Goal: Task Accomplishment & Management: Complete application form

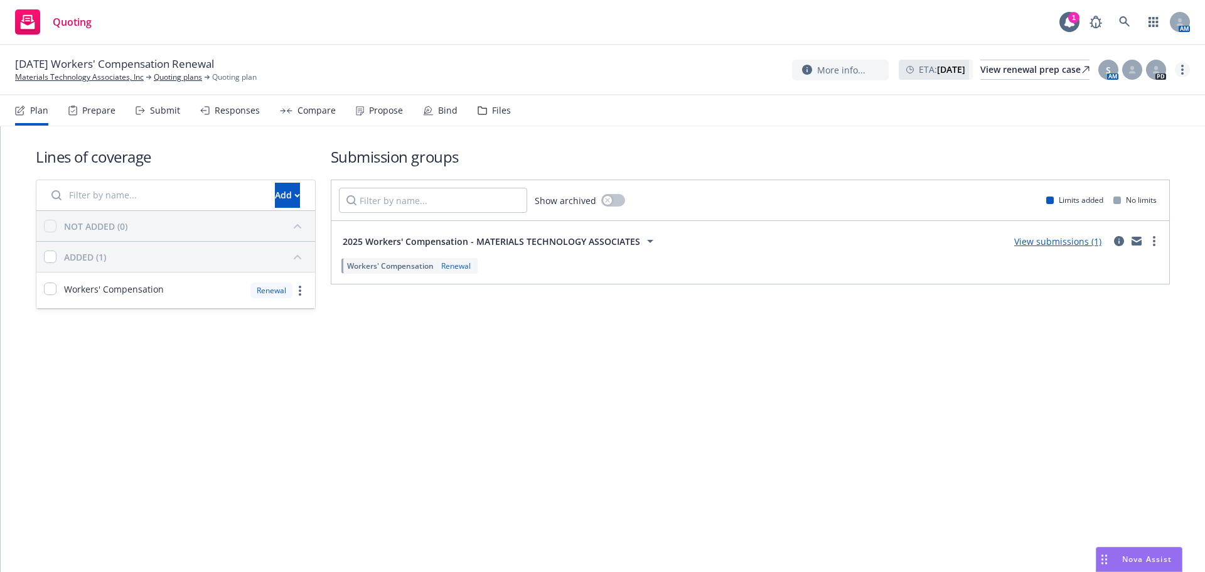
click at [1175, 67] on link "more" at bounding box center [1182, 69] width 15 height 15
drag, startPoint x: 1113, startPoint y: 196, endPoint x: 1072, endPoint y: 204, distance: 40.9
click at [1113, 196] on link "Archive quoting plan" at bounding box center [1119, 195] width 140 height 25
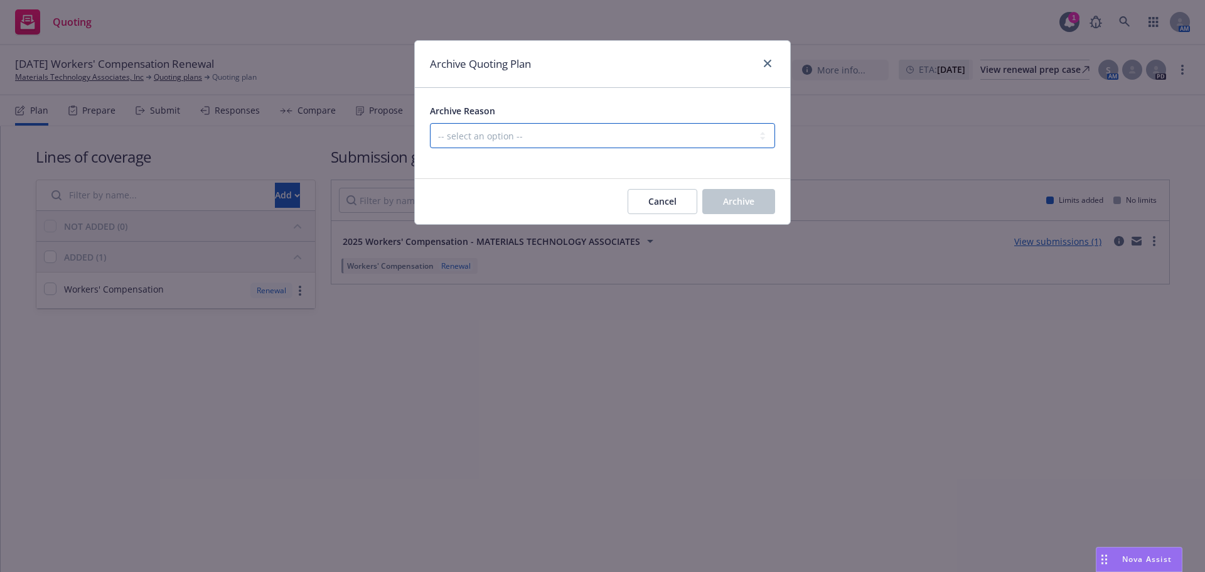
drag, startPoint x: 636, startPoint y: 134, endPoint x: 631, endPoint y: 142, distance: 9.6
click at [636, 135] on select "-- select an option -- All policies in this renewal plan are auto-renewed Creat…" at bounding box center [602, 135] width 345 height 25
select select "ARCHIVED_RENEWAL_POLICY_AUTO_RENEWED"
click at [430, 123] on select "-- select an option -- All policies in this renewal plan are auto-renewed Creat…" at bounding box center [602, 135] width 345 height 25
click at [746, 205] on span "Archive" at bounding box center [738, 201] width 31 height 12
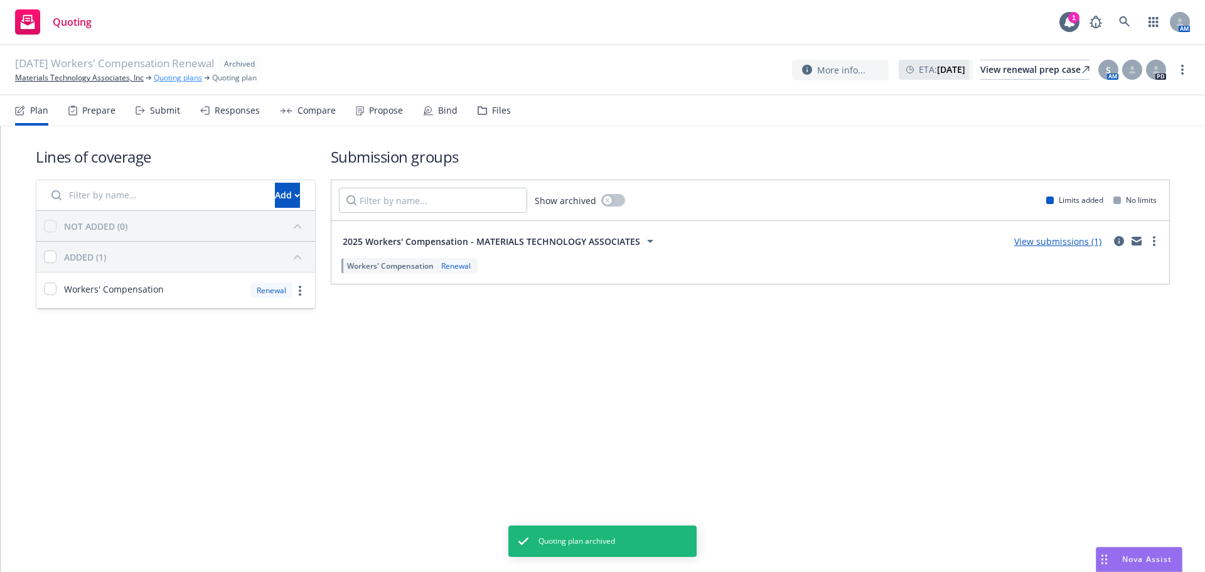
click at [165, 78] on link "Quoting plans" at bounding box center [178, 77] width 48 height 11
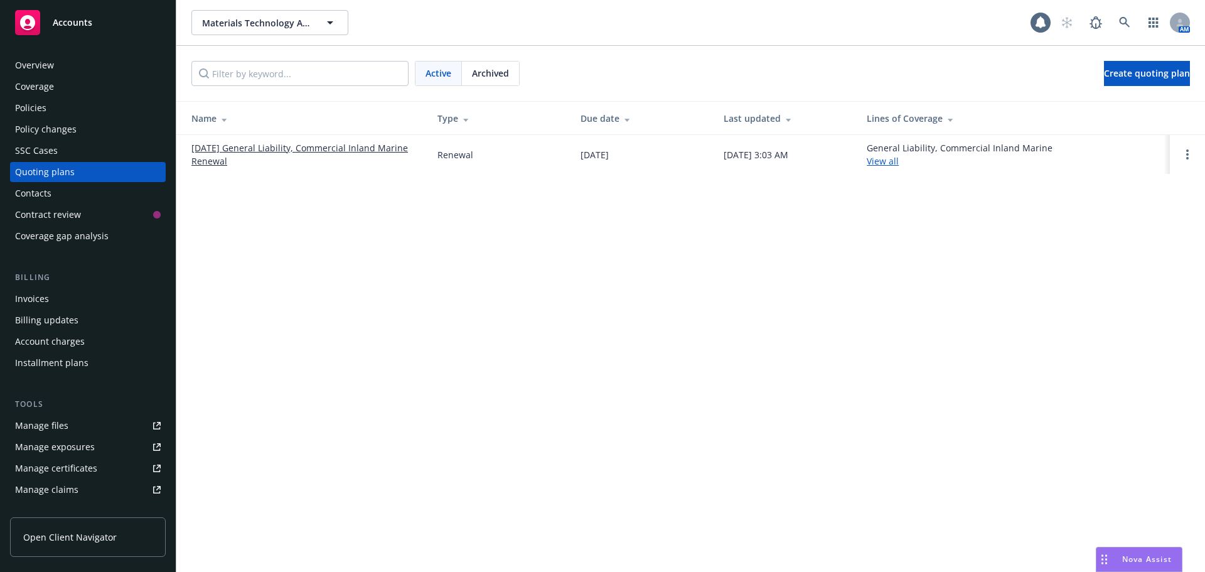
drag, startPoint x: 450, startPoint y: 58, endPoint x: 469, endPoint y: 61, distance: 19.1
click at [453, 58] on div "Active Archived Create quoting plan" at bounding box center [690, 73] width 1029 height 55
click at [469, 61] on div "Archived" at bounding box center [490, 73] width 57 height 24
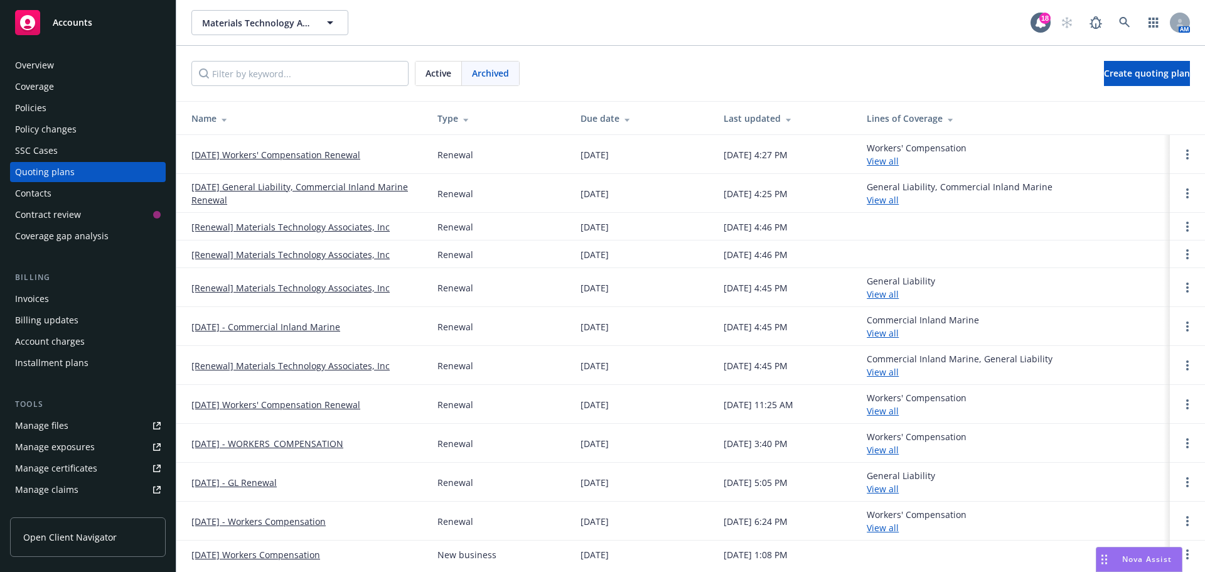
click at [435, 69] on span "Active" at bounding box center [438, 73] width 26 height 13
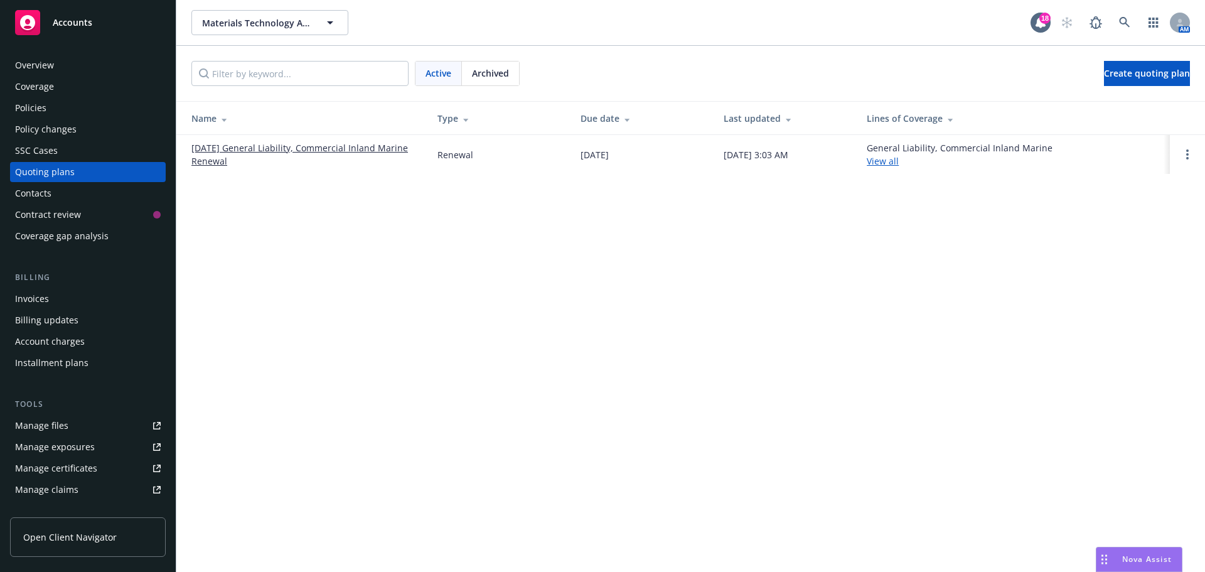
click at [486, 73] on span "Archived" at bounding box center [490, 73] width 37 height 13
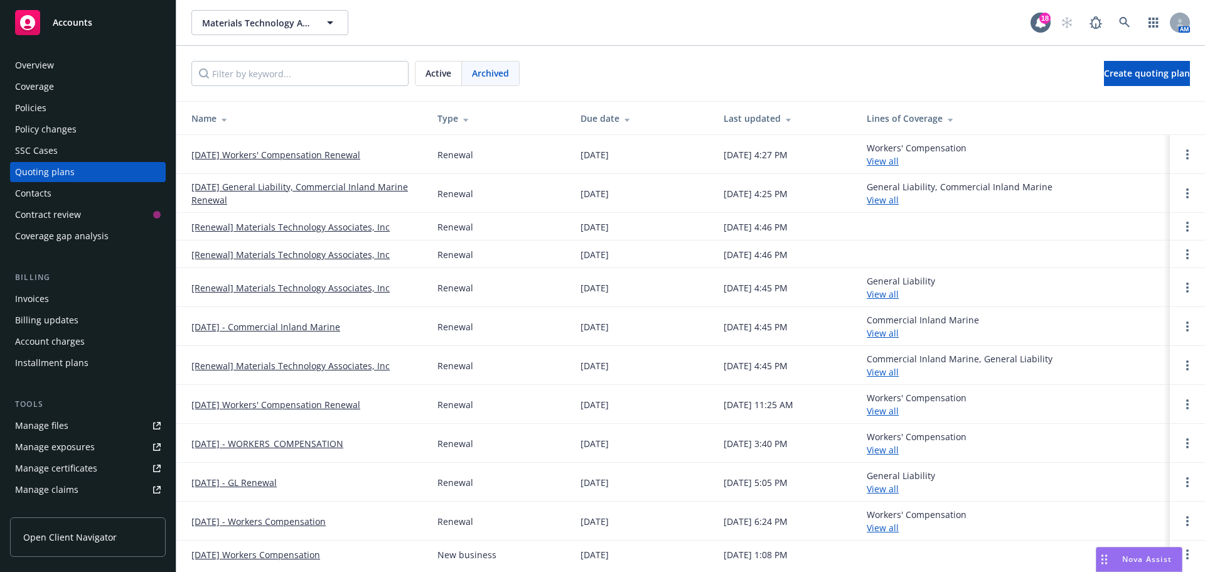
click at [291, 406] on link "08/22/24 Workers' Compensation Renewal" at bounding box center [275, 404] width 169 height 13
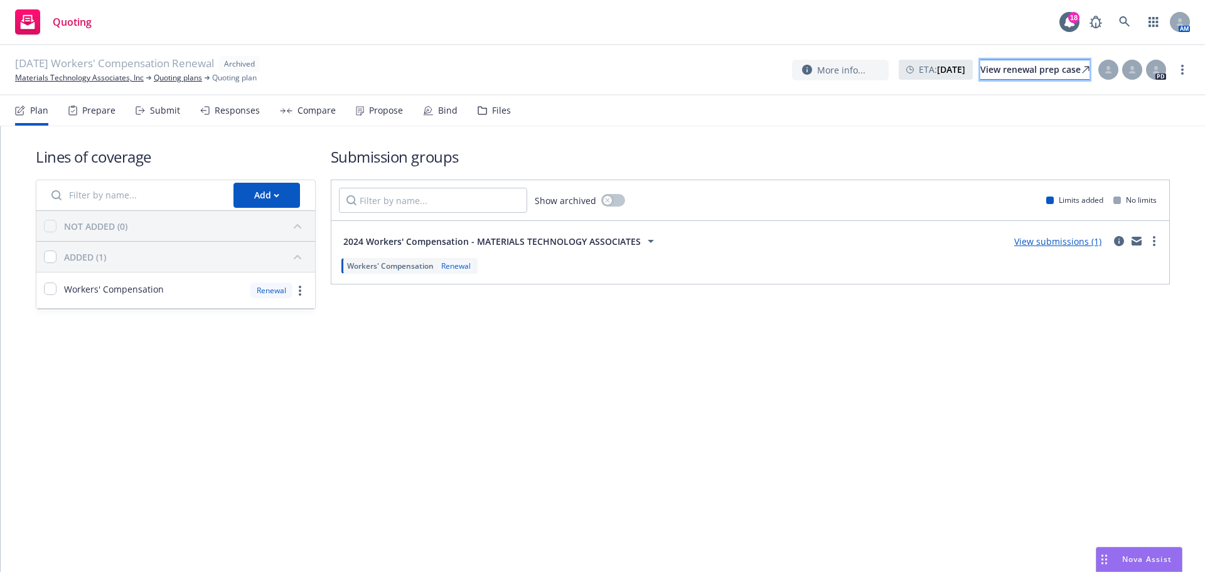
click at [980, 70] on link "View renewal prep case" at bounding box center [1034, 70] width 109 height 20
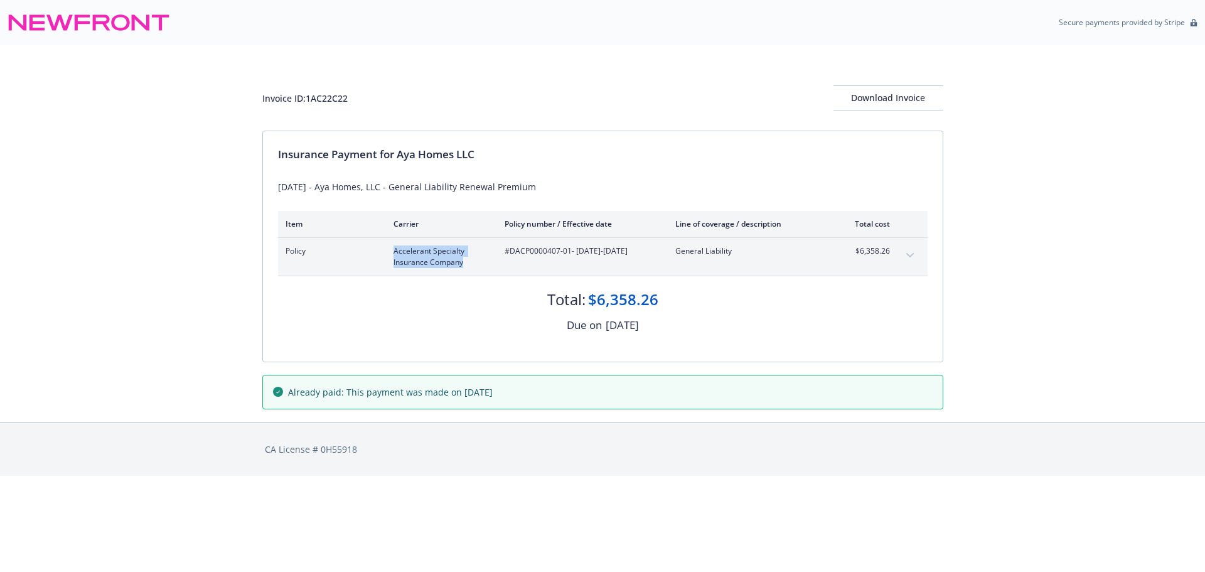
drag, startPoint x: 464, startPoint y: 257, endPoint x: 388, endPoint y: 251, distance: 75.6
click at [388, 251] on div "Policy Accelerant Specialty Insurance Company #DACP0000407-01 - 08/06/2025-08/0…" at bounding box center [588, 256] width 604 height 23
copy span "Accelerant Specialty Insurance Company"
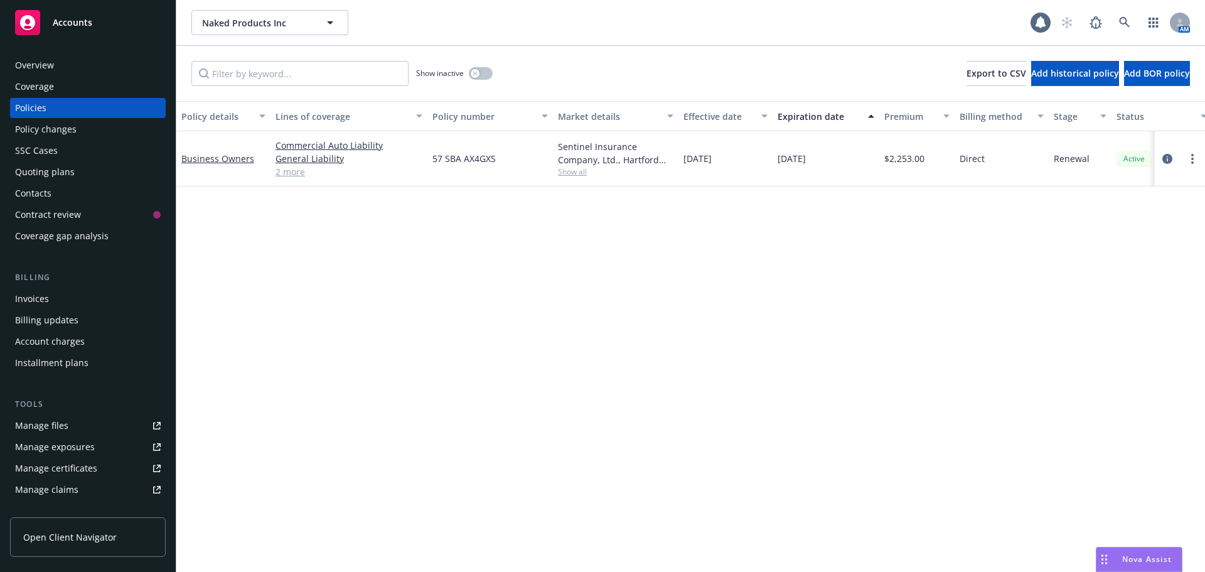
click at [113, 65] on div "Overview" at bounding box center [88, 65] width 146 height 20
click at [58, 58] on div "Overview" at bounding box center [88, 65] width 146 height 20
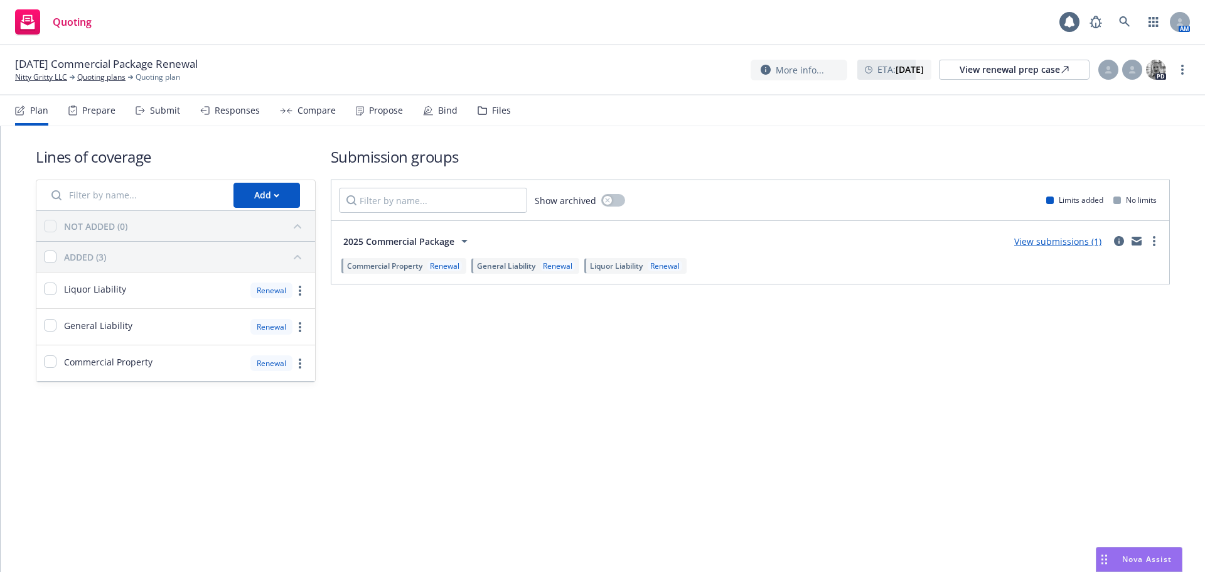
click at [377, 115] on div "Propose" at bounding box center [386, 110] width 34 height 10
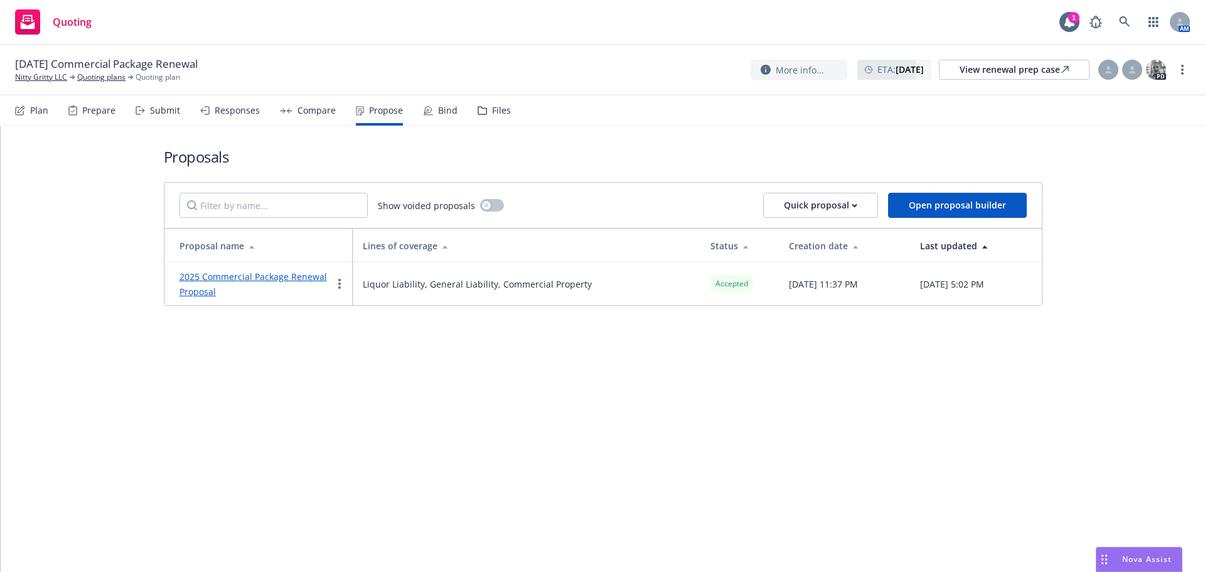
click at [237, 270] on link "2025 Commercial Package Renewal Proposal" at bounding box center [252, 283] width 147 height 27
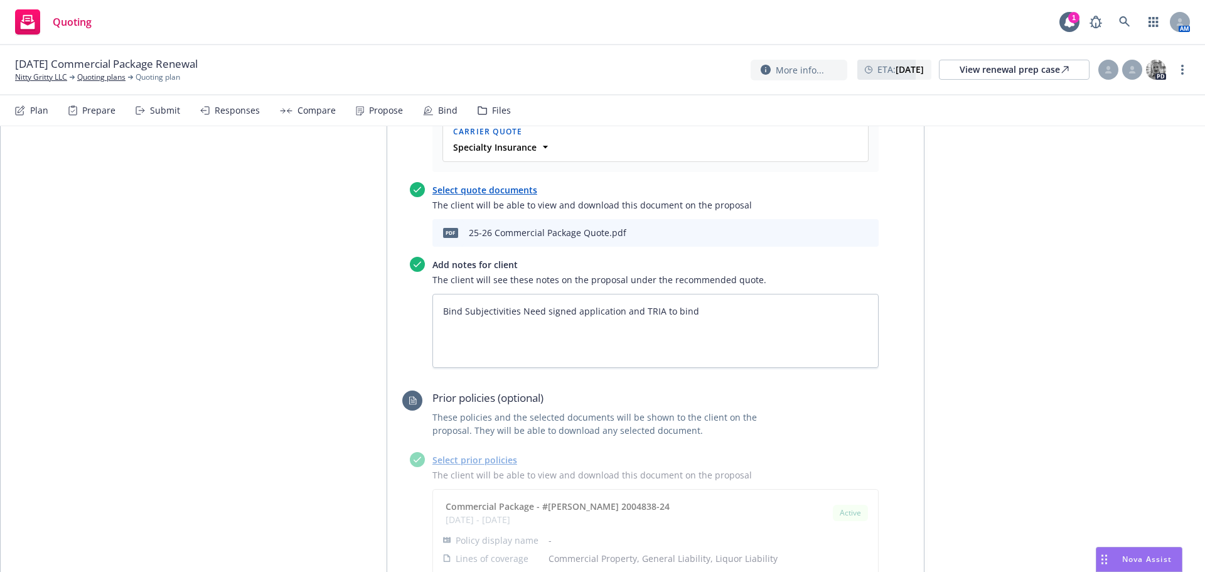
scroll to position [670, 0]
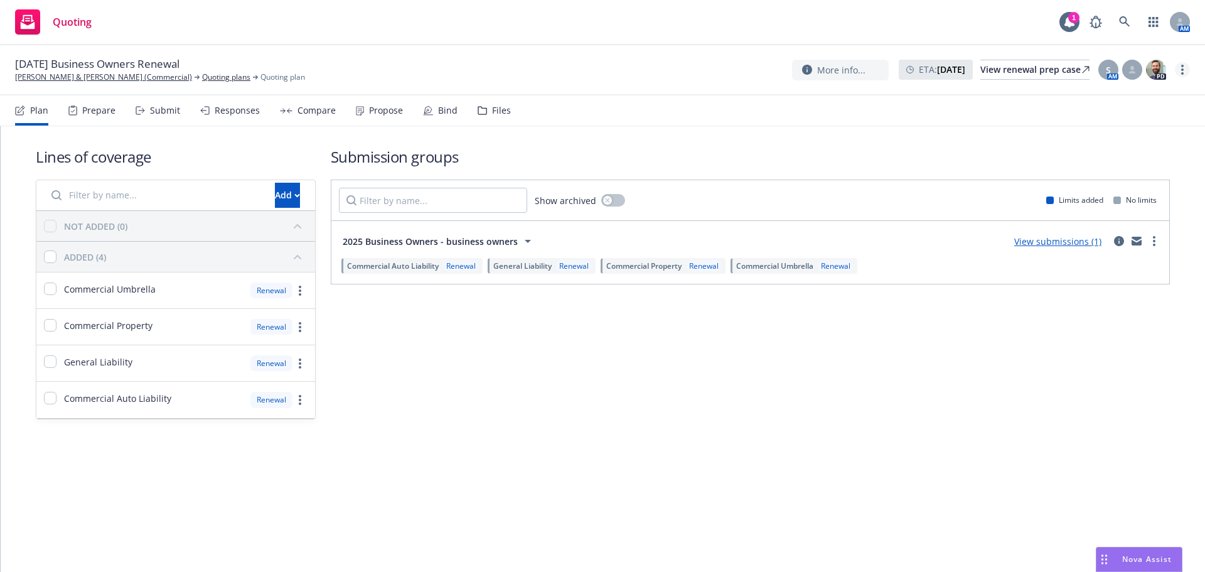
click at [1179, 70] on link "more" at bounding box center [1182, 69] width 15 height 15
click at [1138, 94] on link "Copy logging email" at bounding box center [1119, 95] width 140 height 25
click at [87, 80] on link "[PERSON_NAME] & [PERSON_NAME] (Commercial)" at bounding box center [103, 77] width 177 height 11
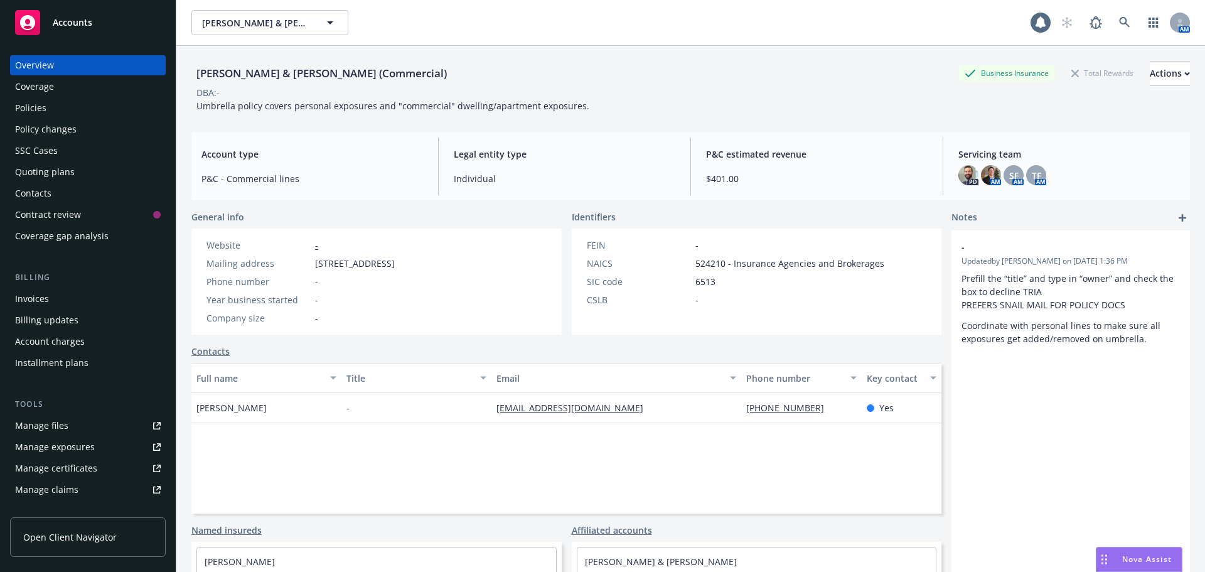
drag, startPoint x: 528, startPoint y: 414, endPoint x: 507, endPoint y: 407, distance: 22.6
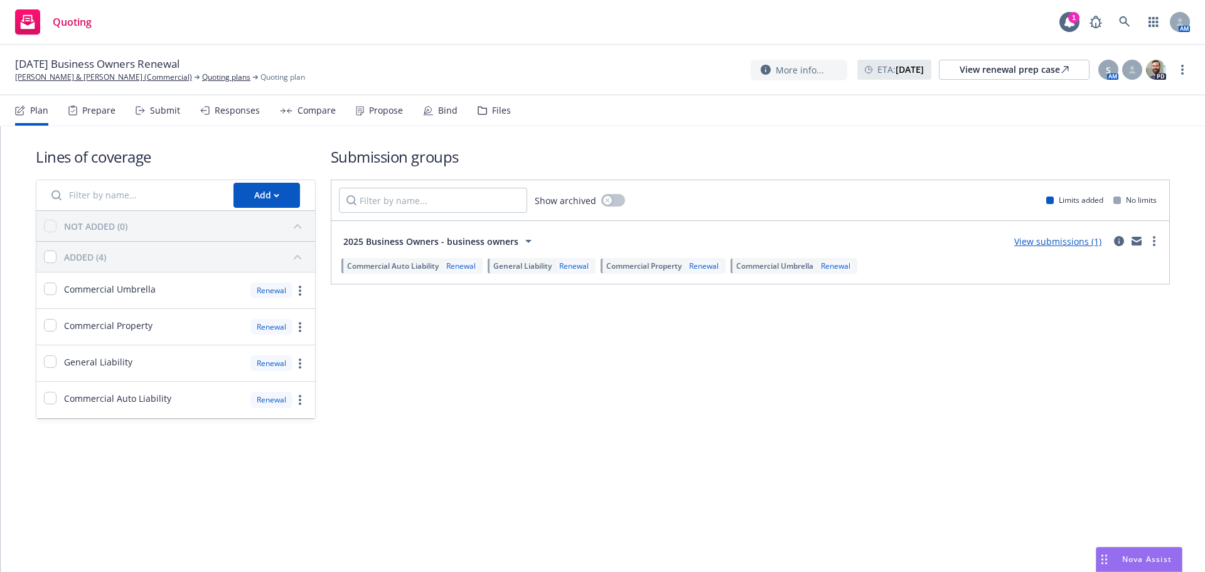
drag, startPoint x: 429, startPoint y: 107, endPoint x: 455, endPoint y: 102, distance: 26.8
click at [429, 107] on icon at bounding box center [428, 110] width 10 height 10
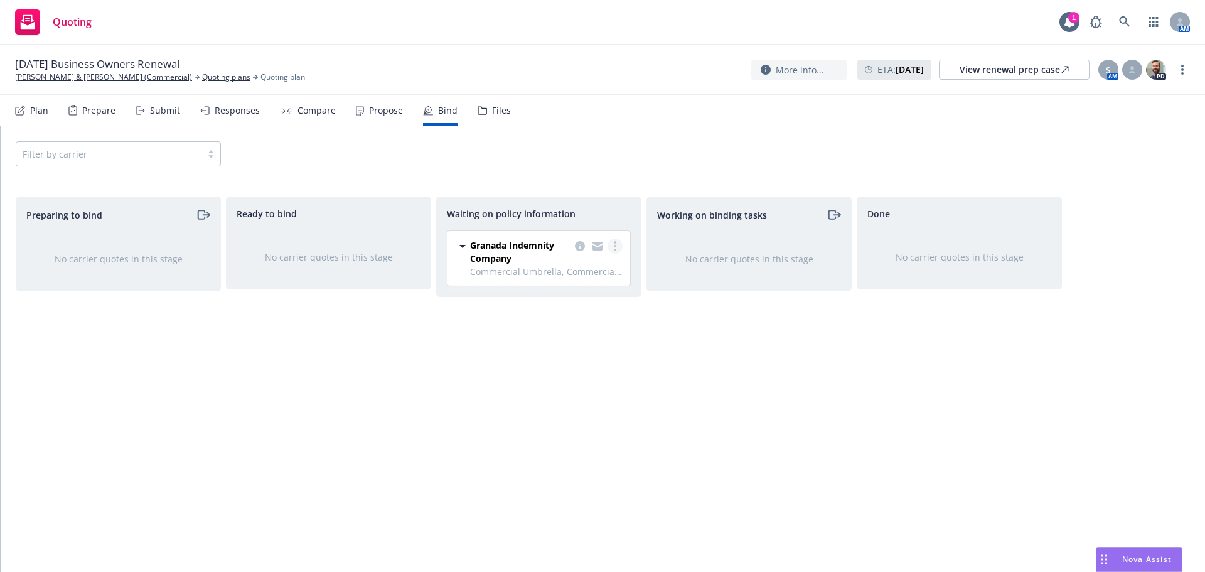
drag, startPoint x: 625, startPoint y: 241, endPoint x: 616, endPoint y: 243, distance: 9.1
click at [622, 241] on div "Granada Indemnity Company Commercial Umbrella, Commercial Property, General Lia…" at bounding box center [538, 258] width 183 height 55
click at [616, 243] on link "more" at bounding box center [614, 245] width 15 height 15
click at [572, 280] on link "Create policies" at bounding box center [565, 271] width 114 height 25
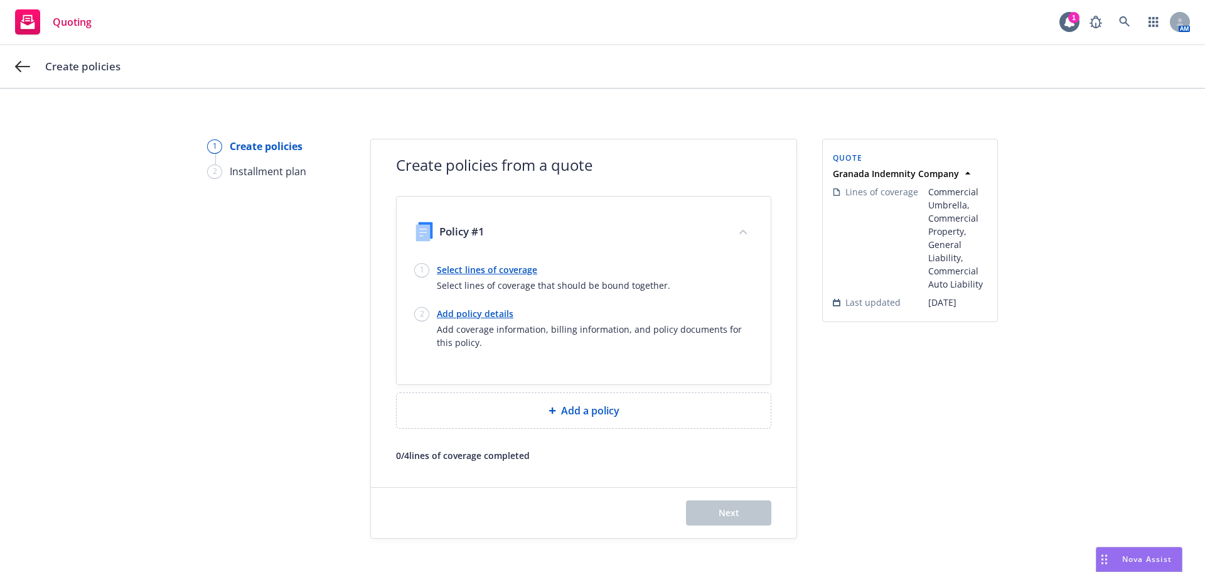
click at [520, 269] on link "Select lines of coverage" at bounding box center [553, 269] width 233 height 13
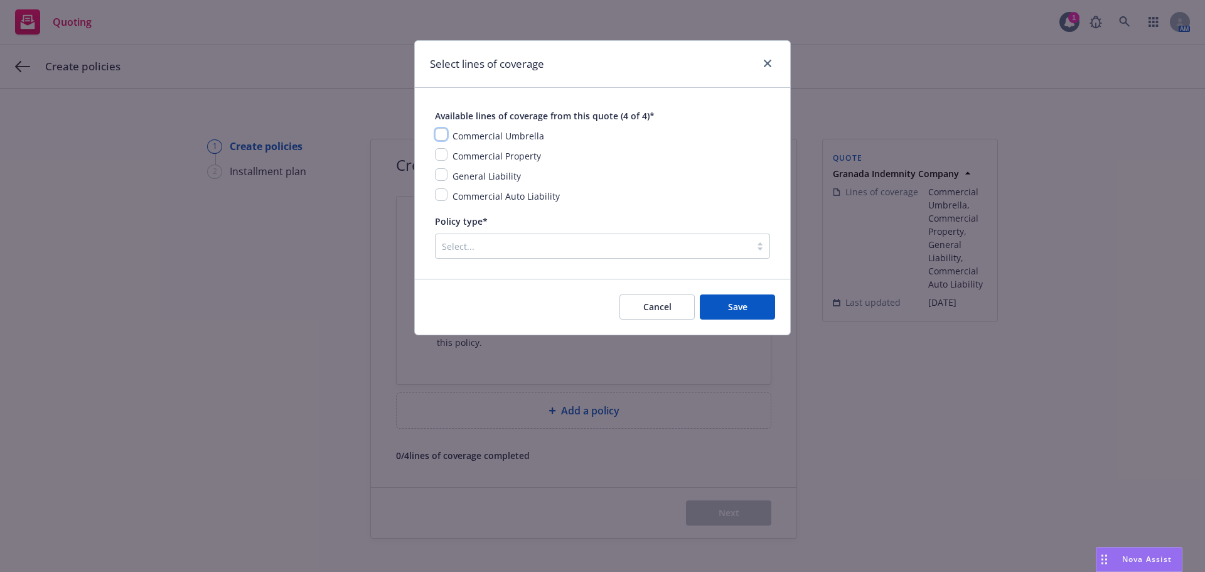
click at [436, 135] on input "checkbox" at bounding box center [441, 134] width 13 height 13
checkbox input "true"
click at [442, 152] on input "checkbox" at bounding box center [441, 154] width 13 height 13
checkbox input "true"
click at [441, 173] on input "checkbox" at bounding box center [441, 174] width 13 height 13
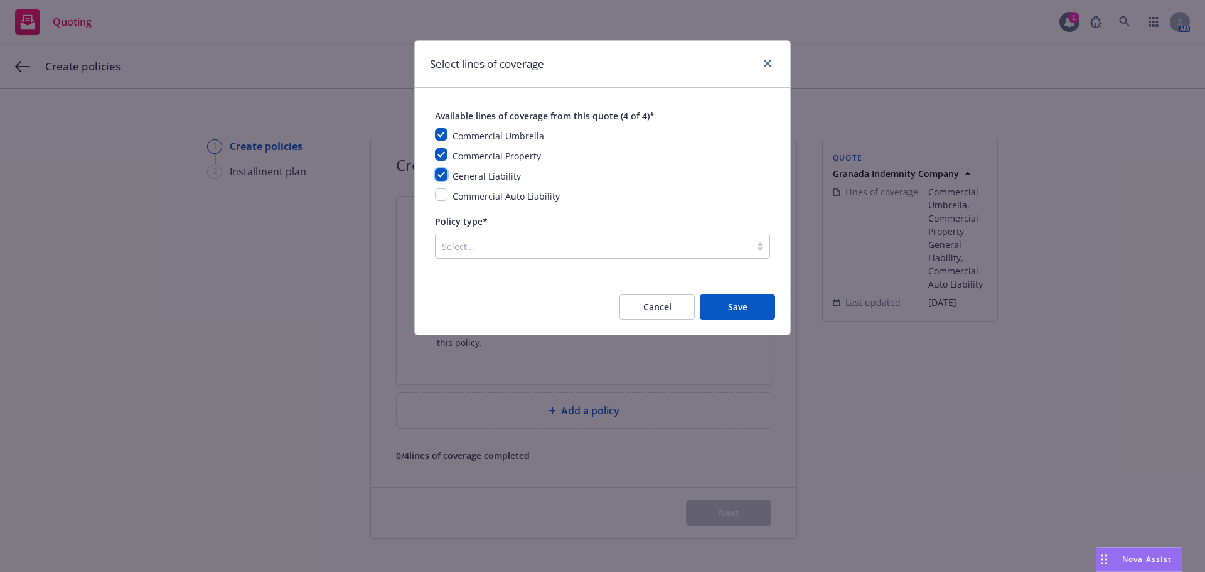
checkbox input "true"
click at [443, 195] on input "checkbox" at bounding box center [441, 194] width 13 height 13
checkbox input "true"
click at [666, 242] on div at bounding box center [593, 245] width 302 height 15
paste input "Commercial Package"
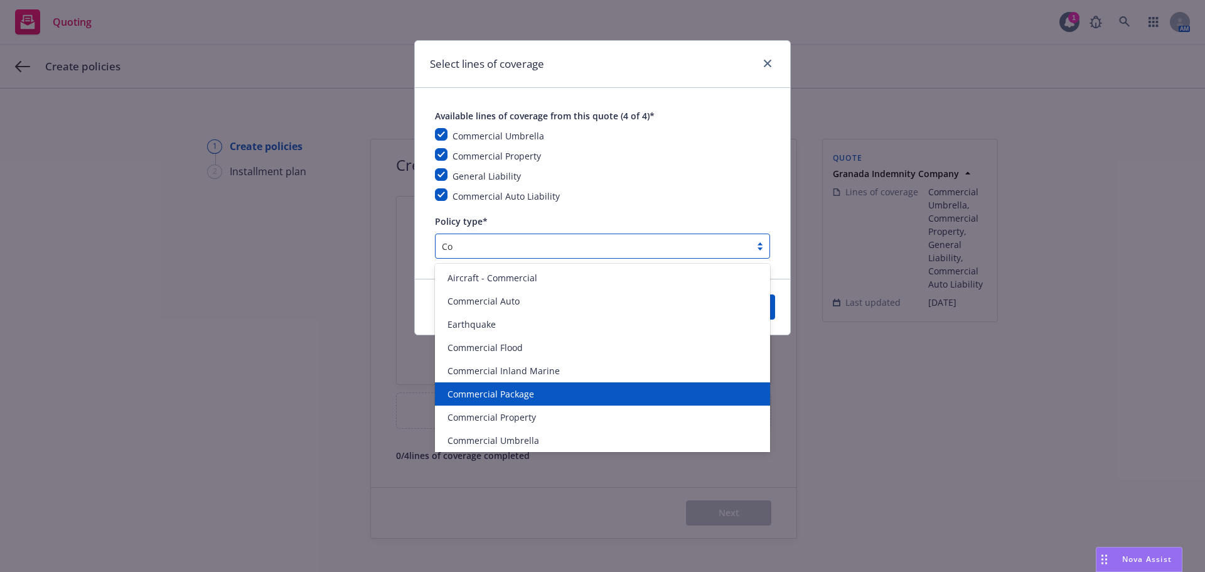
type input "C"
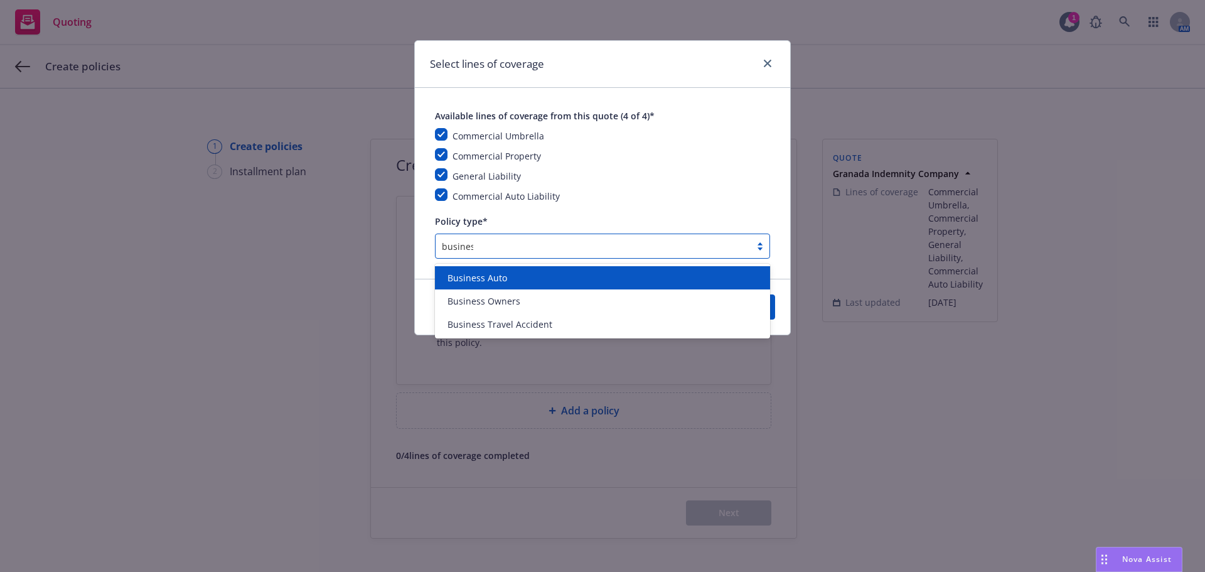
type input "business"
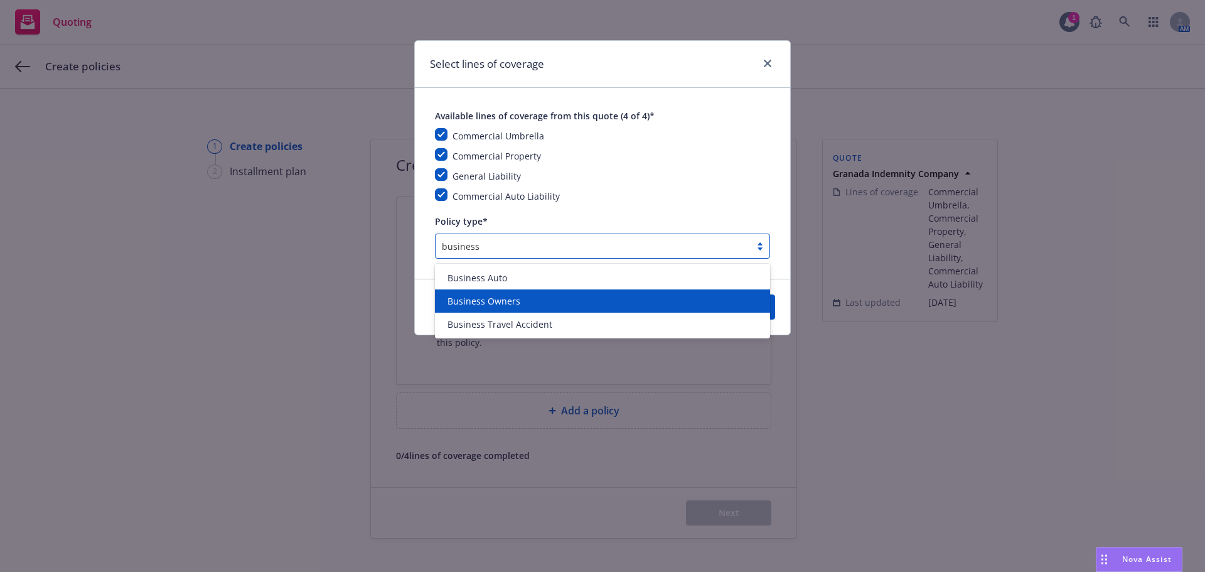
click at [697, 296] on div "Business Owners" at bounding box center [602, 300] width 320 height 13
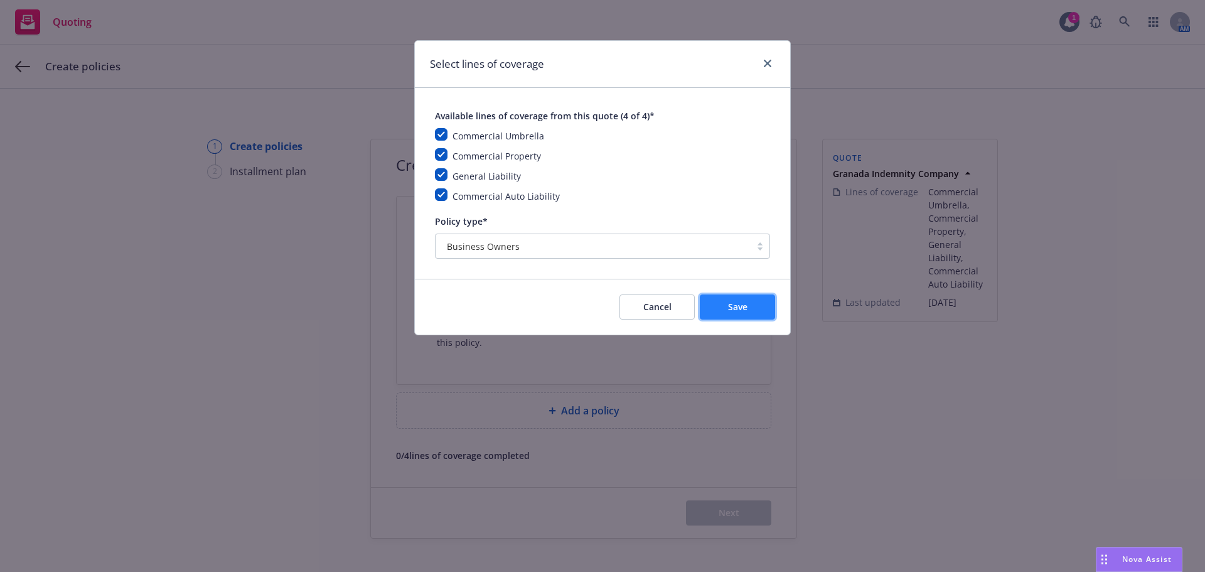
click at [753, 306] on button "Save" at bounding box center [737, 306] width 75 height 25
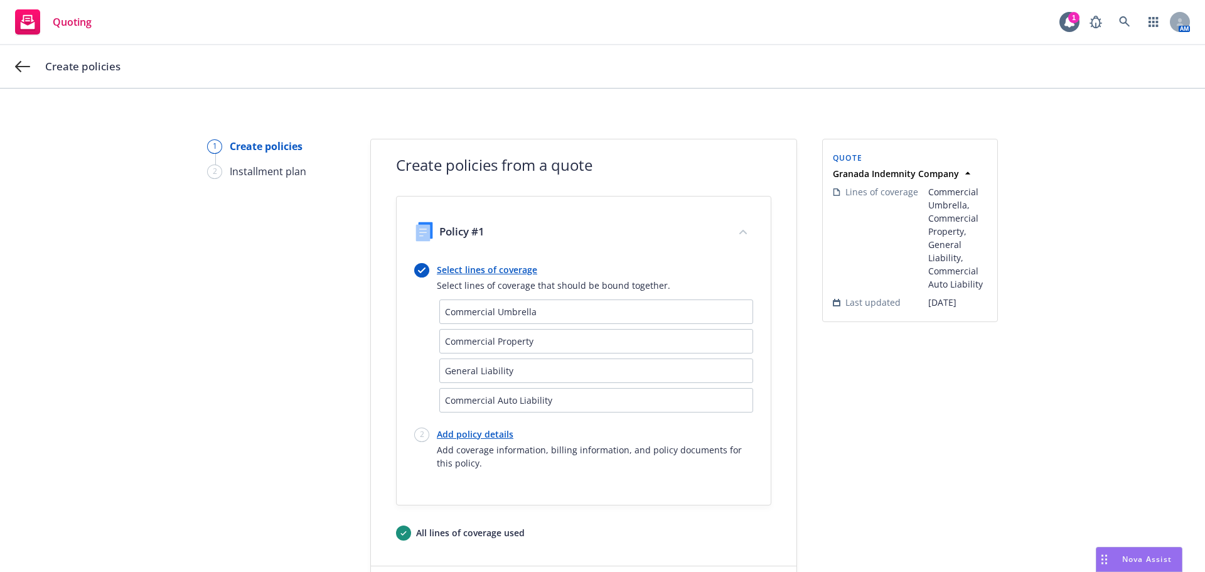
click at [455, 436] on link "Add policy details" at bounding box center [595, 433] width 316 height 13
select select "12"
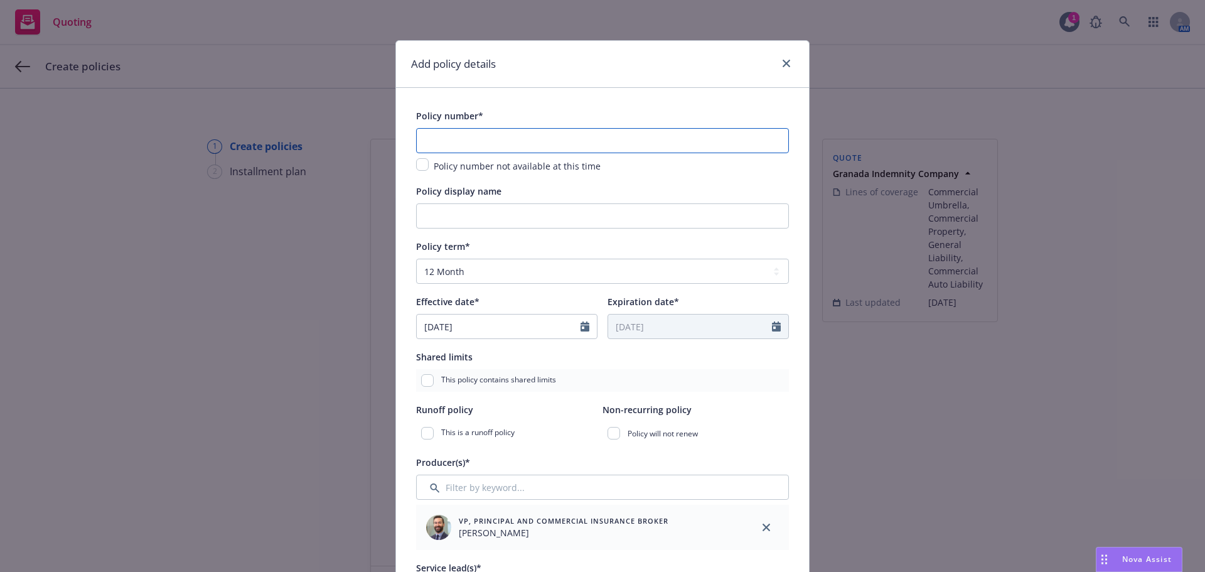
drag, startPoint x: 472, startPoint y: 136, endPoint x: 480, endPoint y: 139, distance: 8.7
click at [472, 136] on input "text" at bounding box center [602, 140] width 373 height 25
paste input "GR02-004265-01"
type input "GR02-004265-01"
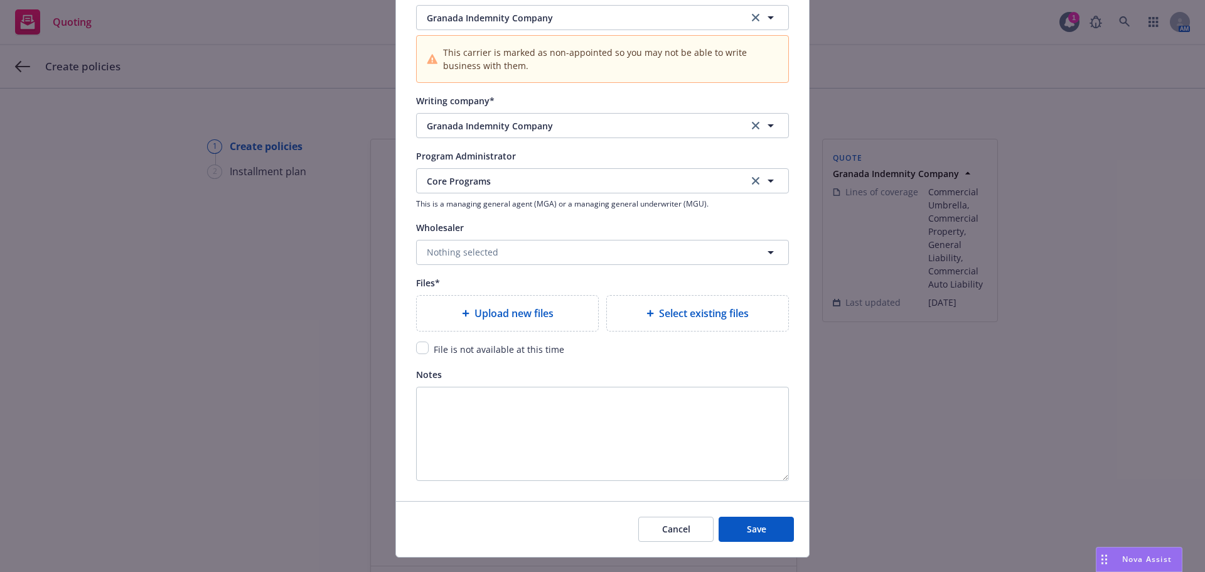
scroll to position [1339, 0]
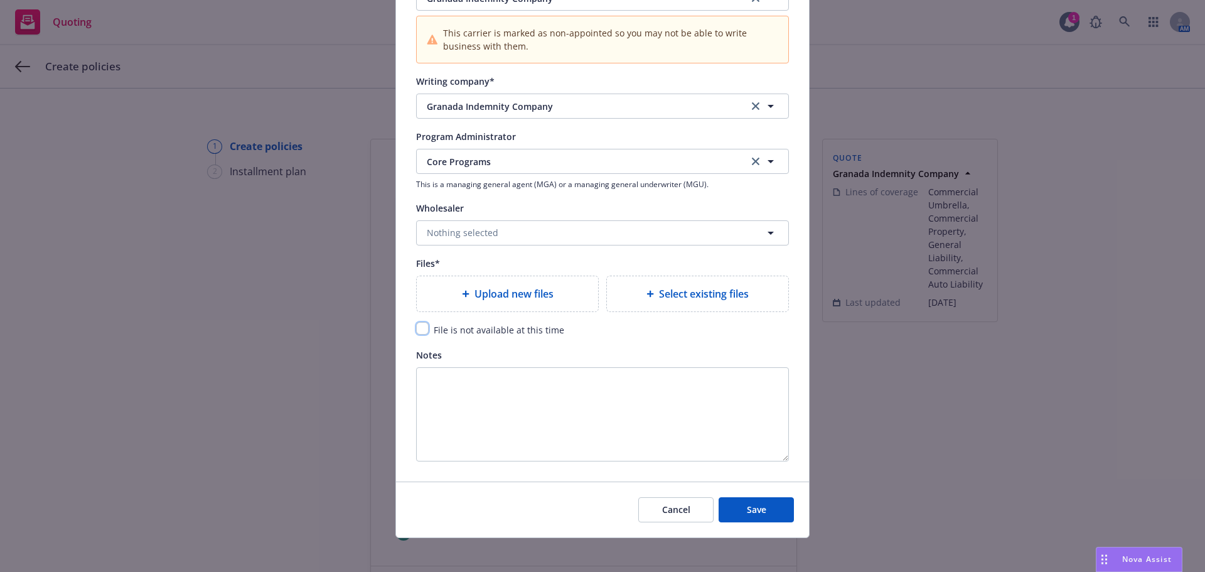
click at [417, 331] on input "checkbox" at bounding box center [422, 328] width 13 height 13
checkbox input "true"
click at [767, 514] on button "Save" at bounding box center [756, 509] width 75 height 25
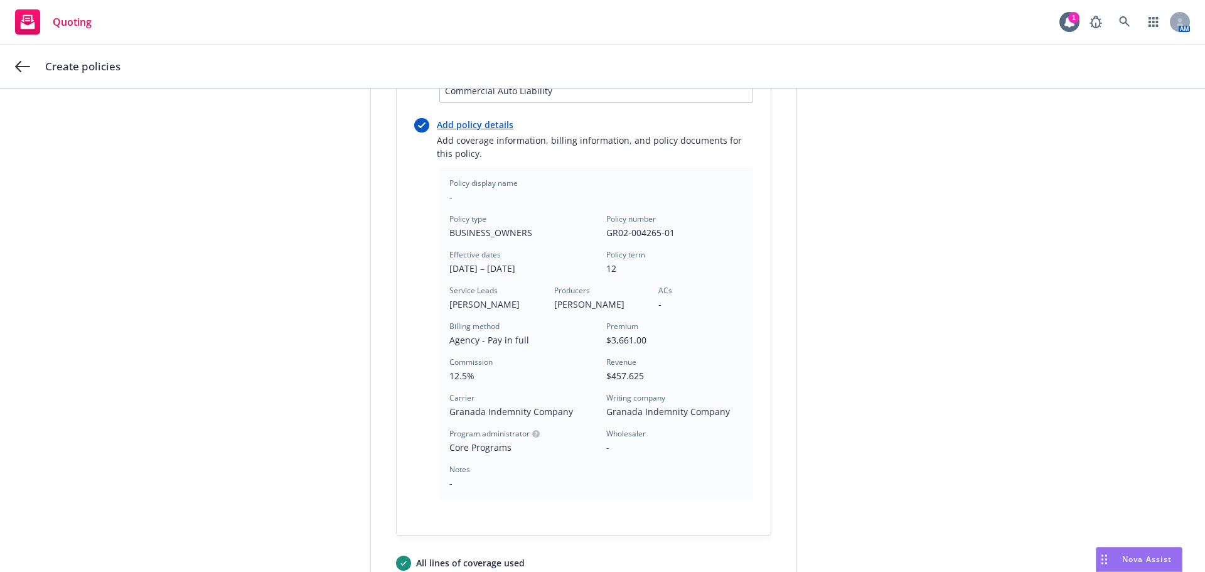
scroll to position [435, 0]
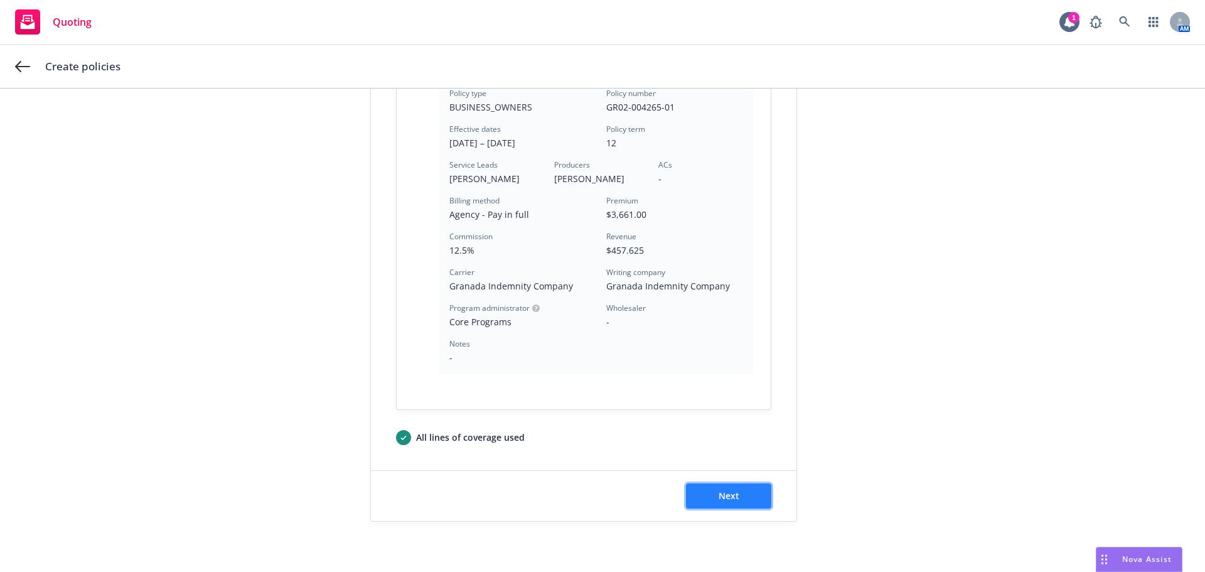
click at [721, 495] on span "Next" at bounding box center [729, 495] width 21 height 12
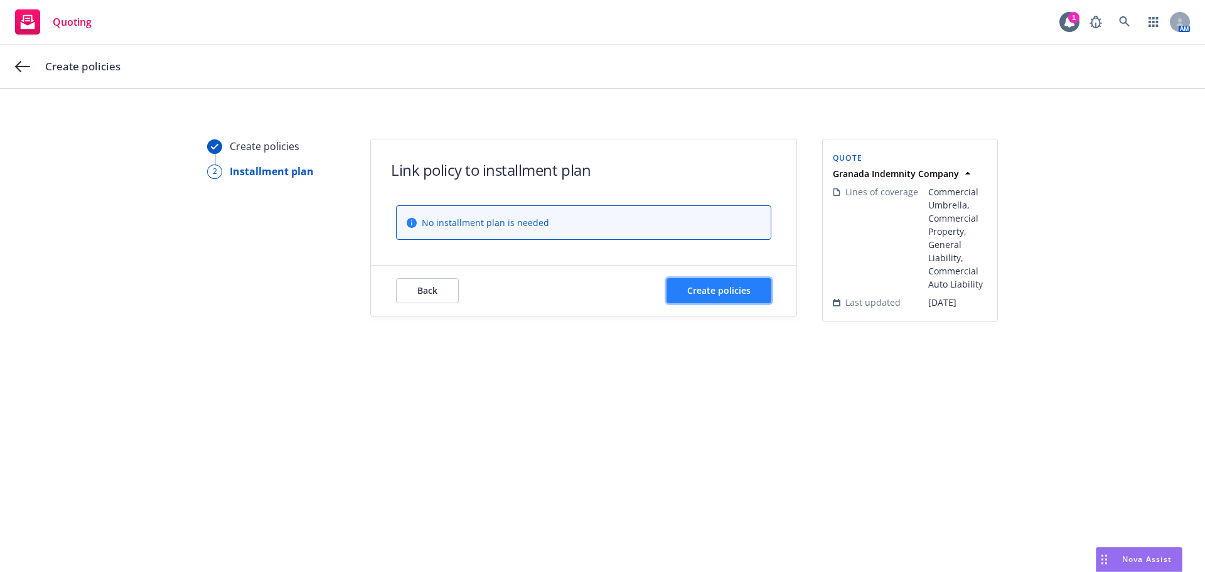
click at [725, 286] on span "Create policies" at bounding box center [718, 290] width 63 height 12
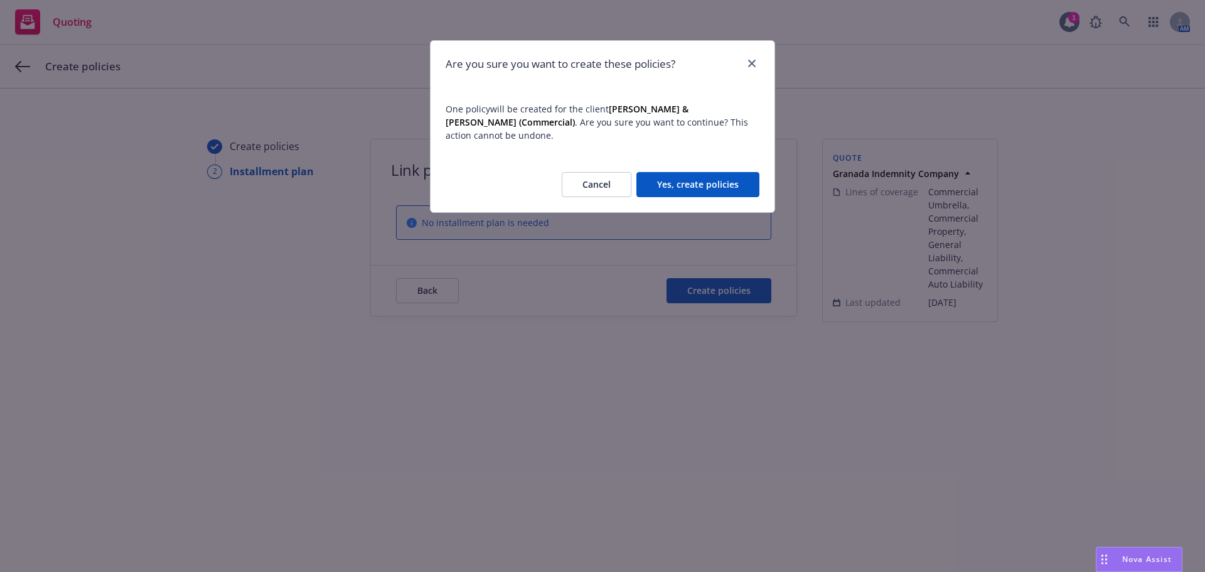
click at [702, 173] on button "Yes, create policies" at bounding box center [697, 184] width 123 height 25
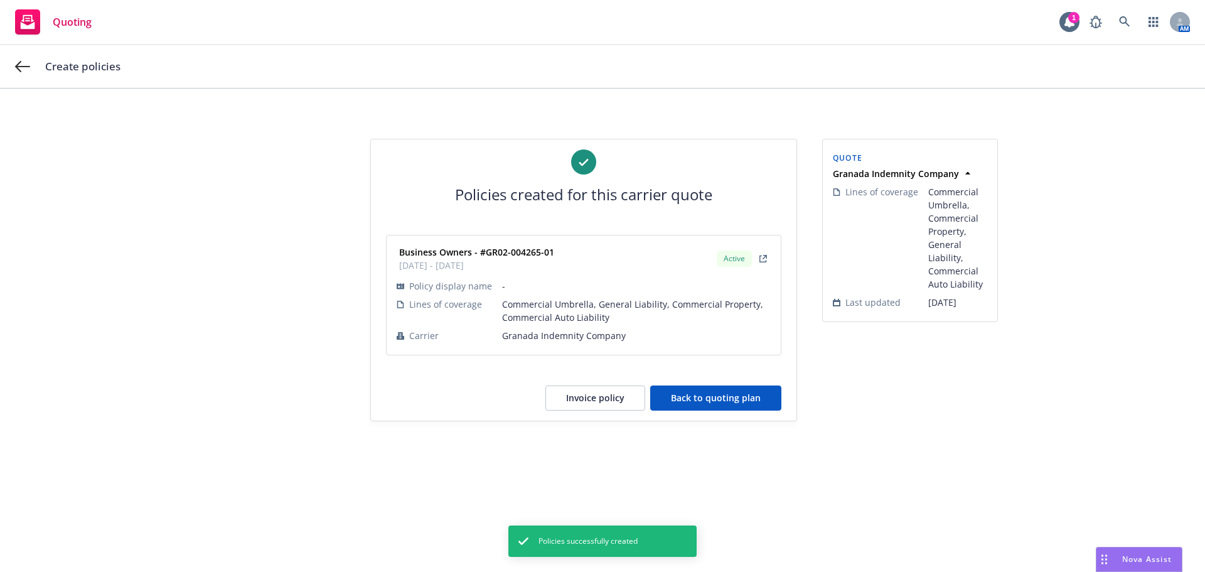
click at [745, 388] on button "Back to quoting plan" at bounding box center [715, 397] width 131 height 25
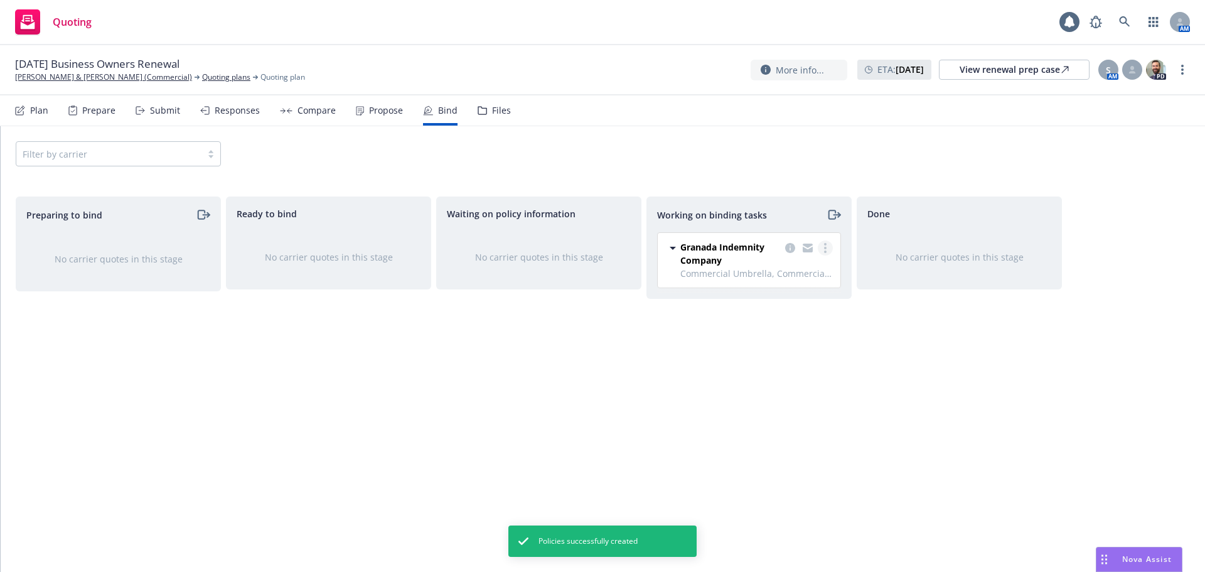
click at [820, 250] on link "more" at bounding box center [825, 247] width 15 height 15
click at [799, 291] on link "Move to done" at bounding box center [776, 298] width 114 height 25
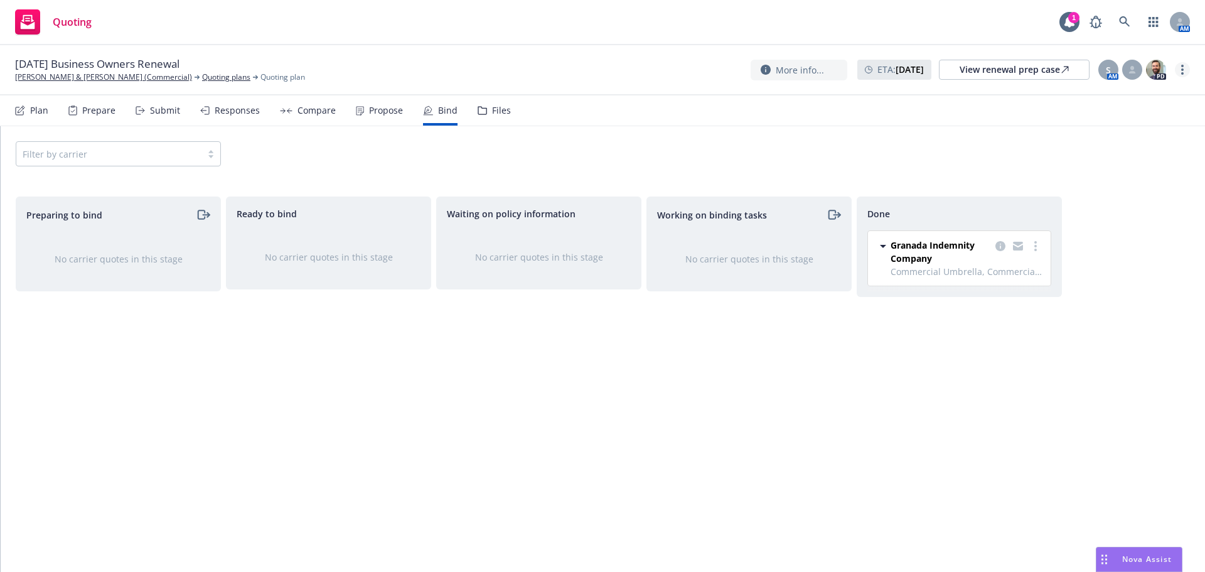
click at [1189, 66] on div "More info... ETA : August 16, 2025 View renewal prep case S AM PD" at bounding box center [970, 69] width 439 height 23
click at [1183, 72] on icon "more" at bounding box center [1182, 70] width 3 height 10
drag, startPoint x: 1143, startPoint y: 93, endPoint x: 1136, endPoint y: 92, distance: 6.9
click at [1143, 93] on link "Copy logging email" at bounding box center [1119, 95] width 140 height 25
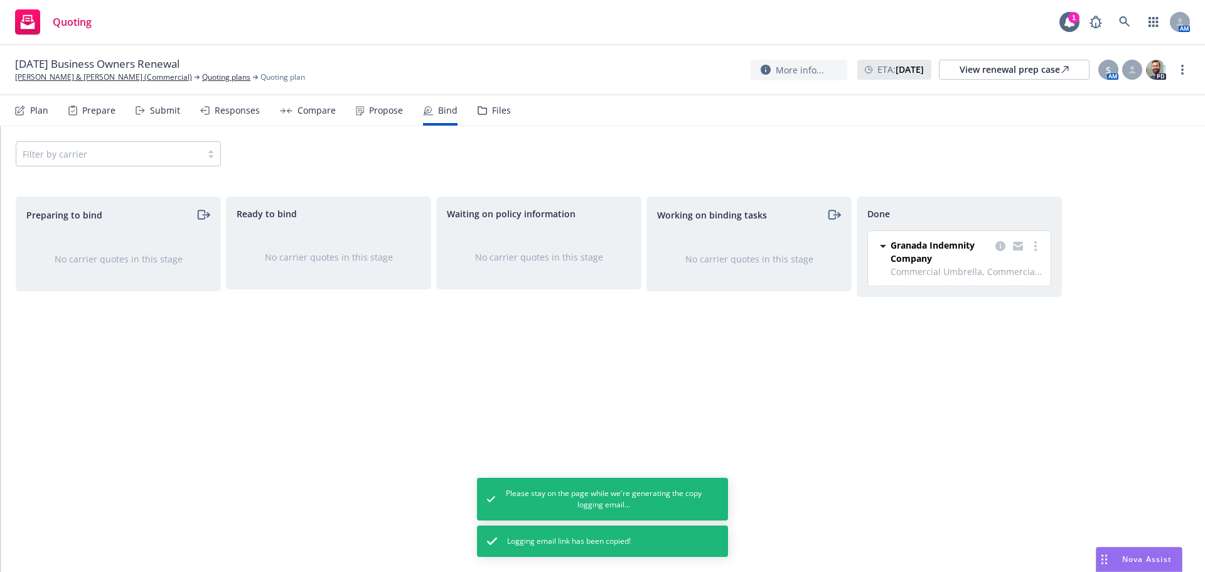
click at [446, 345] on div "Waiting on policy information No carrier quotes in this stage" at bounding box center [538, 370] width 205 height 349
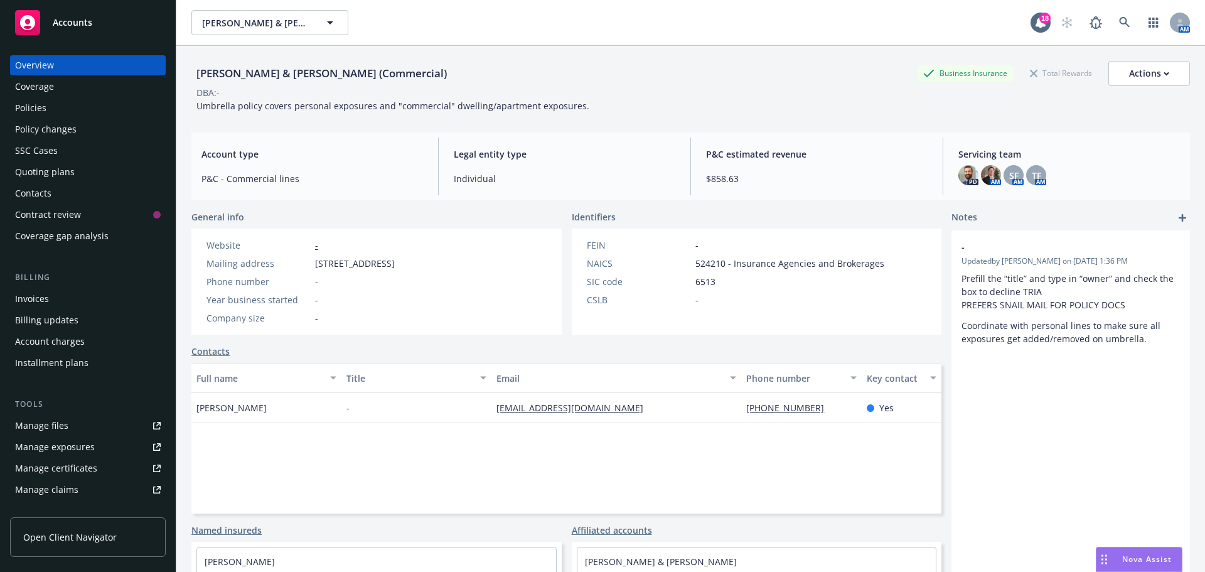
drag, startPoint x: 547, startPoint y: 400, endPoint x: 518, endPoint y: 406, distance: 29.5
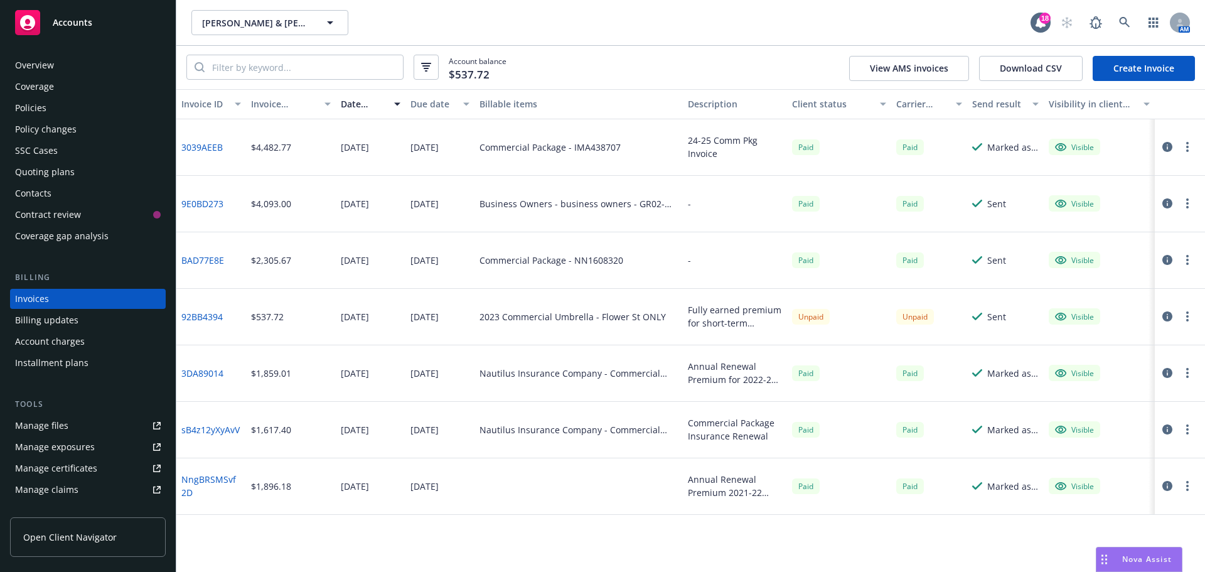
click at [1127, 66] on link "Create Invoice" at bounding box center [1144, 68] width 102 height 25
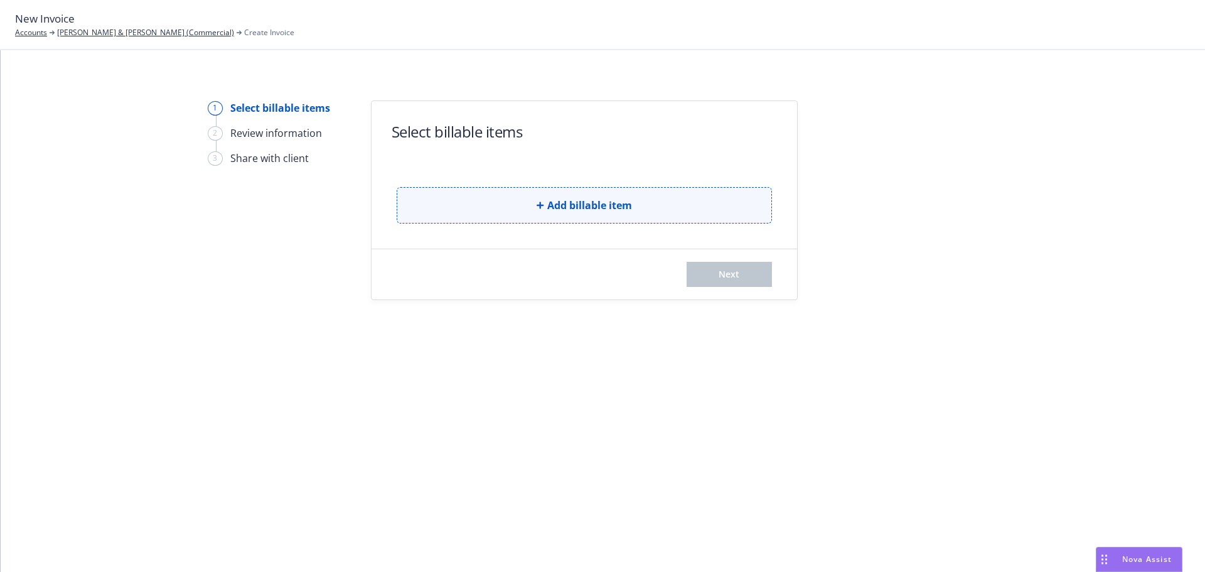
click at [615, 200] on span "Add billable item" at bounding box center [589, 205] width 85 height 15
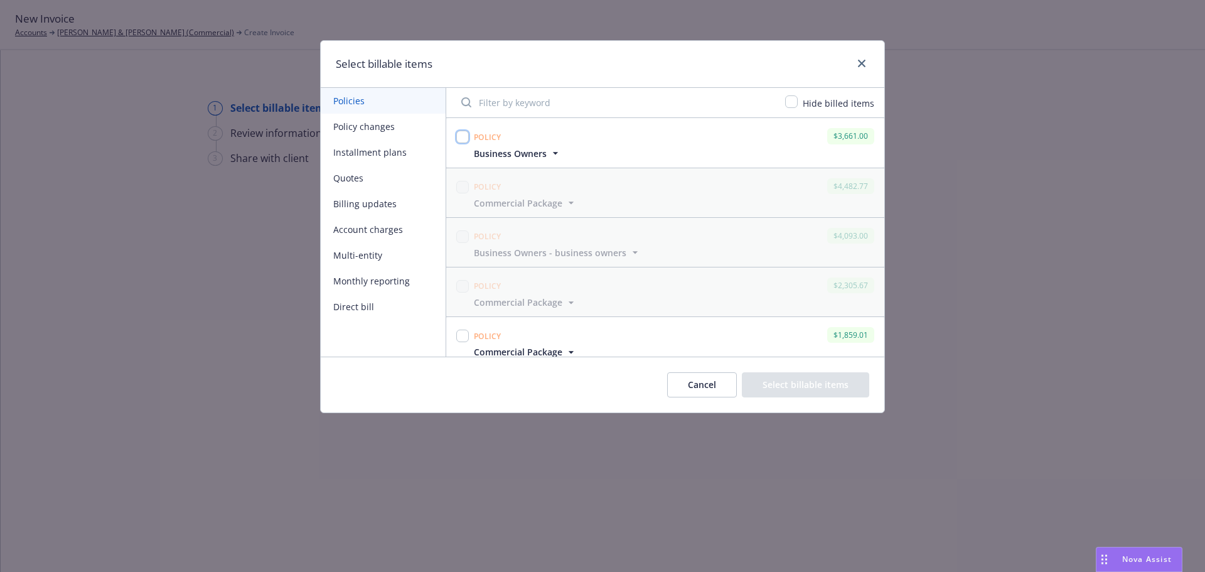
click at [463, 137] on input "checkbox" at bounding box center [462, 137] width 13 height 13
checkbox input "true"
click at [819, 385] on button "Select billable items" at bounding box center [805, 384] width 127 height 25
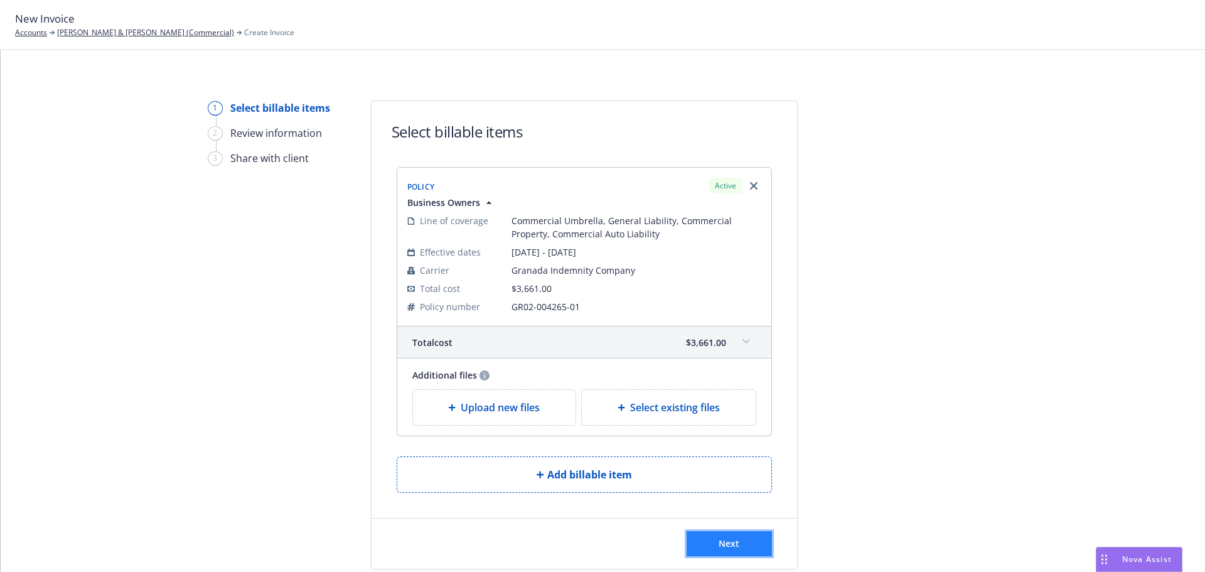
click at [742, 543] on button "Next" at bounding box center [729, 543] width 85 height 25
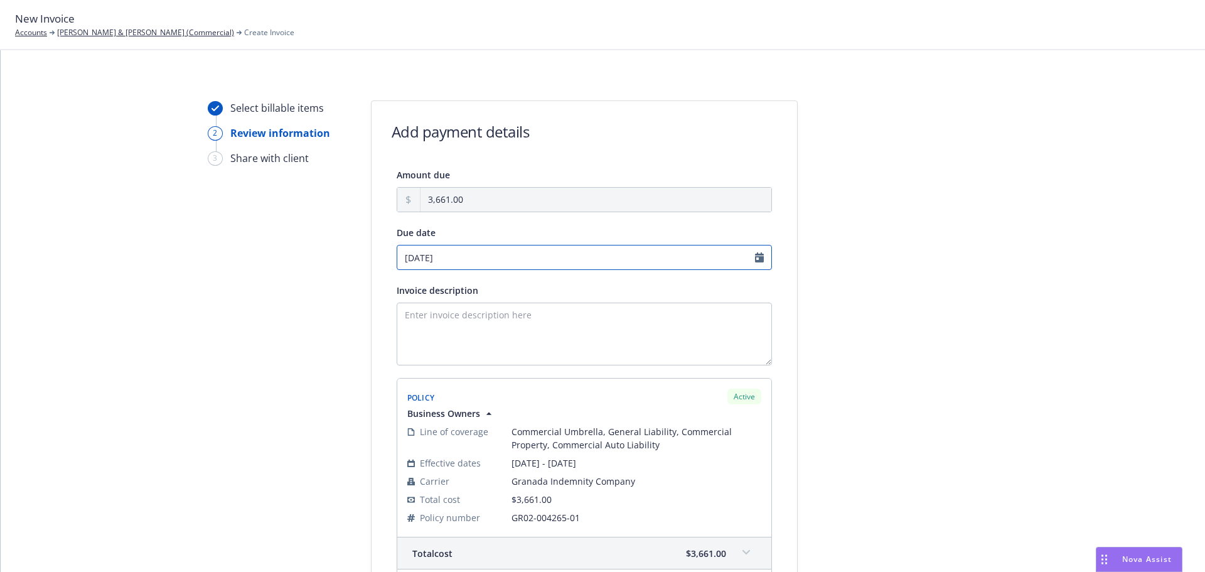
click at [607, 252] on input "09/01/2025" at bounding box center [584, 257] width 375 height 25
select select "September"
select select "2025"
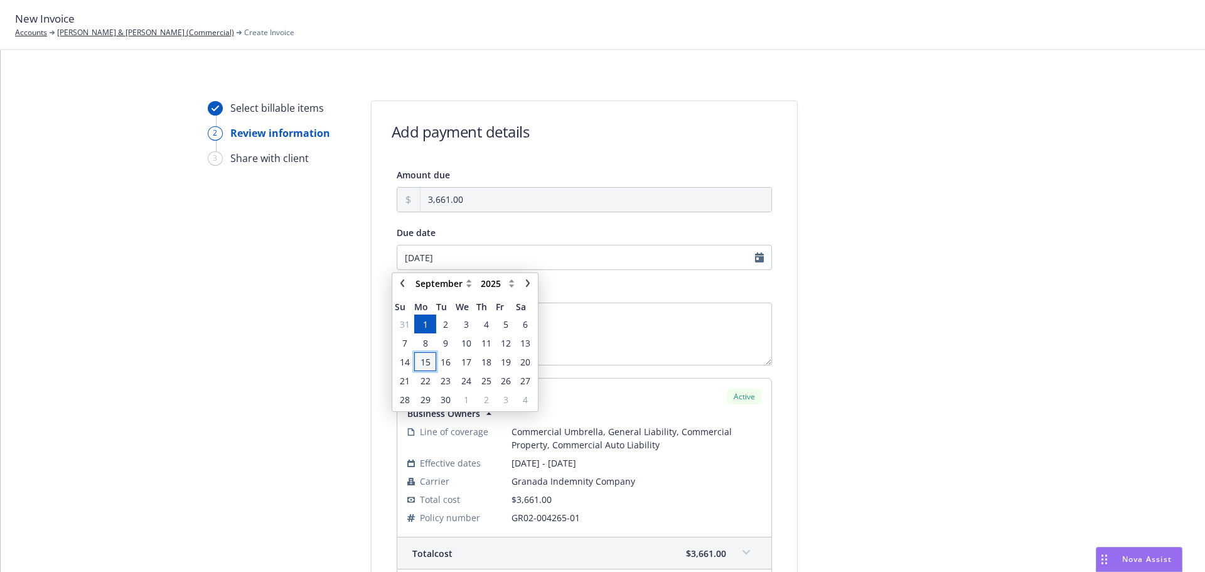
click at [429, 361] on span "15" at bounding box center [425, 361] width 10 height 13
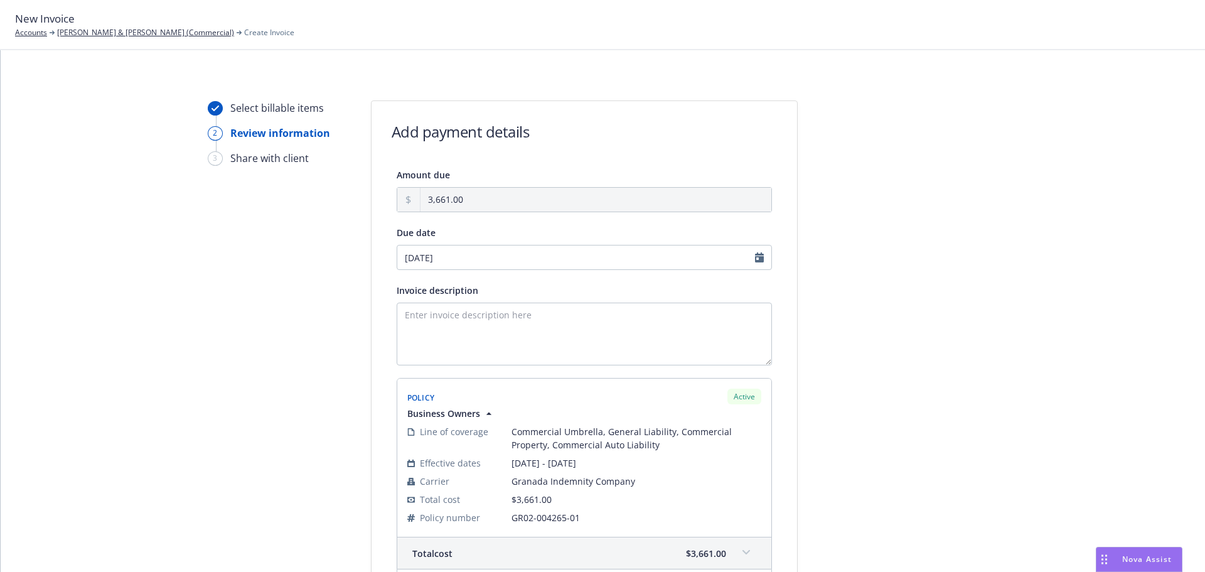
type input "[DATE]"
click at [448, 329] on textarea "Invoice description" at bounding box center [584, 333] width 375 height 63
paste textarea "08/16/25 - Lancaster, Arnold & Kay (Commercial) -"
paste textarea "Business Owners Policy"
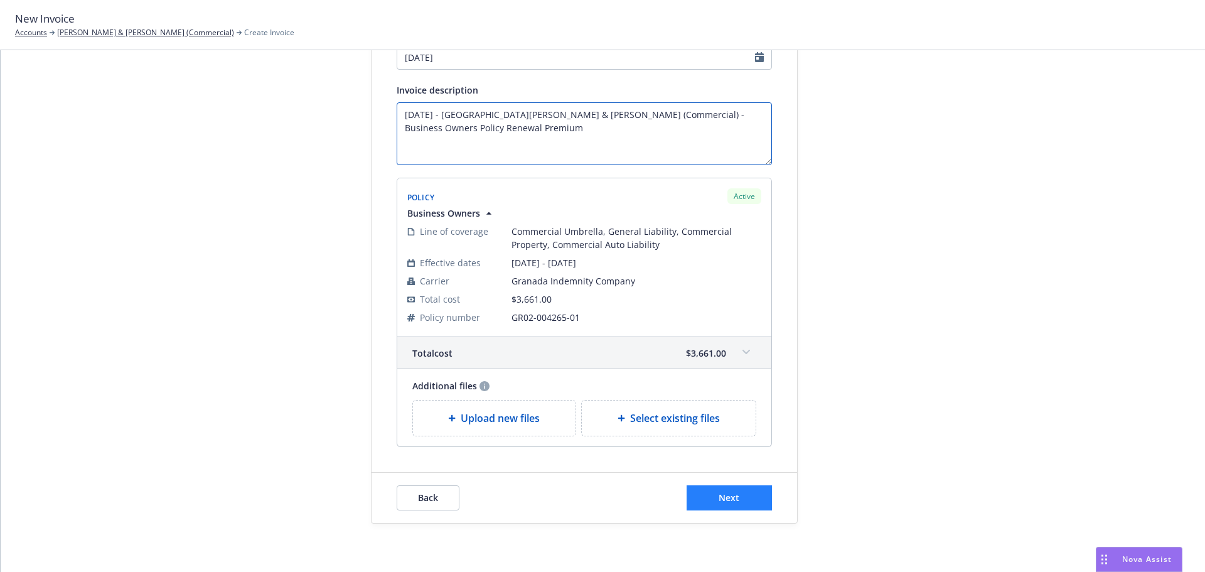
scroll to position [202, 0]
type textarea "[DATE] - [GEOGRAPHIC_DATA][PERSON_NAME] & [PERSON_NAME] (Commercial) - Business…"
click at [708, 485] on button "Next" at bounding box center [729, 495] width 85 height 25
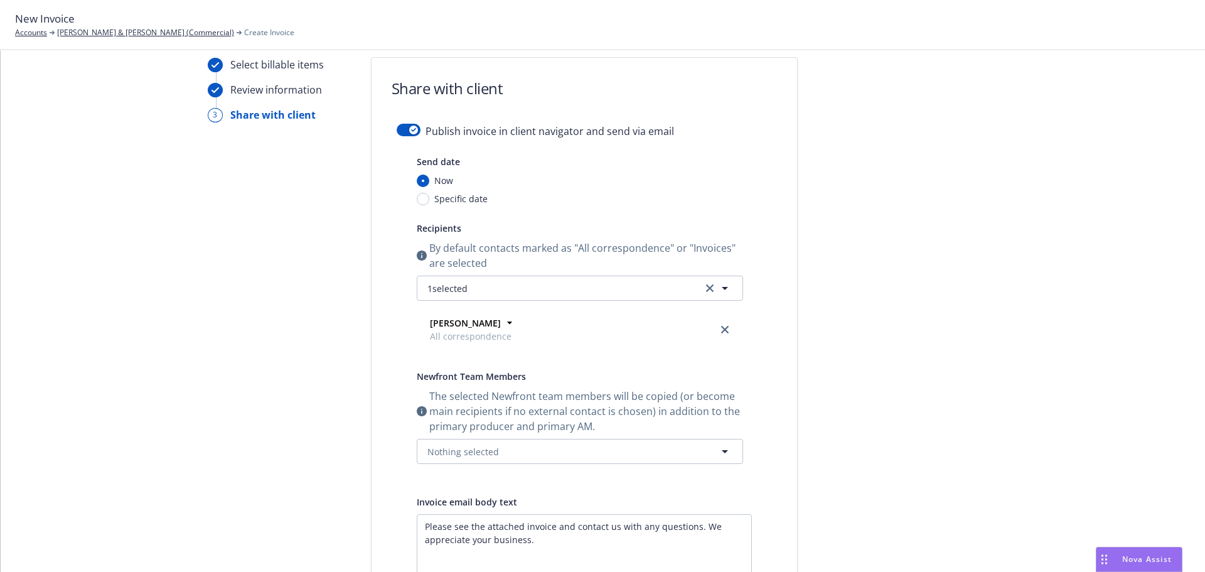
scroll to position [35, 0]
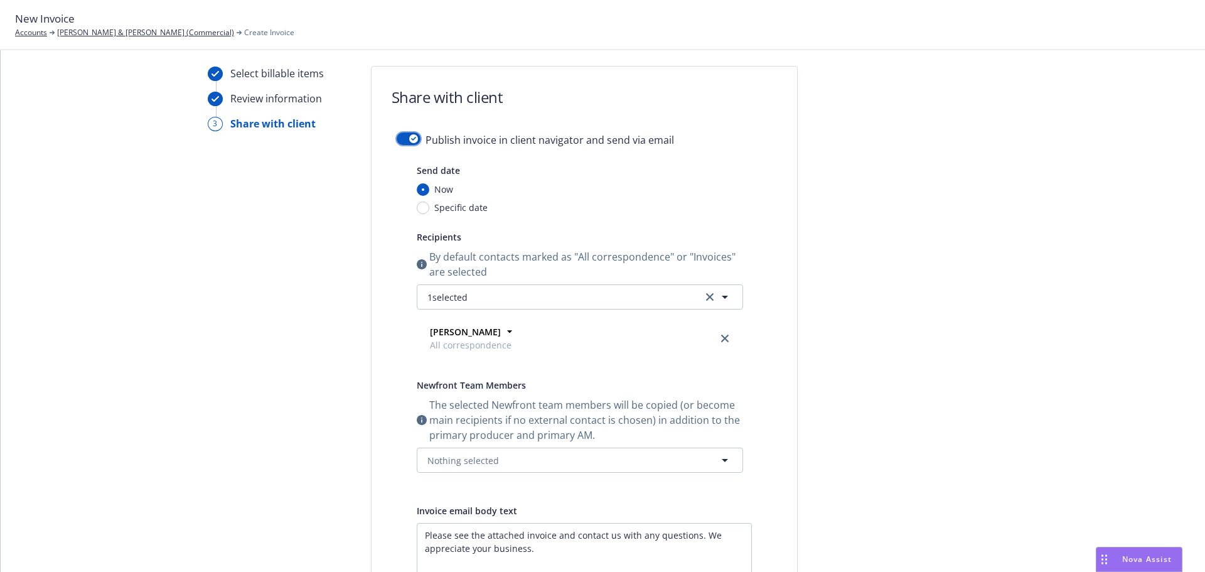
click at [405, 144] on button "button" at bounding box center [409, 138] width 24 height 13
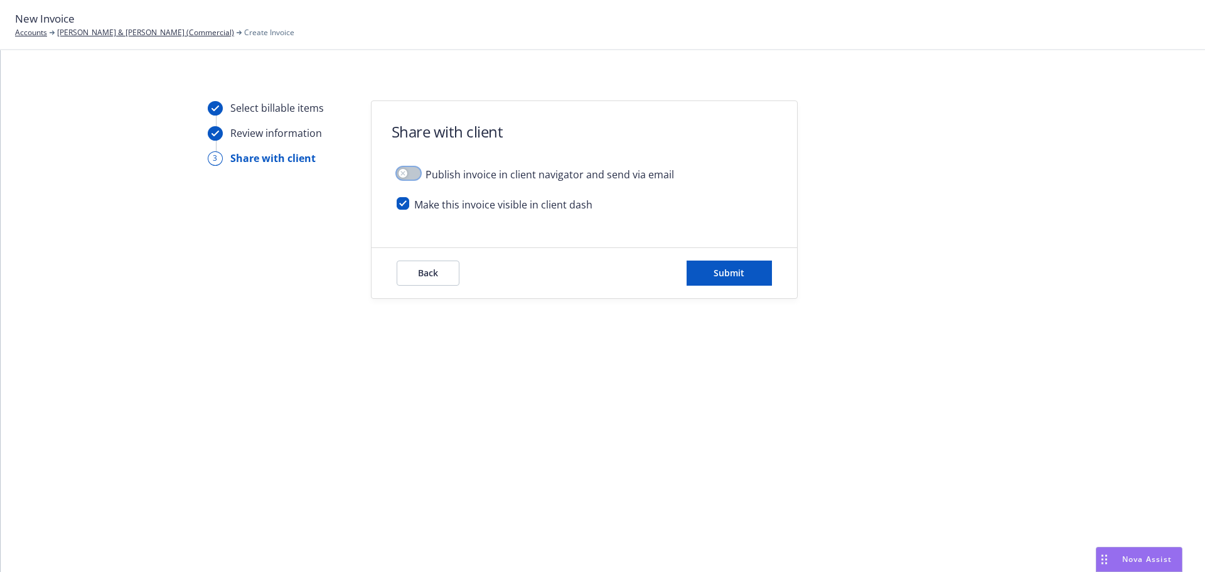
scroll to position [0, 0]
click at [405, 174] on icon "button" at bounding box center [402, 173] width 5 height 5
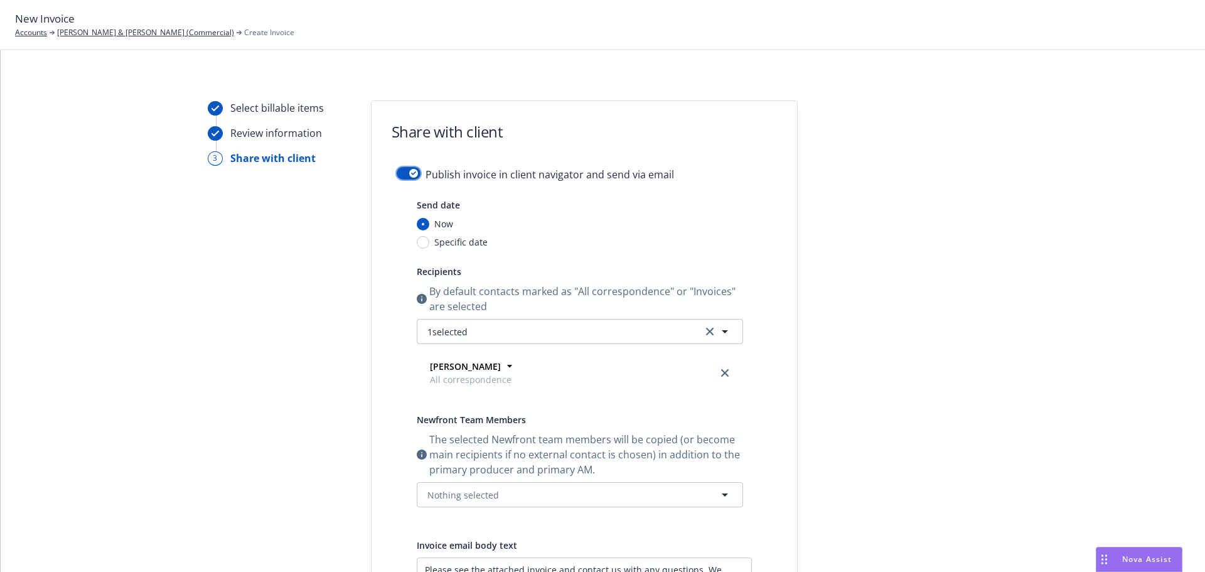
click at [406, 168] on button "button" at bounding box center [409, 173] width 24 height 13
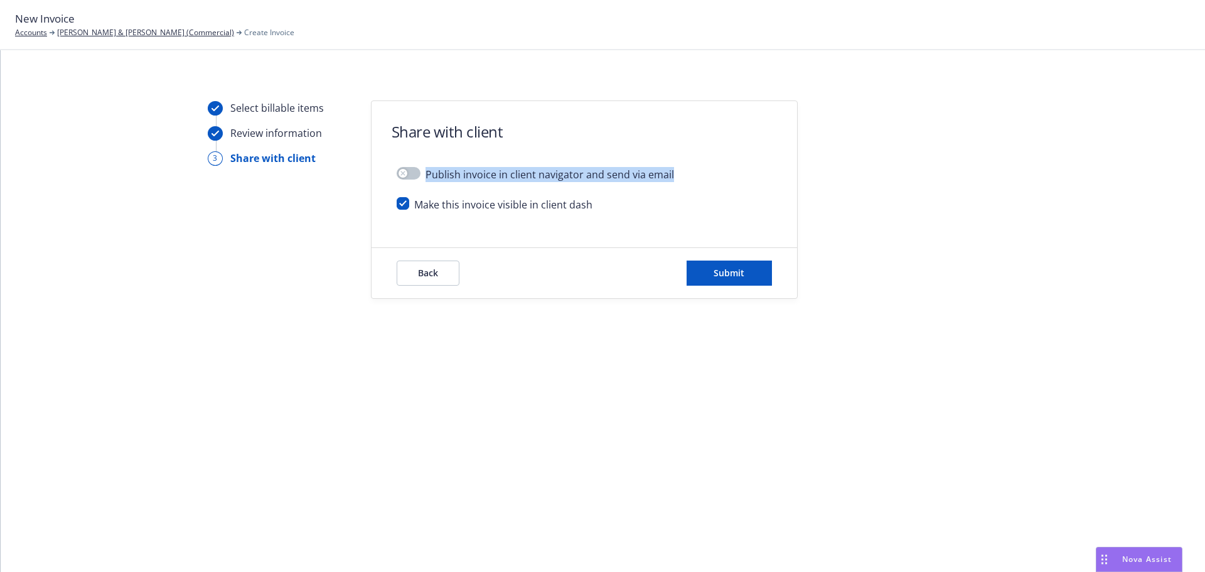
click at [403, 197] on div "Publish invoice in client navigator and send via email Make this invoice visibl…" at bounding box center [584, 194] width 425 height 55
click at [402, 198] on input "checkbox" at bounding box center [403, 203] width 13 height 13
checkbox input "false"
click at [746, 279] on button "Submit" at bounding box center [729, 272] width 85 height 25
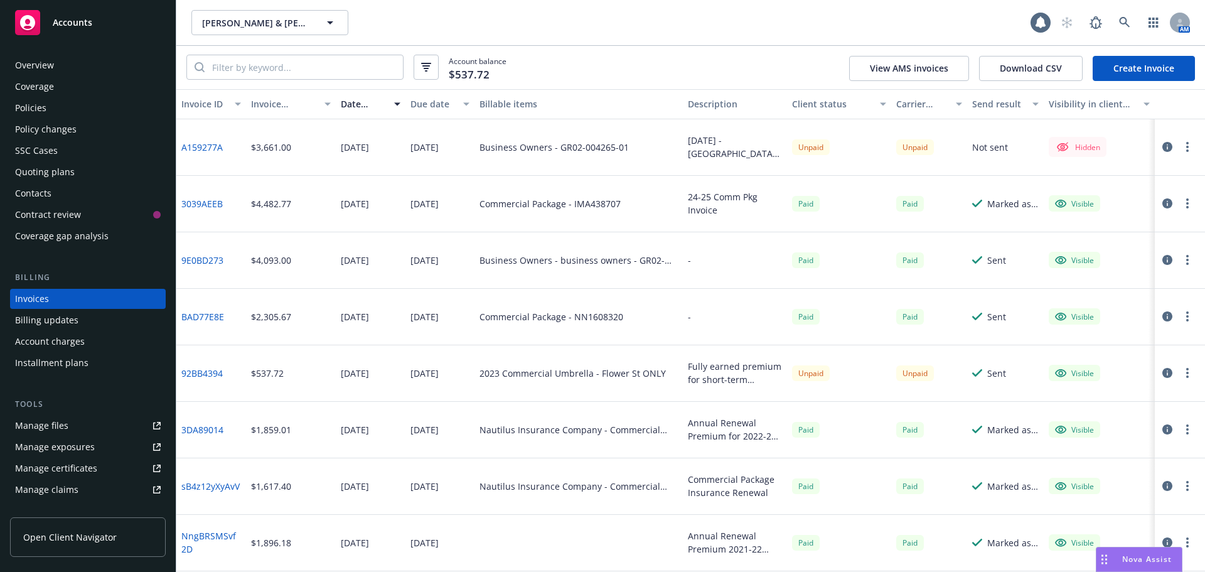
click at [1194, 153] on div at bounding box center [1177, 146] width 35 height 15
click at [1192, 148] on button "button" at bounding box center [1187, 146] width 15 height 15
click at [1133, 243] on link "Make it visible in client dash" at bounding box center [1114, 247] width 160 height 25
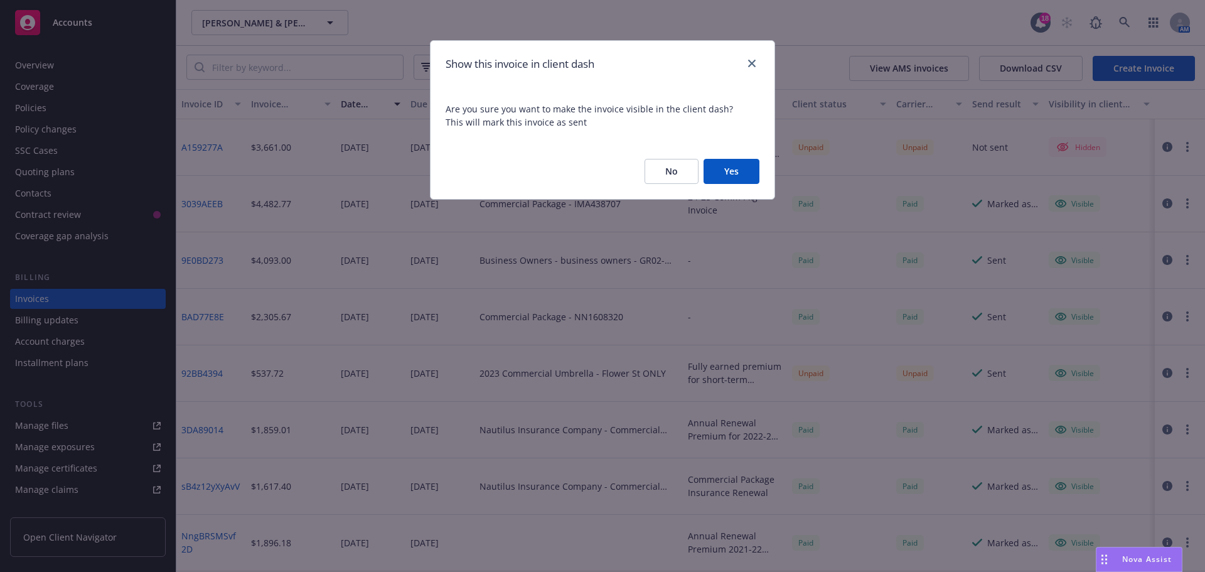
click at [730, 174] on button "Yes" at bounding box center [731, 171] width 56 height 25
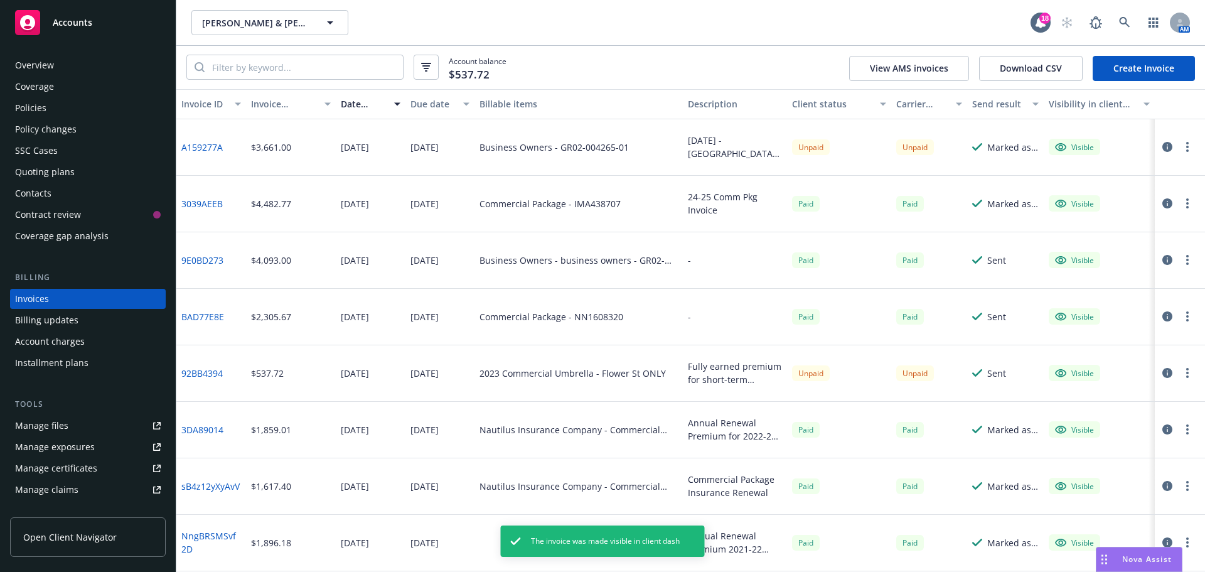
click at [1168, 142] on icon "button" at bounding box center [1167, 147] width 10 height 10
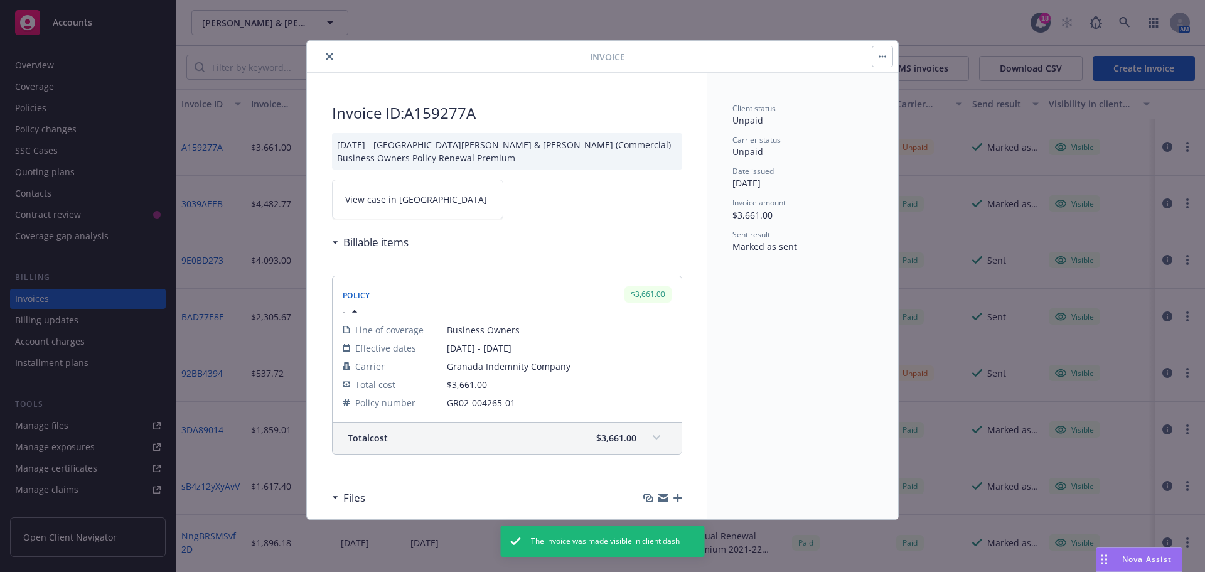
click at [377, 193] on span "View case in [GEOGRAPHIC_DATA]" at bounding box center [416, 199] width 142 height 13
click at [334, 57] on button "close" at bounding box center [329, 56] width 15 height 15
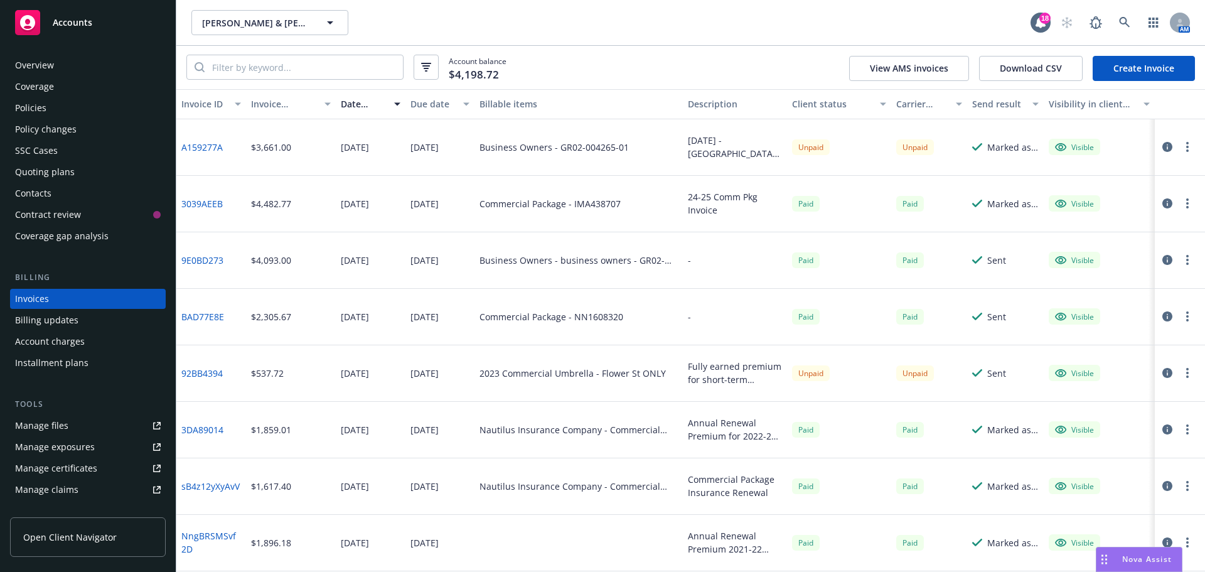
click at [1188, 146] on circle "button" at bounding box center [1187, 147] width 3 height 3
click at [1134, 236] on div "Edit invoice Pay invoice Copy invoice URL Make it visible in client dash Send i…" at bounding box center [1114, 260] width 160 height 201
click at [1130, 223] on link "Copy invoice URL" at bounding box center [1114, 217] width 160 height 25
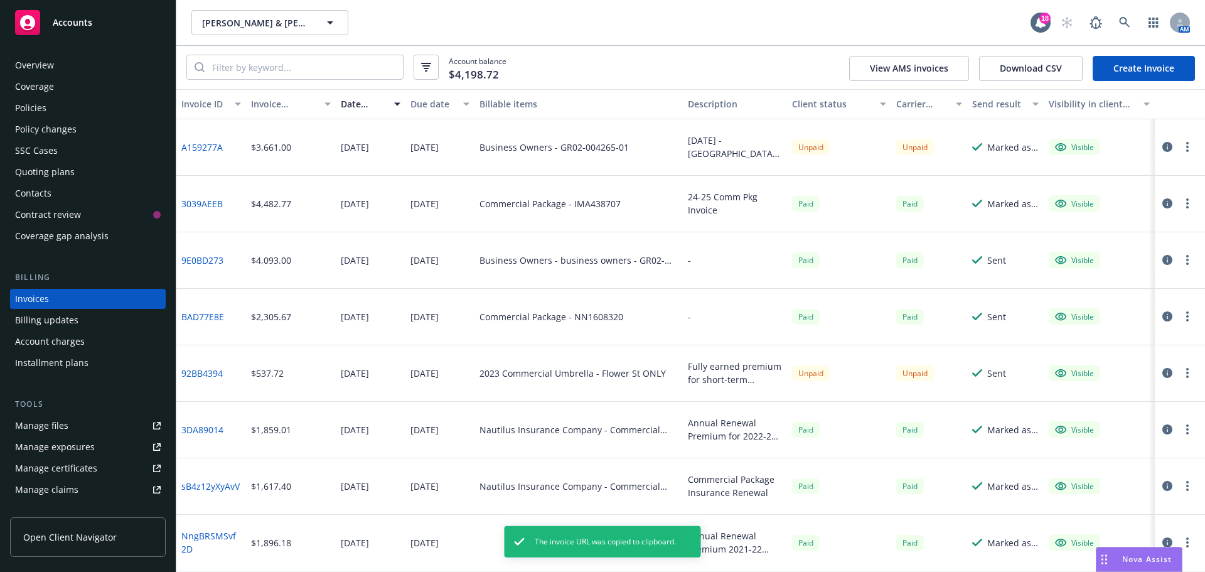
click at [1184, 153] on button "button" at bounding box center [1187, 146] width 15 height 15
click at [1123, 217] on link "Copy invoice URL" at bounding box center [1114, 222] width 160 height 25
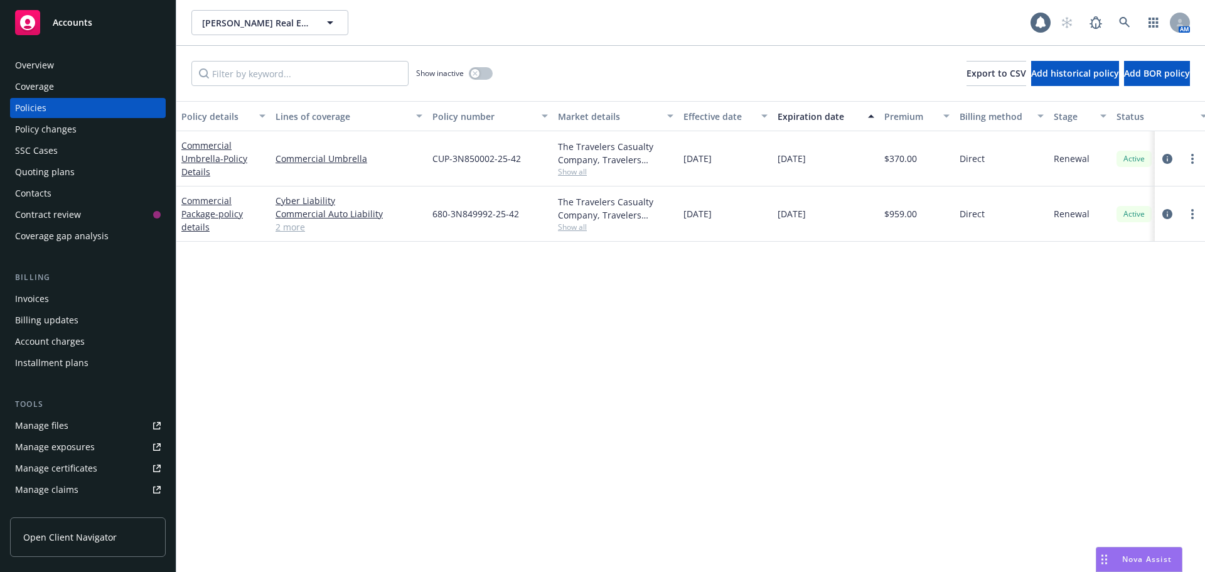
click at [50, 77] on div "Coverage" at bounding box center [34, 87] width 39 height 20
click at [51, 60] on div "Overview" at bounding box center [34, 65] width 39 height 20
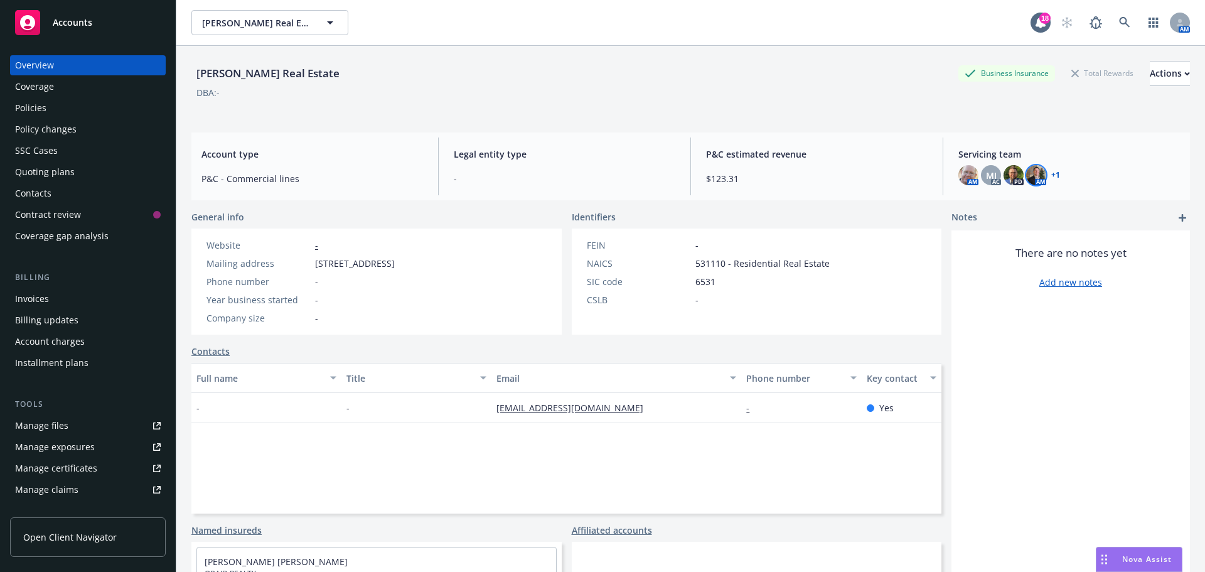
click at [1037, 174] on img at bounding box center [1036, 175] width 20 height 20
click at [1051, 175] on link "+ 1" at bounding box center [1055, 175] width 9 height 8
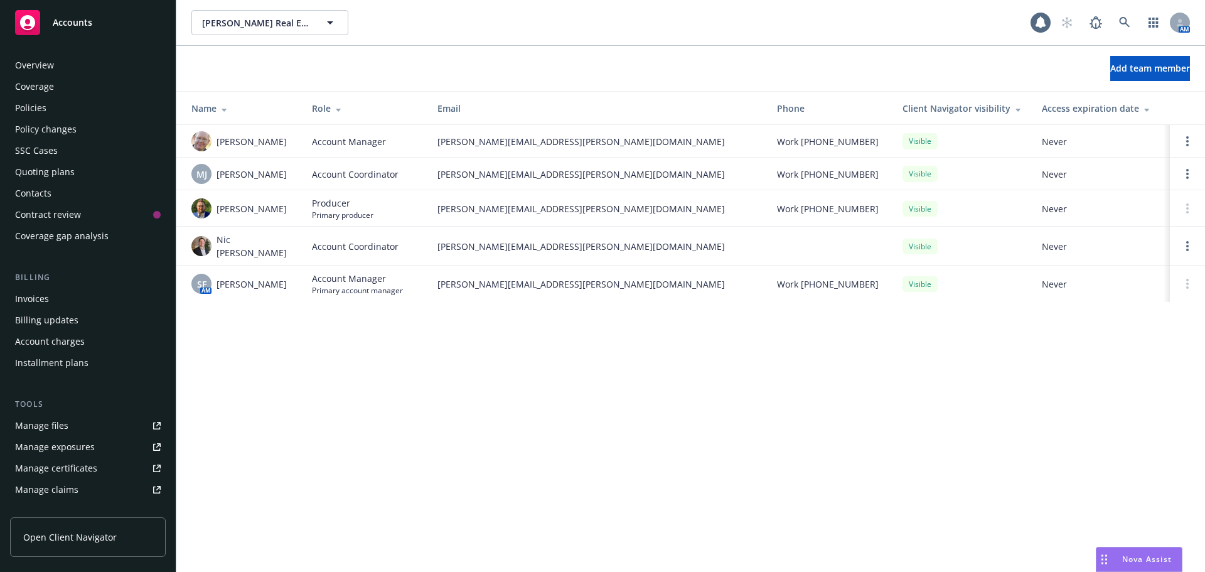
scroll to position [246, 0]
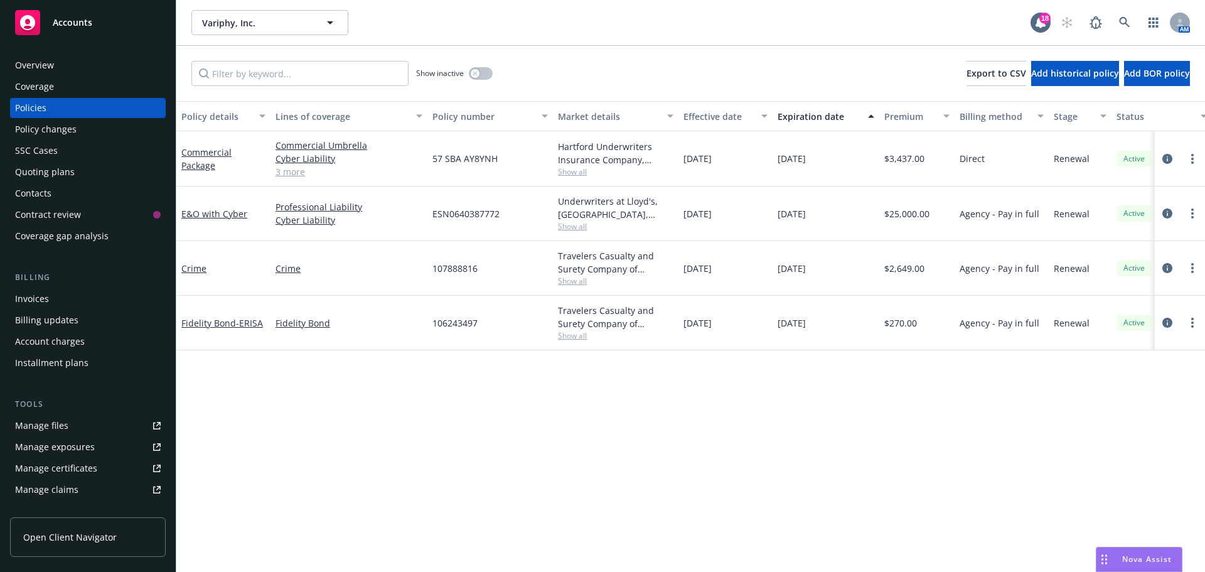
click at [76, 167] on div "Quoting plans" at bounding box center [88, 172] width 146 height 20
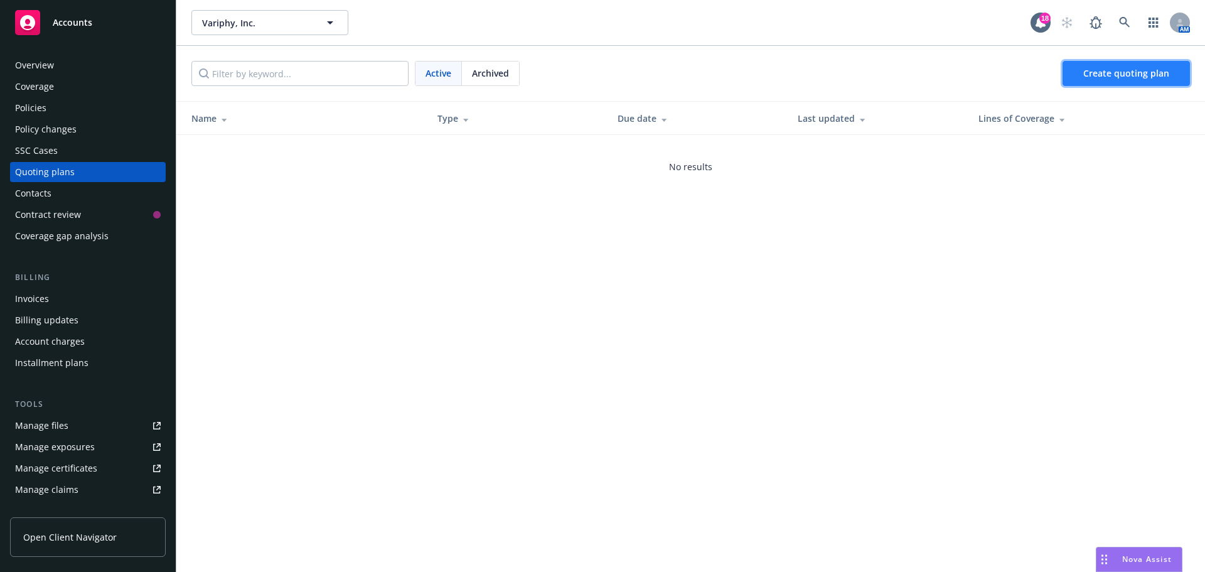
click at [1120, 75] on span "Create quoting plan" at bounding box center [1126, 73] width 86 height 12
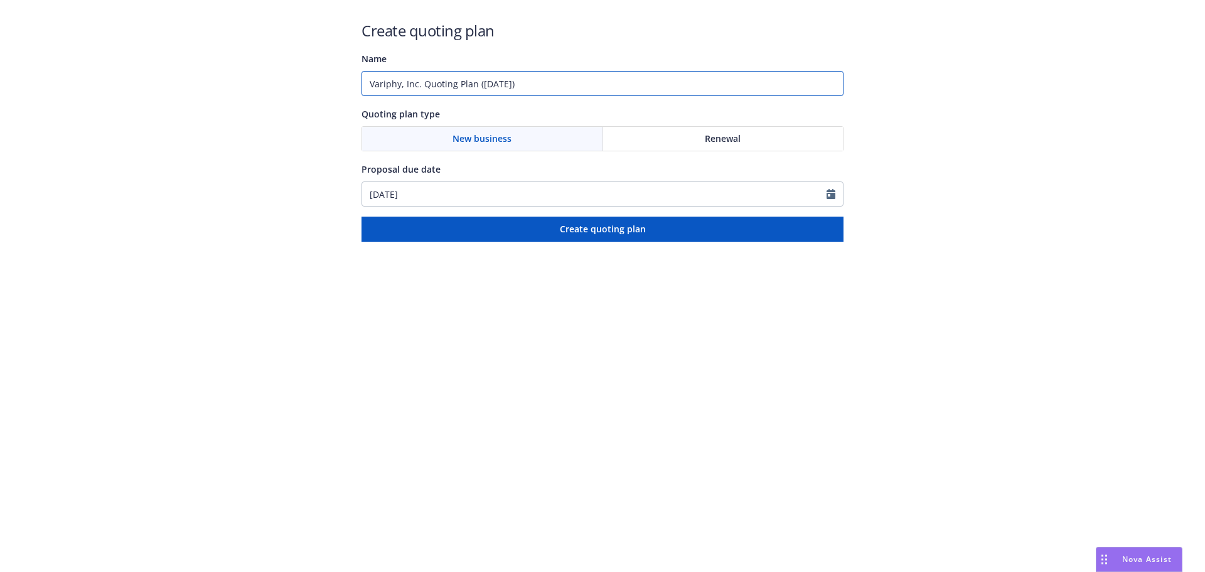
drag, startPoint x: 579, startPoint y: 82, endPoint x: 250, endPoint y: 75, distance: 329.5
click at [250, 75] on div "Create quoting plan Name Variphy, Inc. Quoting Plan ([DATE]) Quoting plan type …" at bounding box center [602, 121] width 1205 height 242
click at [535, 87] on input "Variphy, Inc. Quoting Plan ([DATE])" at bounding box center [602, 83] width 482 height 25
drag, startPoint x: 437, startPoint y: 87, endPoint x: 419, endPoint y: 87, distance: 18.2
click at [419, 87] on input "Variphy, Inc. Quoting Plan (2025-08-18)" at bounding box center [602, 83] width 482 height 25
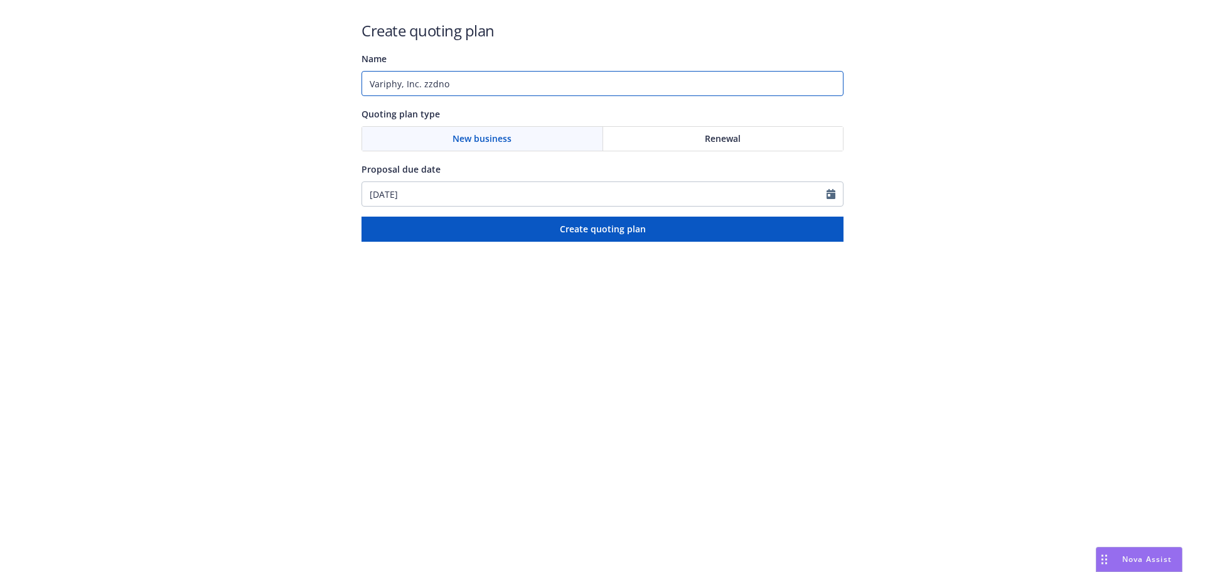
paste input "Directors and Officers"
type input "Variphy, Inc. Directors and Officers Tail Coverage"
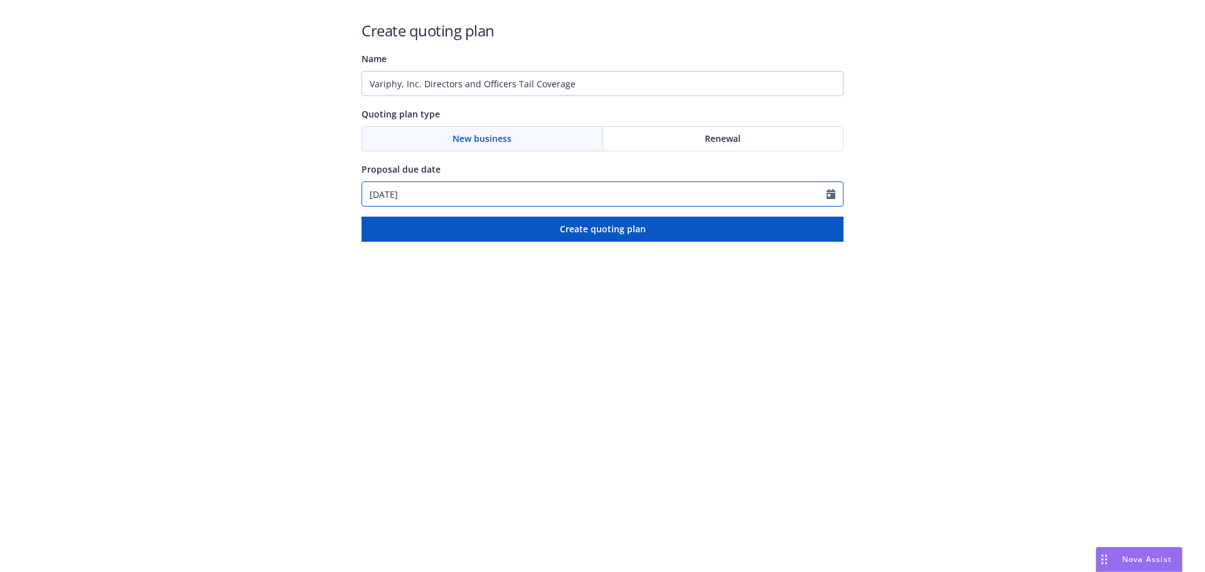
click at [476, 200] on input "08/18/2025" at bounding box center [594, 194] width 464 height 24
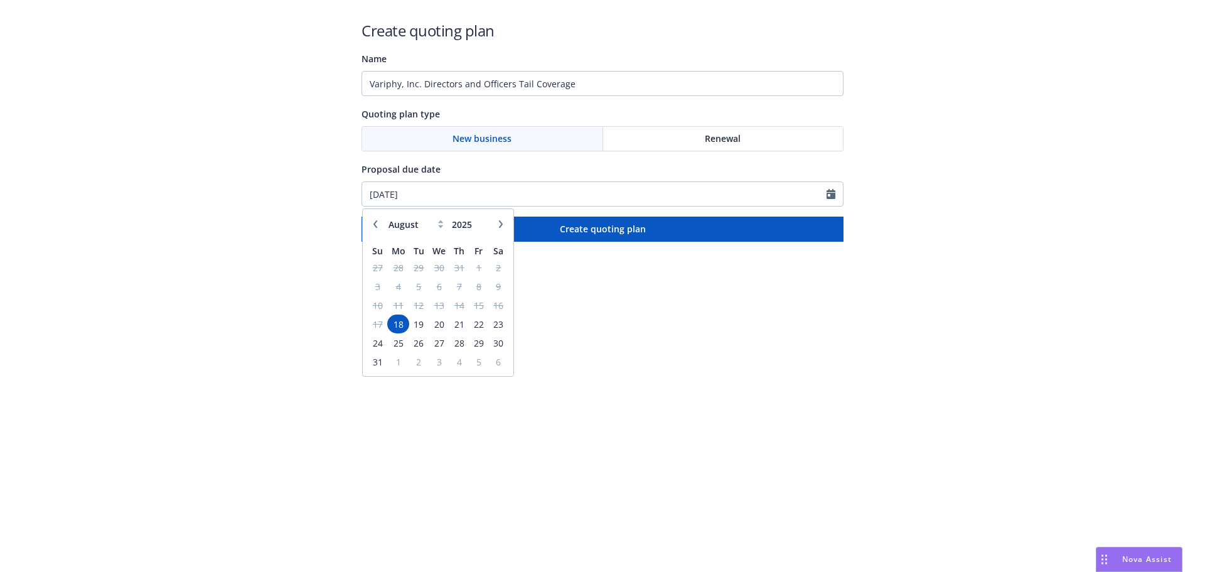
click at [501, 223] on icon "button" at bounding box center [501, 224] width 4 height 8
select select "9"
click at [399, 318] on span "22" at bounding box center [397, 324] width 19 height 16
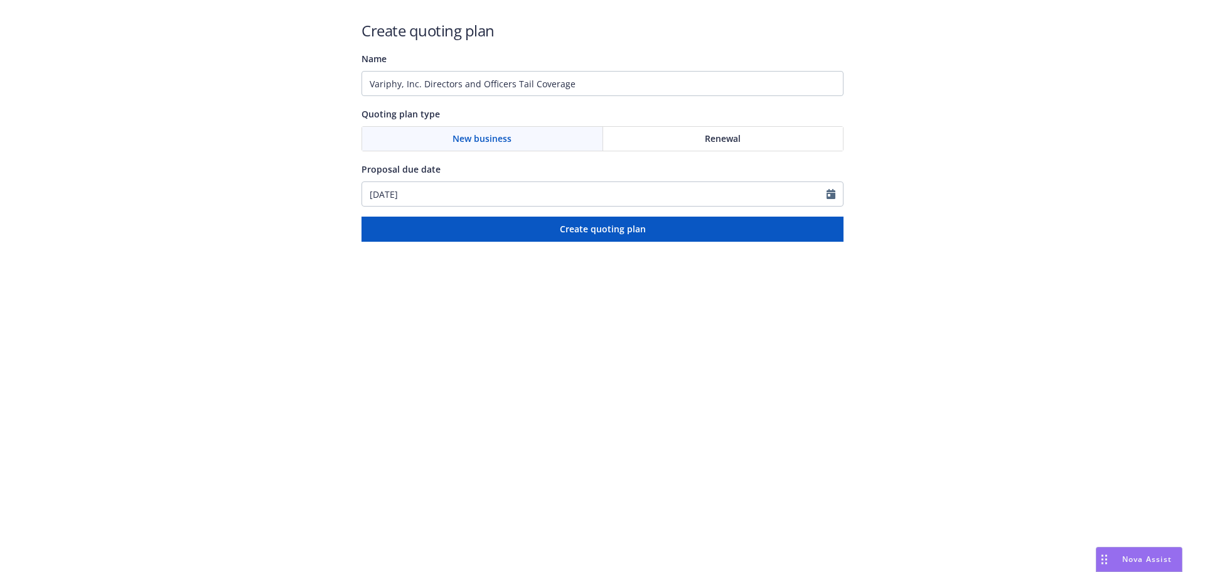
type input "09/22/2025"
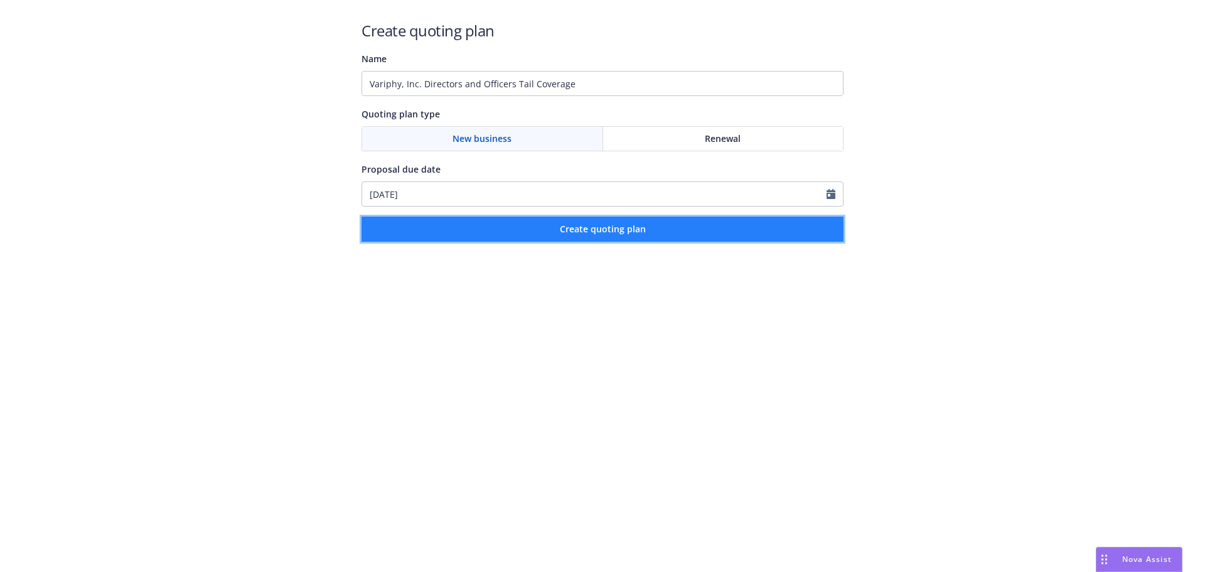
click at [497, 238] on button "Create quoting plan" at bounding box center [602, 229] width 482 height 25
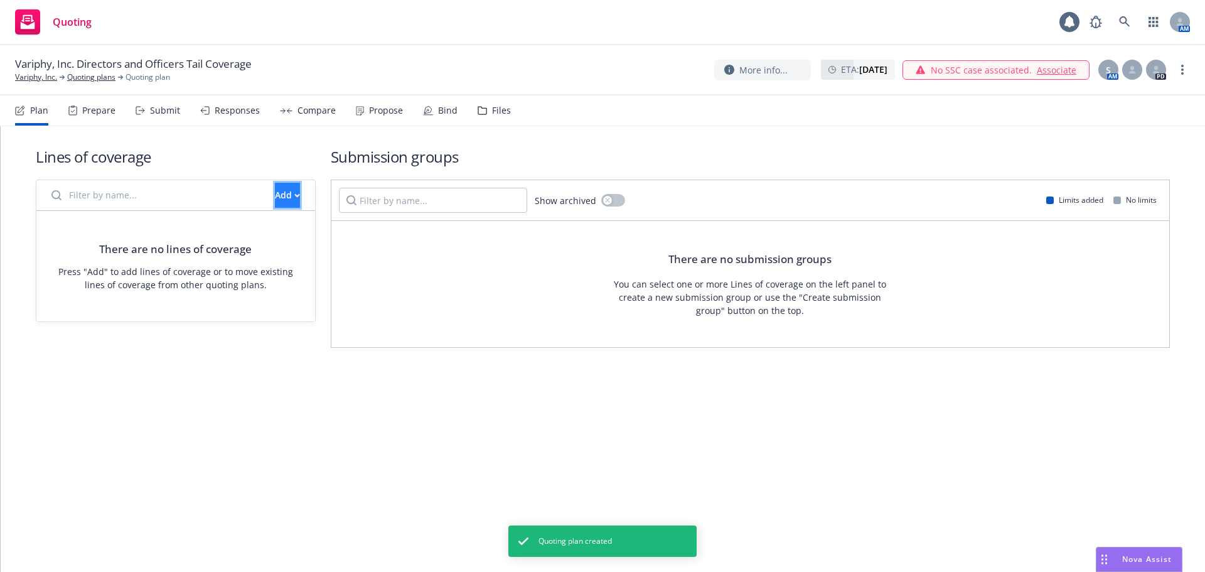
click at [275, 196] on div "Add" at bounding box center [287, 195] width 25 height 24
click at [277, 232] on span "Create new business lines of coverage" at bounding box center [329, 228] width 191 height 12
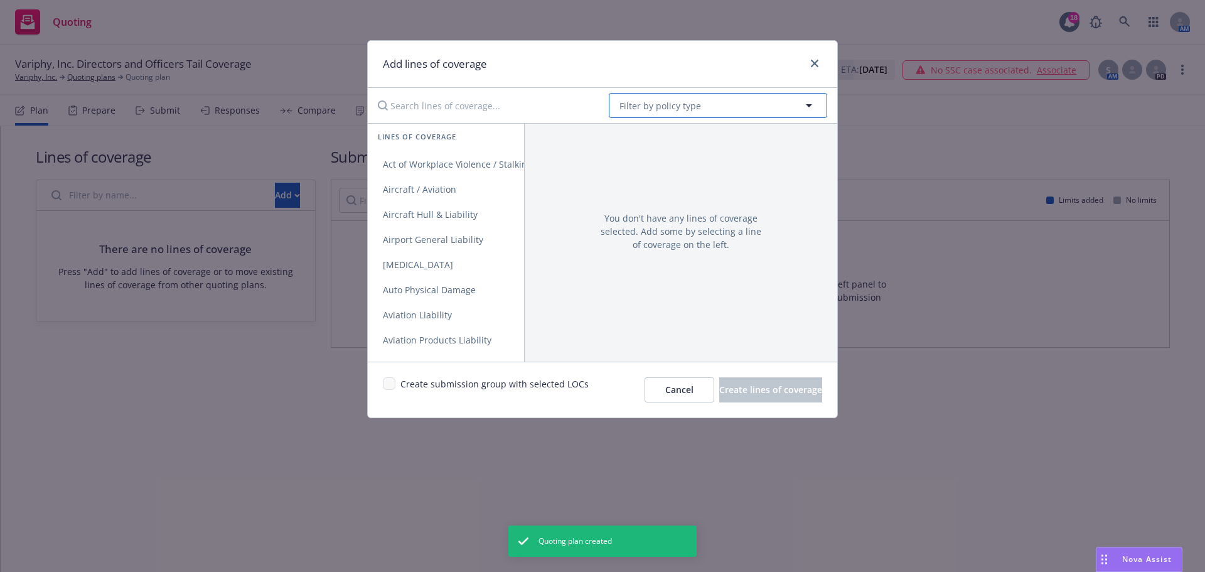
click at [715, 113] on button "Filter by policy type" at bounding box center [718, 105] width 218 height 25
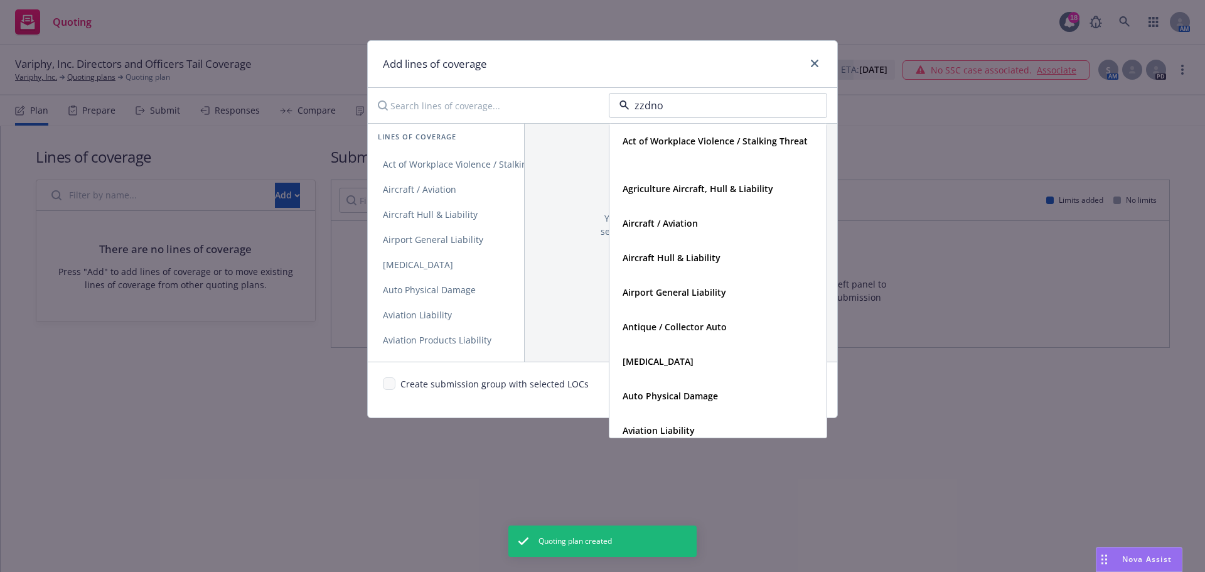
paste input "Directors and Officers"
type input "Directors and Officers"
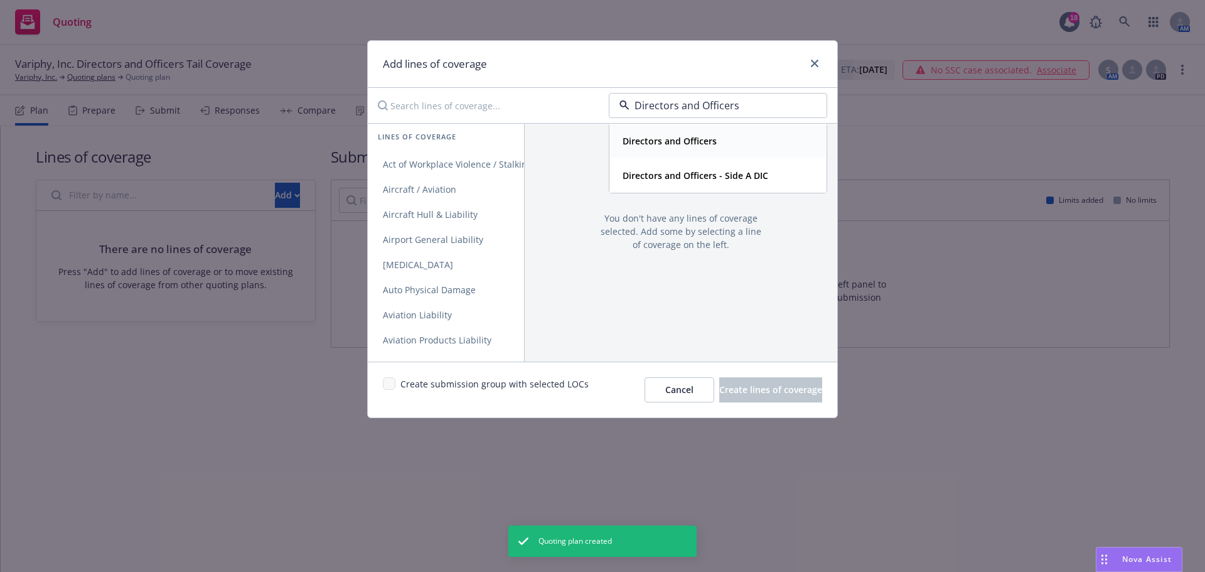
click at [715, 143] on strong "Directors and Officers" at bounding box center [670, 141] width 94 height 12
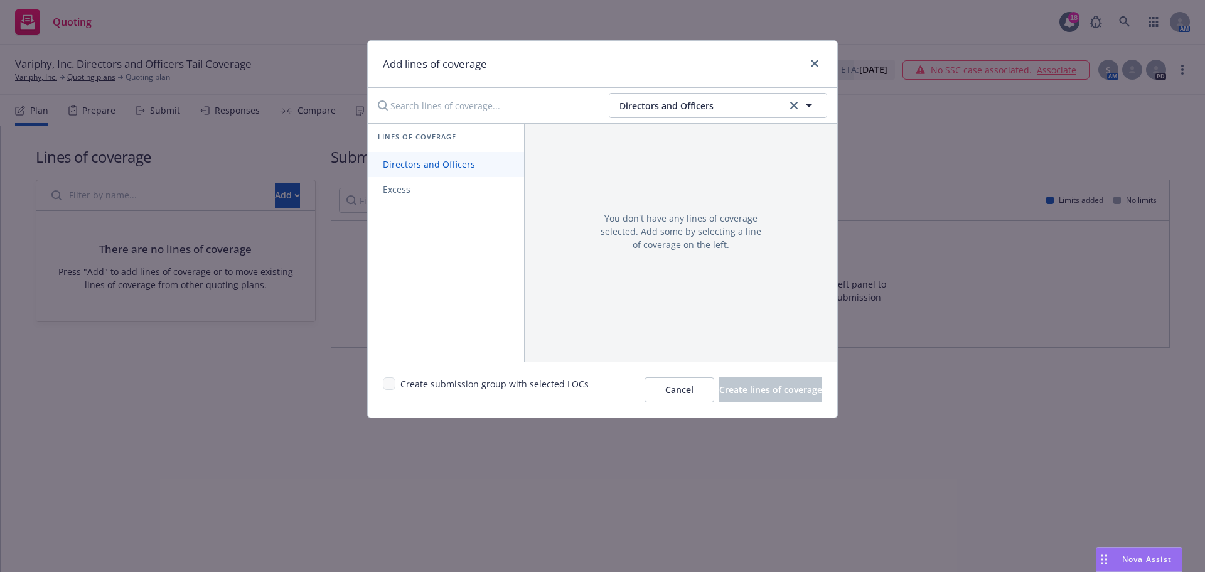
click at [464, 164] on span "Directors and Officers" at bounding box center [429, 164] width 122 height 12
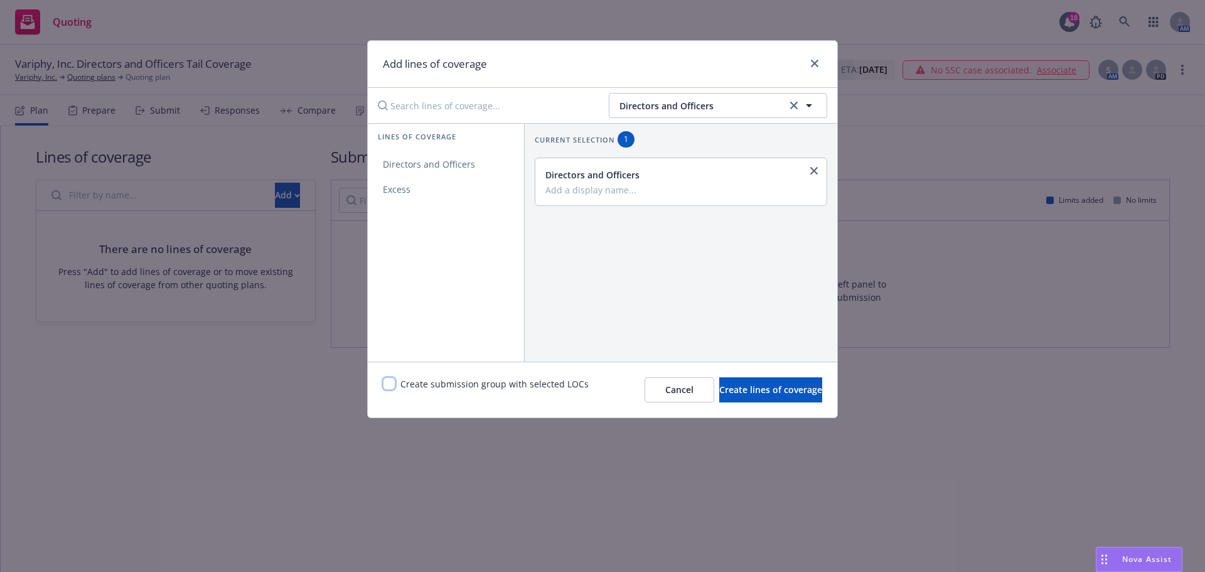
drag, startPoint x: 393, startPoint y: 380, endPoint x: 637, endPoint y: 415, distance: 246.7
click at [393, 380] on input "checkbox" at bounding box center [389, 383] width 13 height 13
checkbox input "true"
click at [788, 390] on span "Create lines of coverage" at bounding box center [770, 389] width 103 height 12
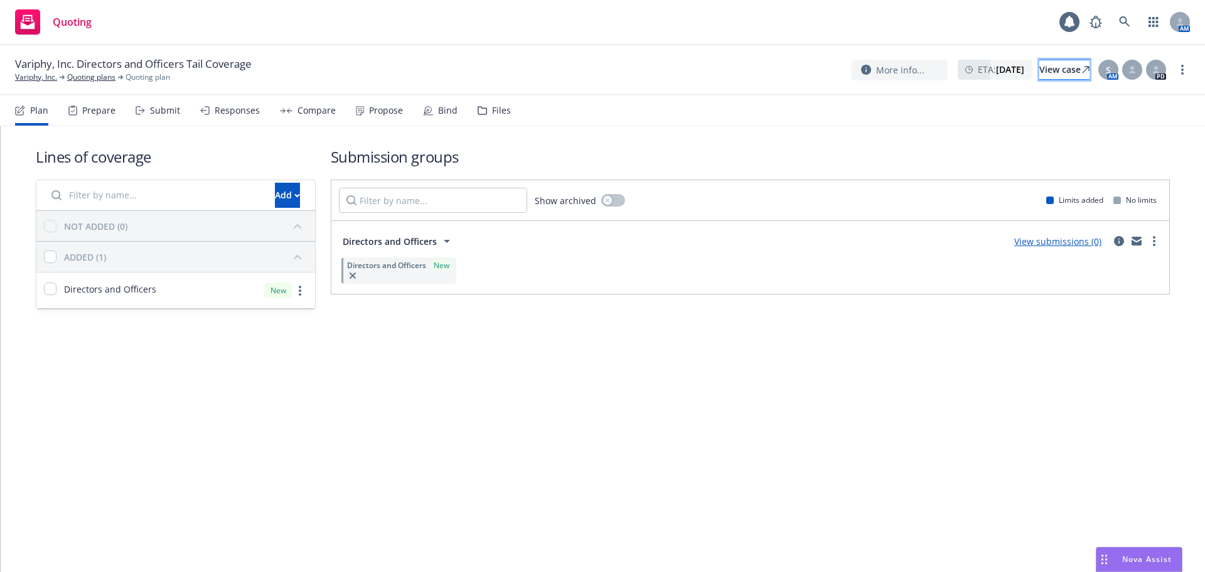
click at [1045, 74] on div "View case" at bounding box center [1064, 69] width 50 height 19
click at [179, 115] on div "Plan Prepare Submit Responses Compare Propose Bind Files" at bounding box center [263, 110] width 496 height 30
click at [176, 115] on div "Submit" at bounding box center [165, 110] width 30 height 10
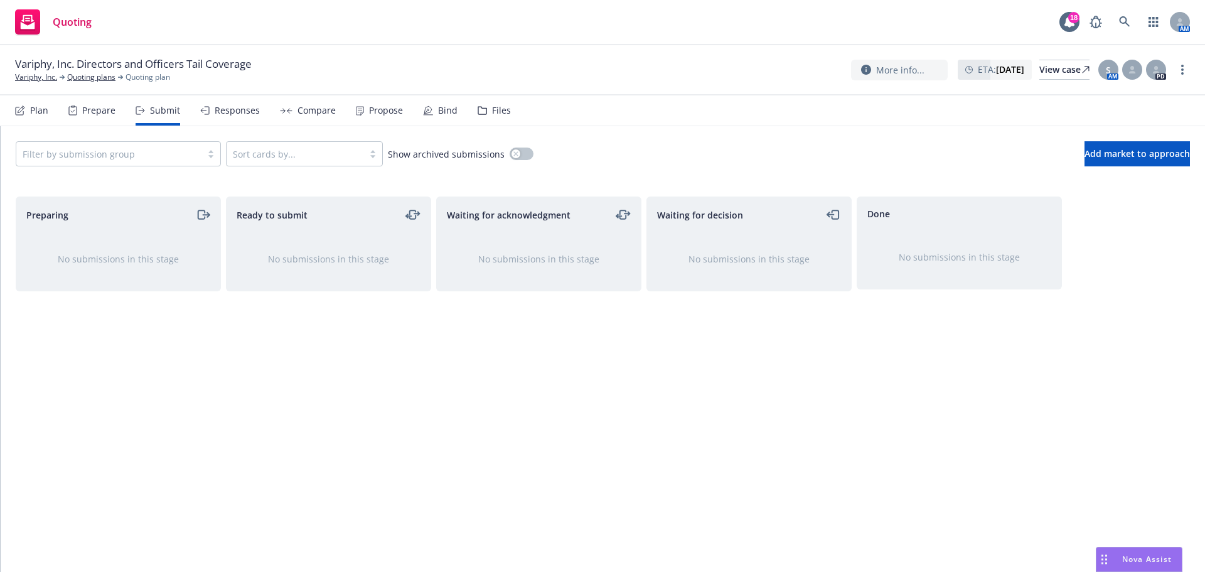
click at [160, 156] on div at bounding box center [109, 153] width 173 height 15
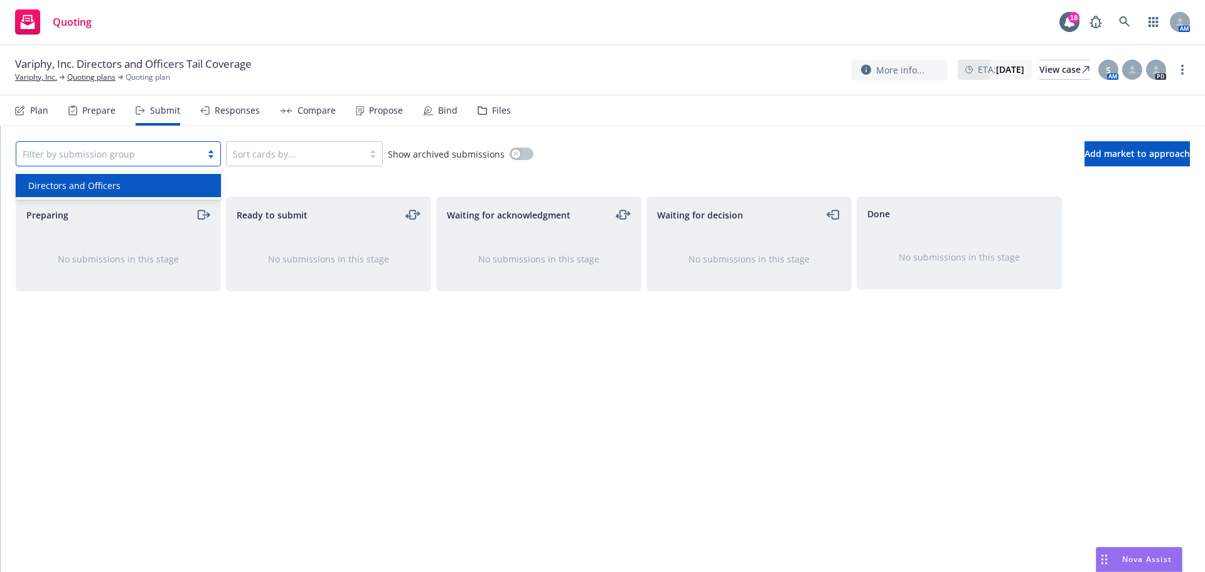
click at [154, 195] on div "Directors and Officers" at bounding box center [118, 185] width 205 height 23
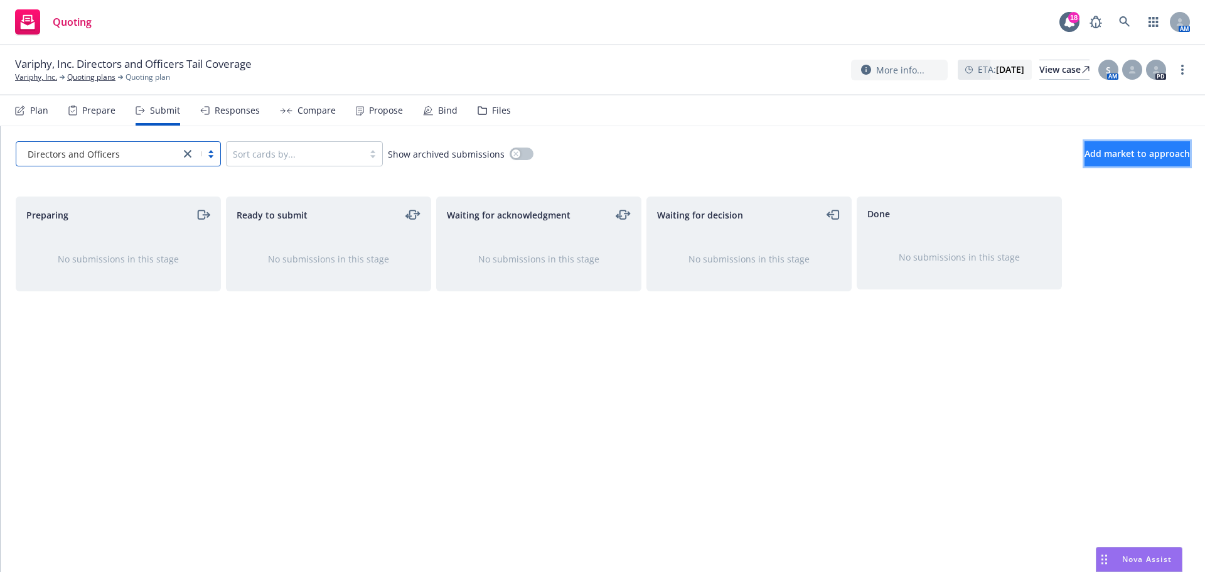
click at [1115, 159] on button "Add market to approach" at bounding box center [1136, 153] width 105 height 25
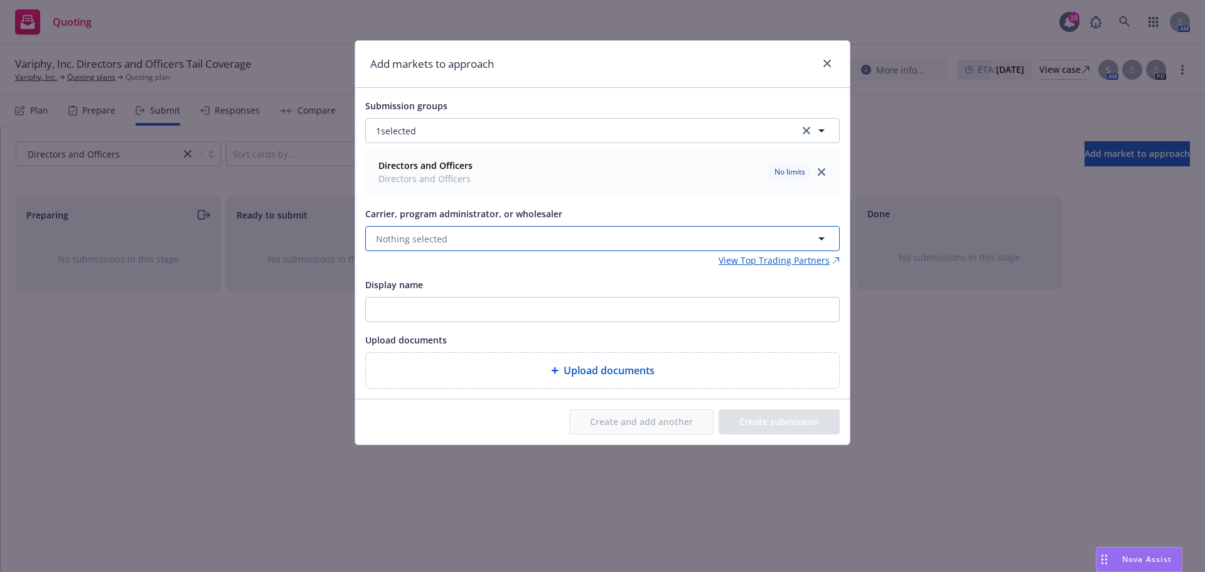
click at [402, 237] on span "Nothing selected" at bounding box center [412, 238] width 72 height 13
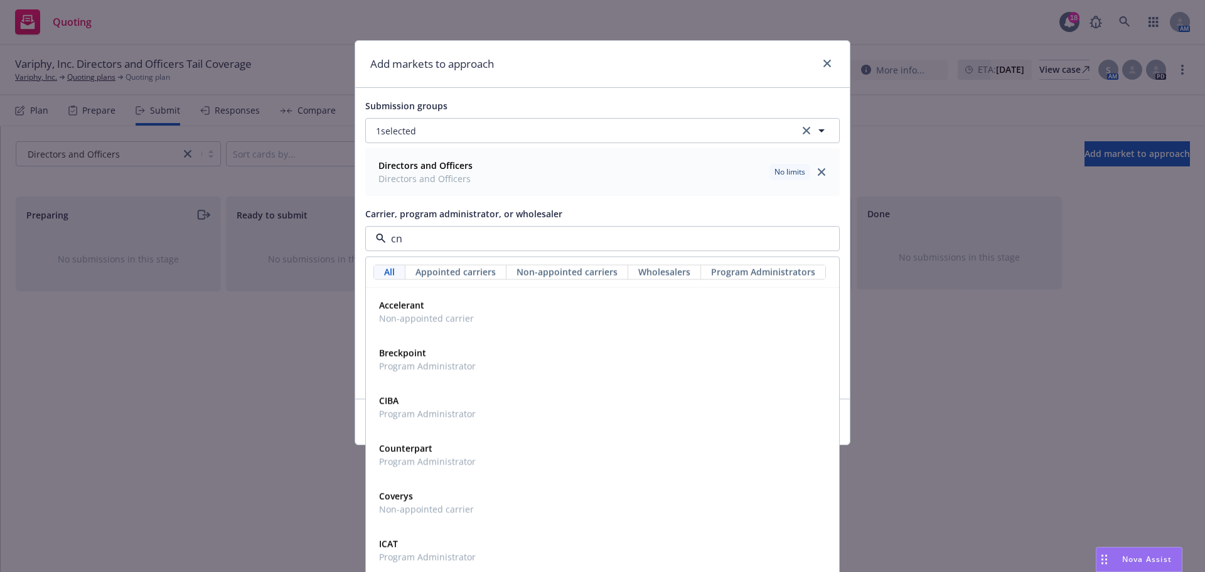
type input "cna"
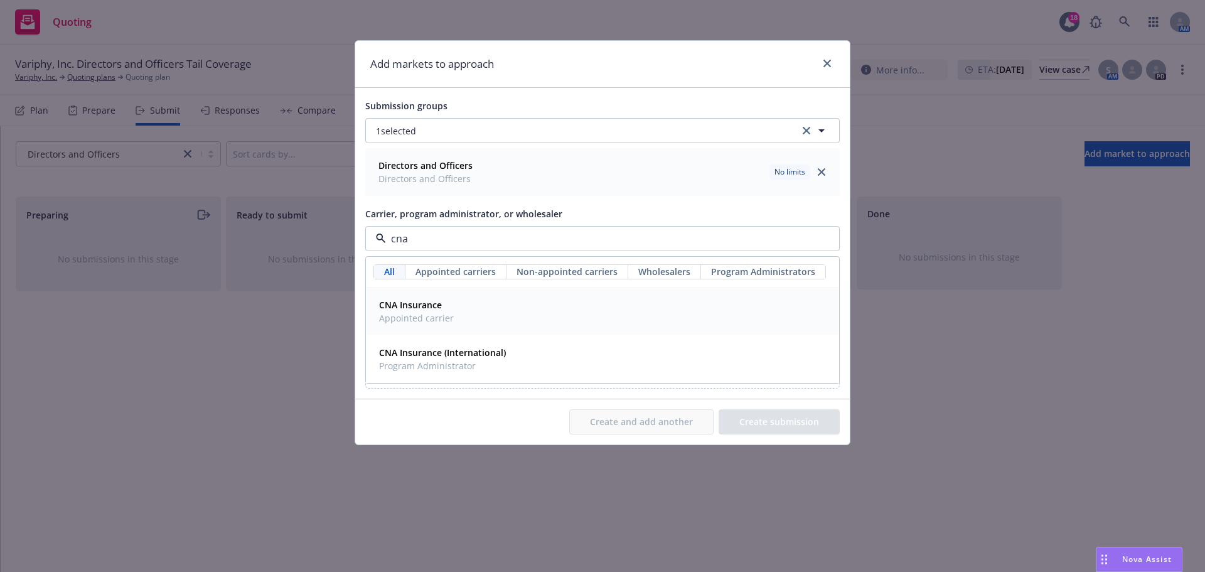
click at [446, 297] on div "CNA Insurance Appointed carrier" at bounding box center [415, 311] width 82 height 31
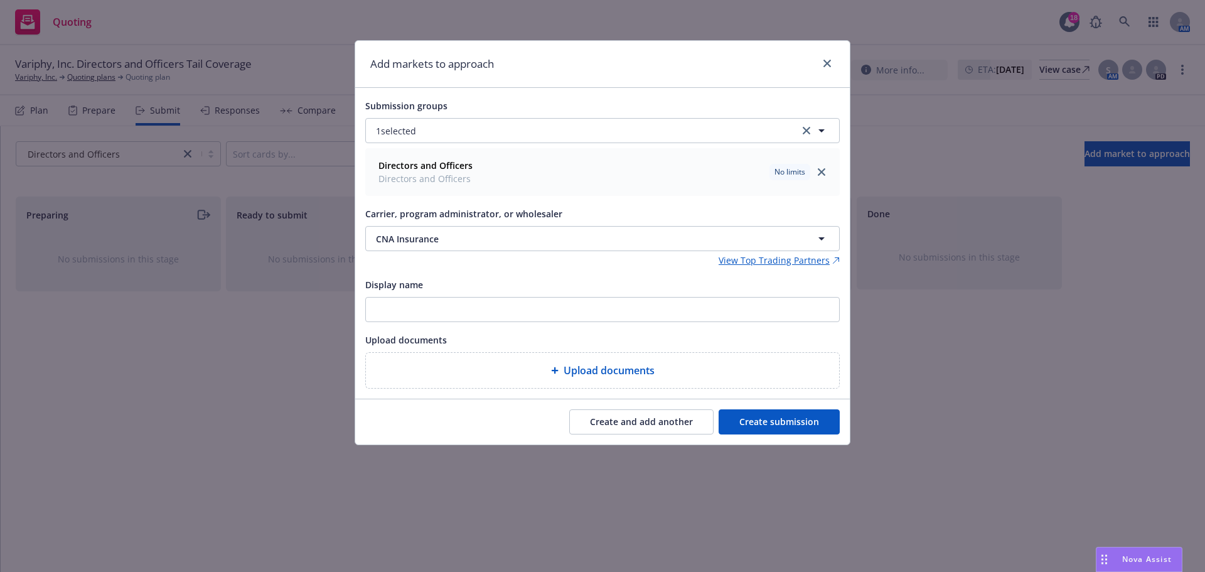
click at [755, 420] on button "Create submission" at bounding box center [779, 421] width 121 height 25
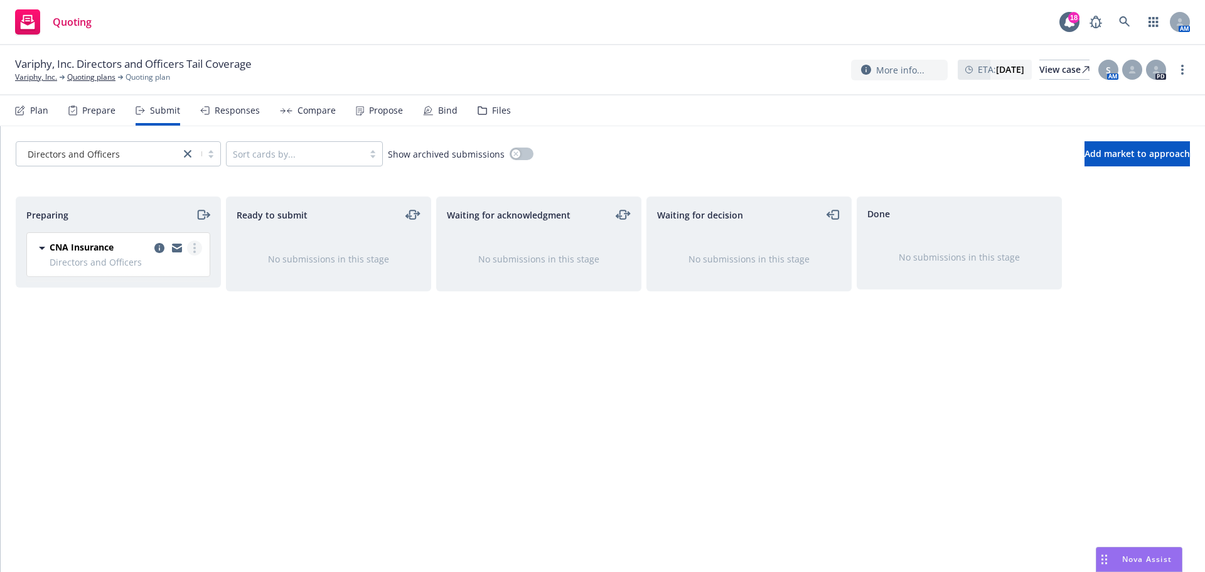
click at [193, 242] on link "more" at bounding box center [194, 247] width 15 height 15
click at [170, 344] on span "Add accepted decision" at bounding box center [139, 349] width 126 height 12
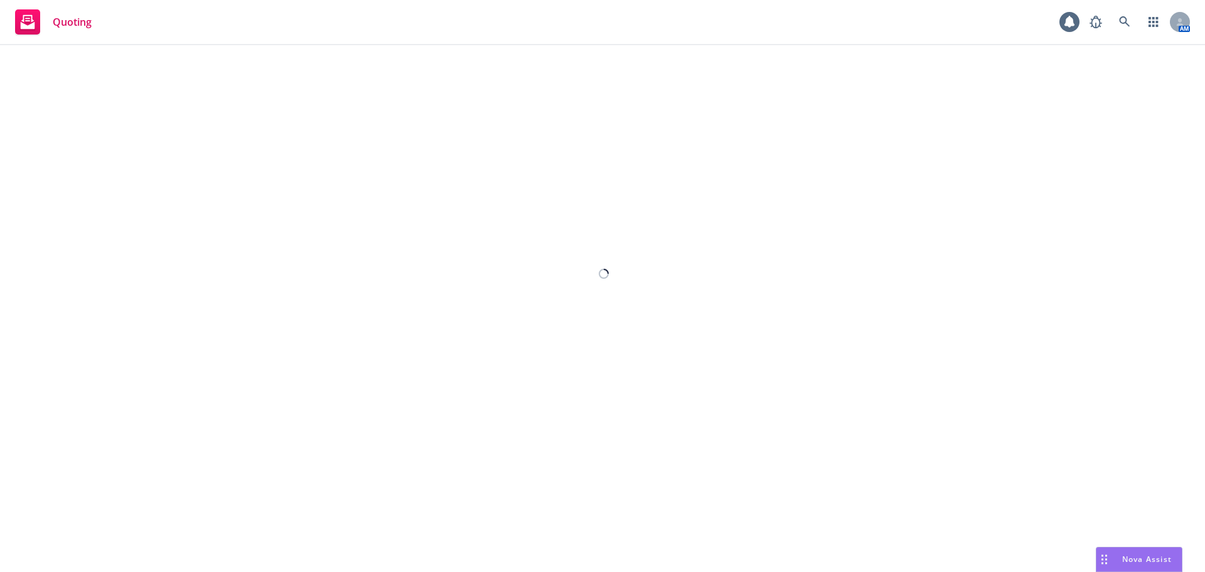
select select "12"
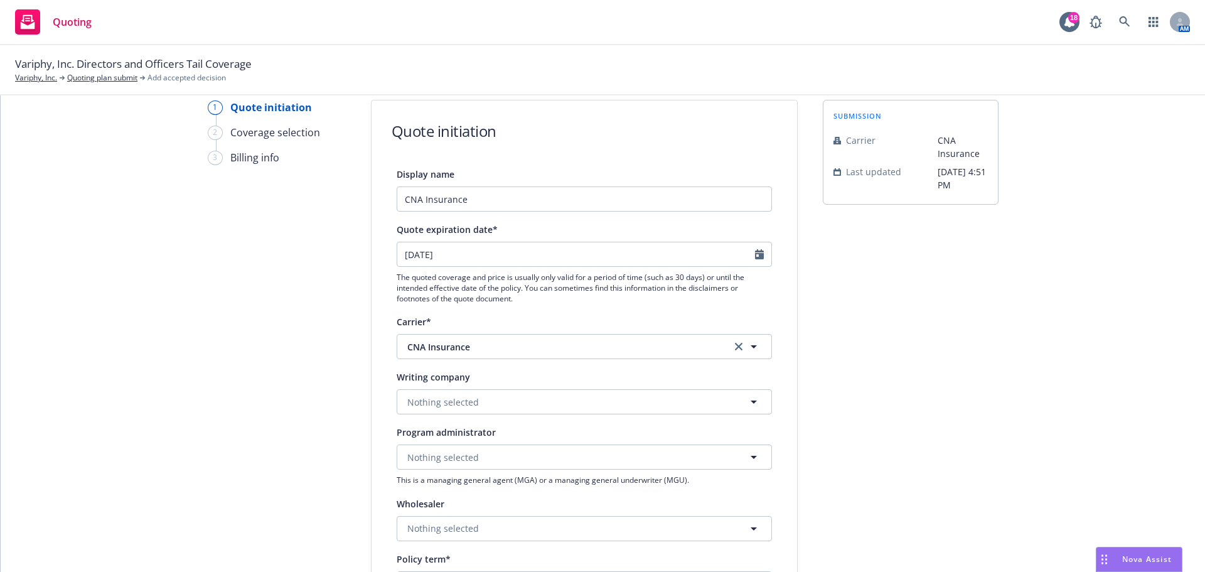
scroll to position [126, 0]
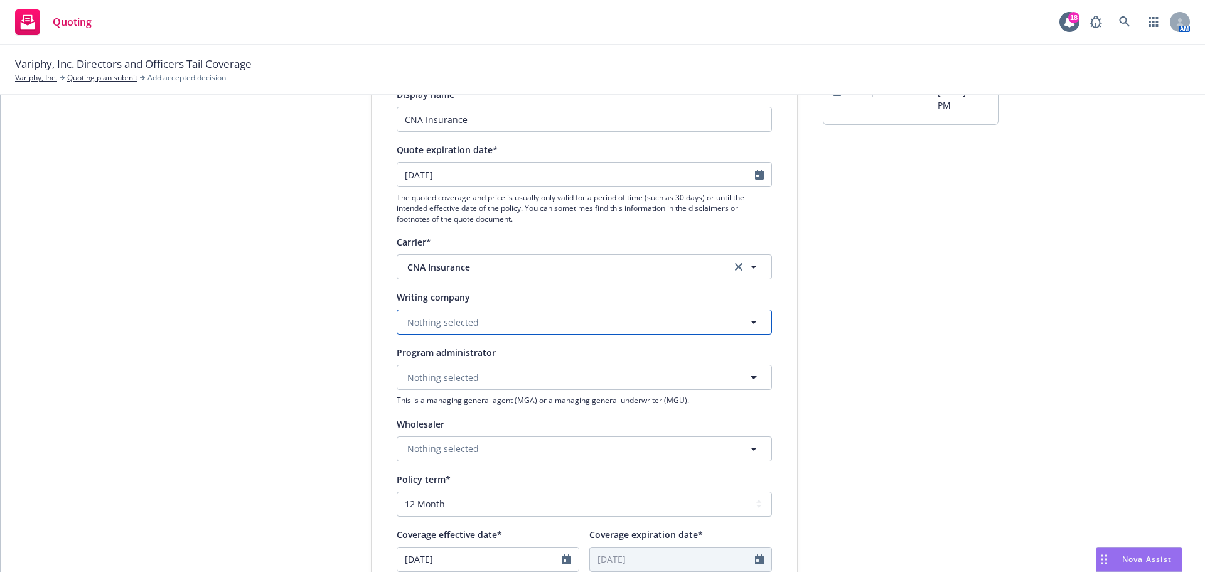
click at [503, 316] on button "Nothing selected" at bounding box center [584, 321] width 375 height 25
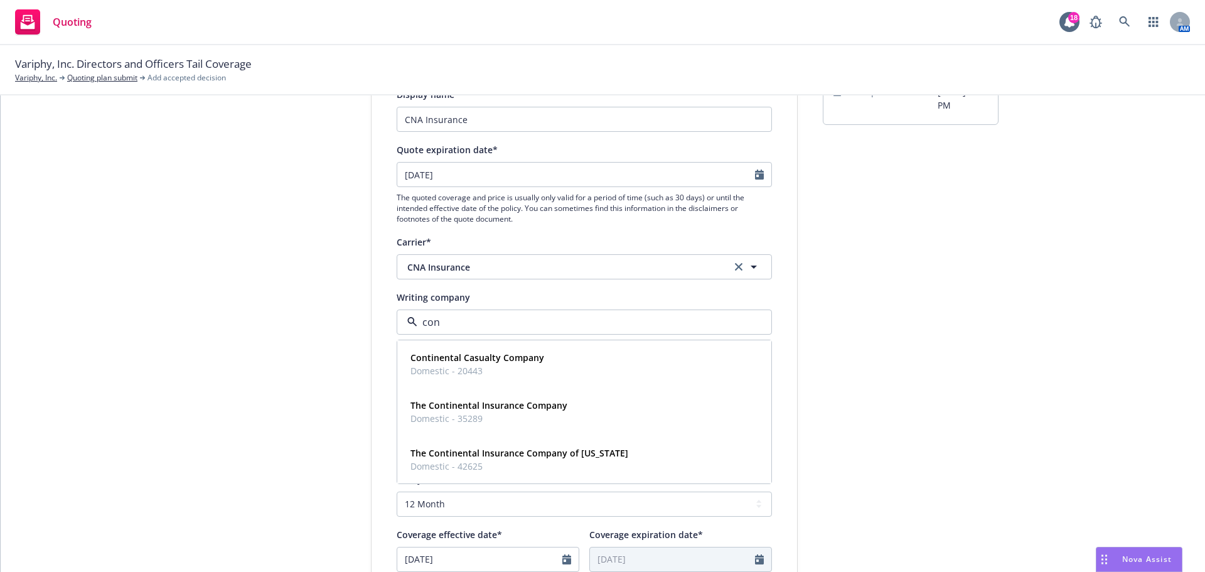
type input "cont"
click at [582, 372] on div "Continental Casualty Company Domestic - 20443" at bounding box center [584, 363] width 358 height 31
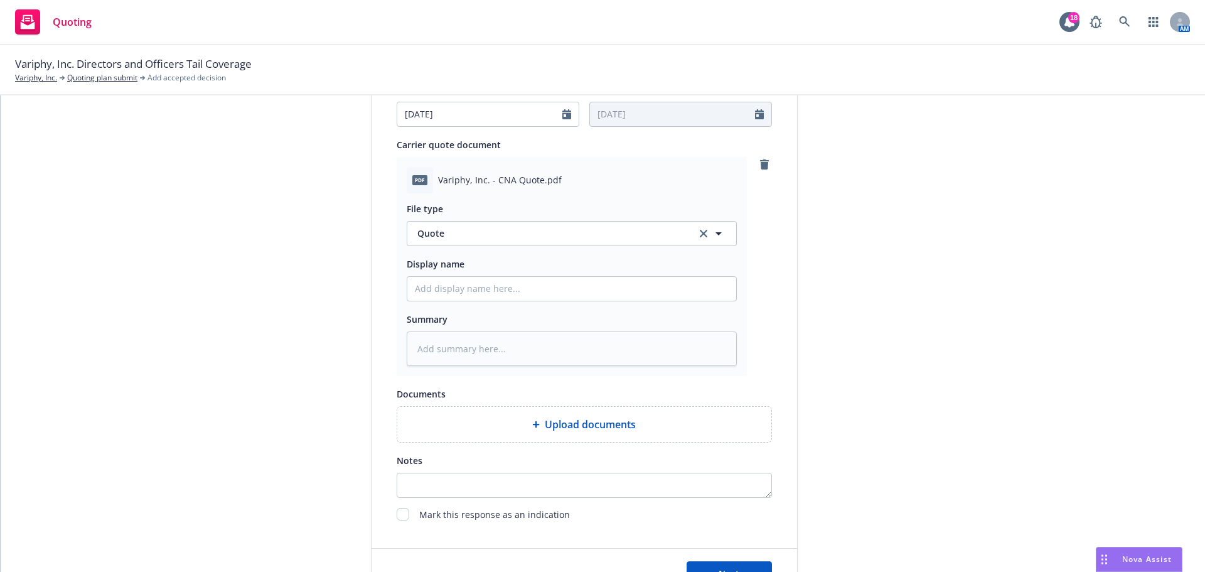
scroll to position [585, 0]
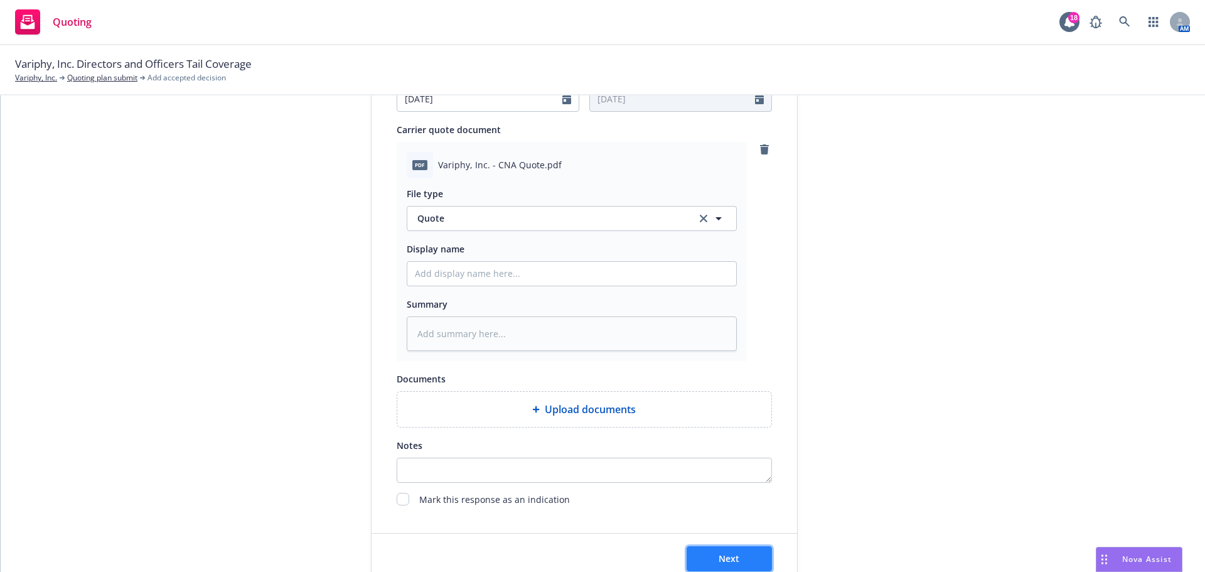
click at [734, 554] on span "Next" at bounding box center [729, 558] width 21 height 12
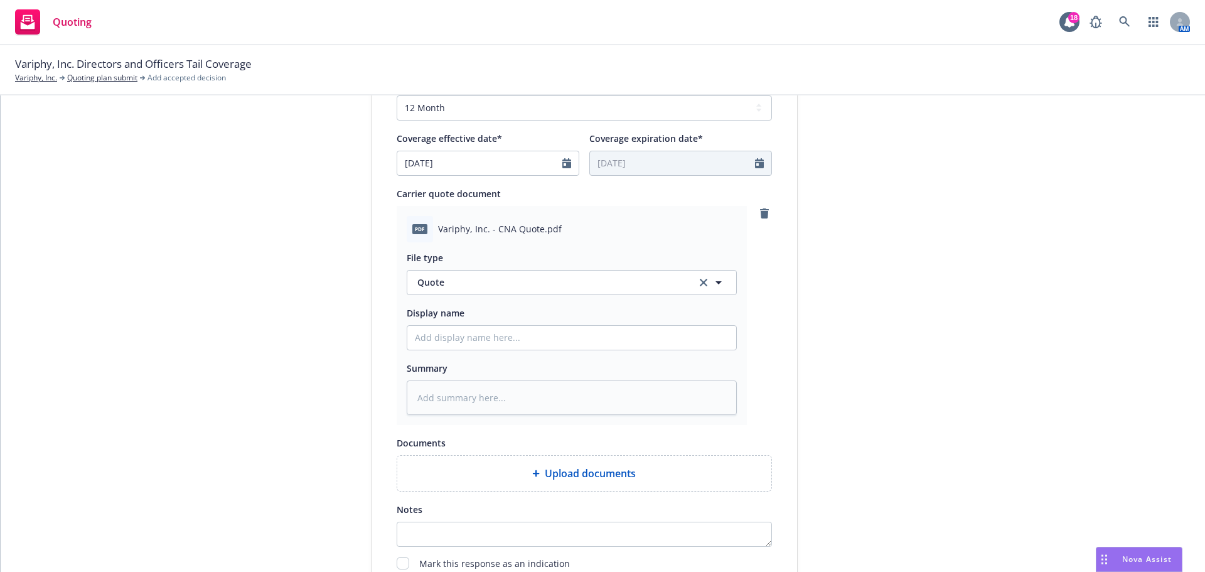
scroll to position [251, 0]
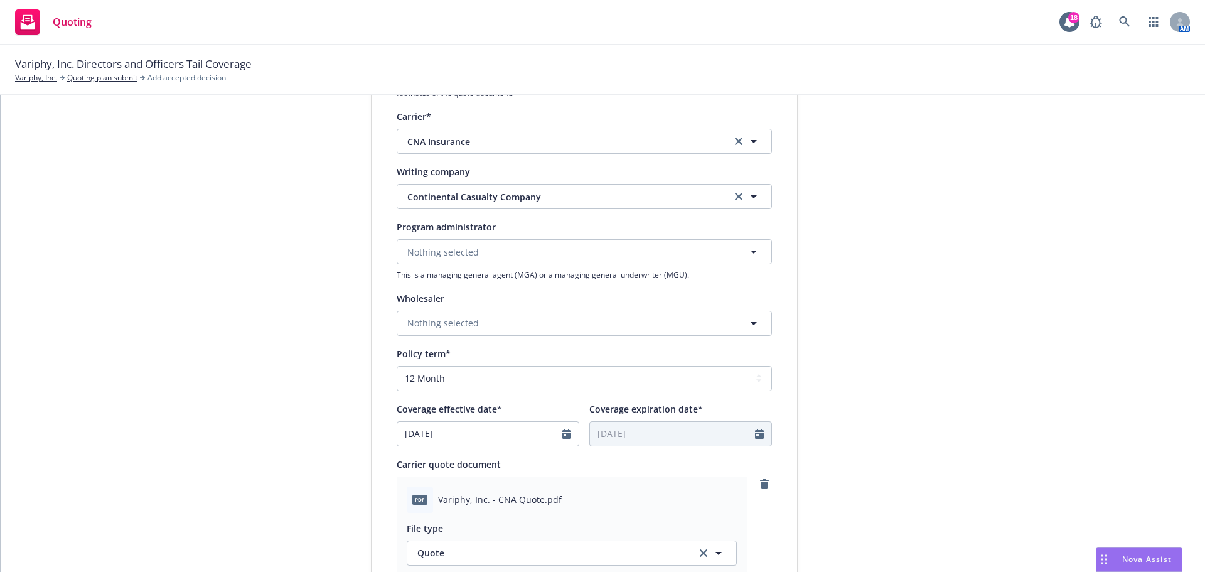
type textarea "x"
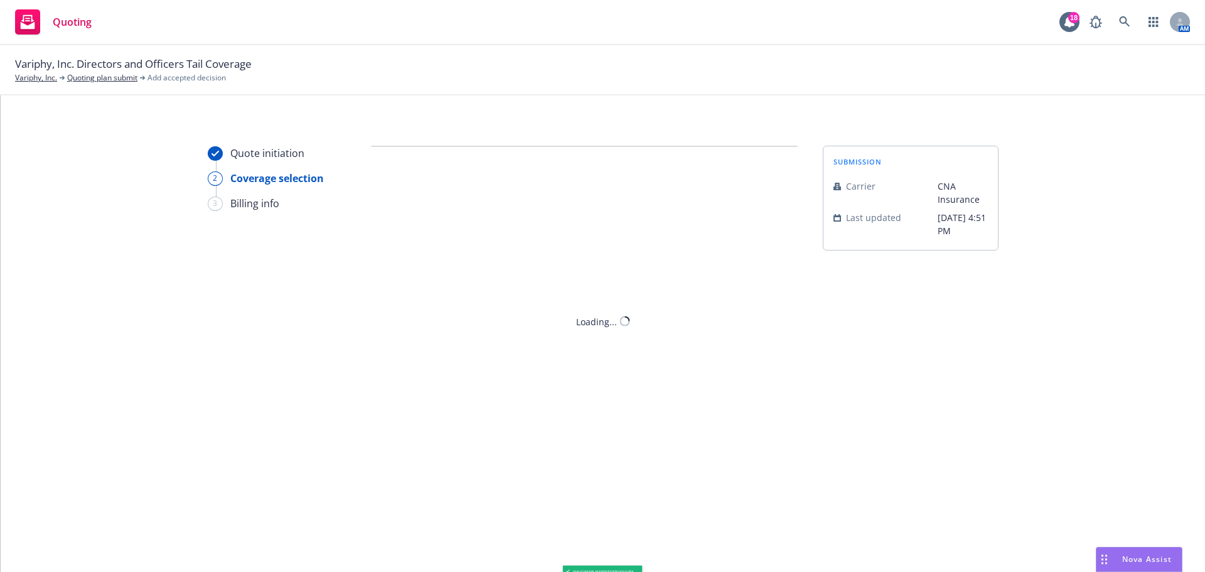
scroll to position [0, 0]
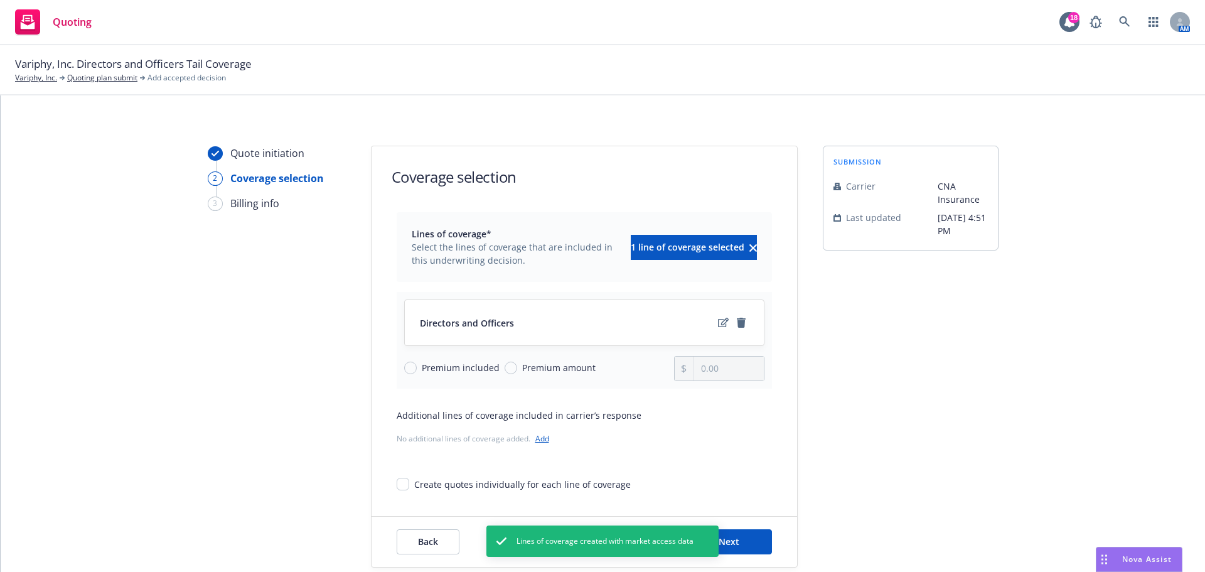
click at [493, 365] on div "Premium included Premium amount" at bounding box center [539, 368] width 270 height 25
click at [505, 369] on input "Premium amount" at bounding box center [511, 367] width 13 height 13
radio input "true"
click at [743, 366] on input "0.00" at bounding box center [728, 368] width 70 height 24
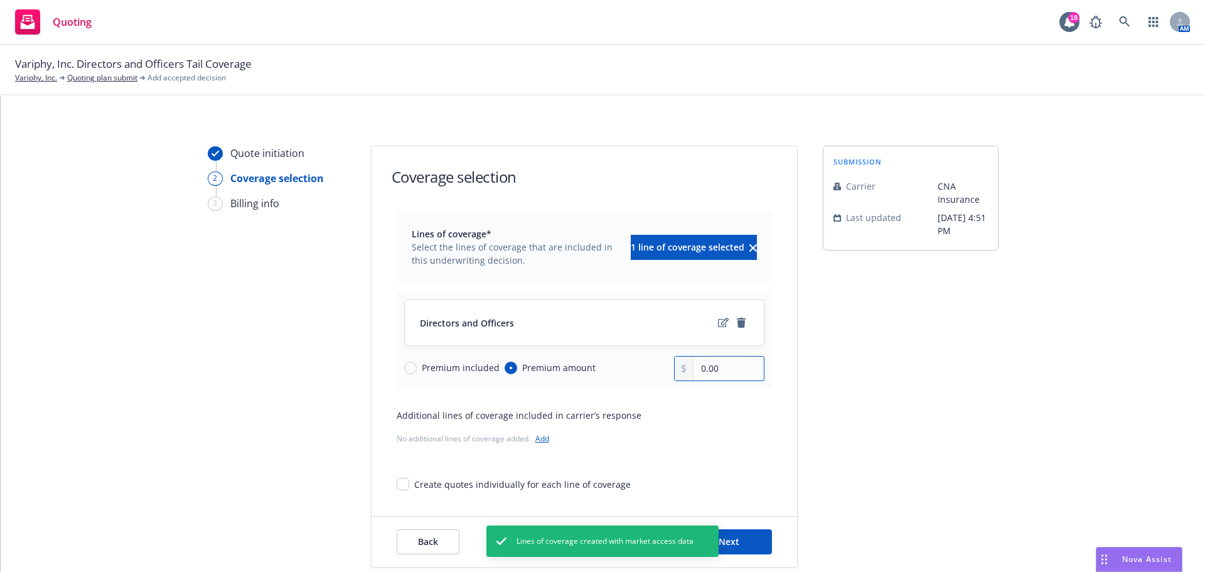
click at [743, 366] on input "0.00" at bounding box center [728, 368] width 70 height 24
type input "8,848.00"
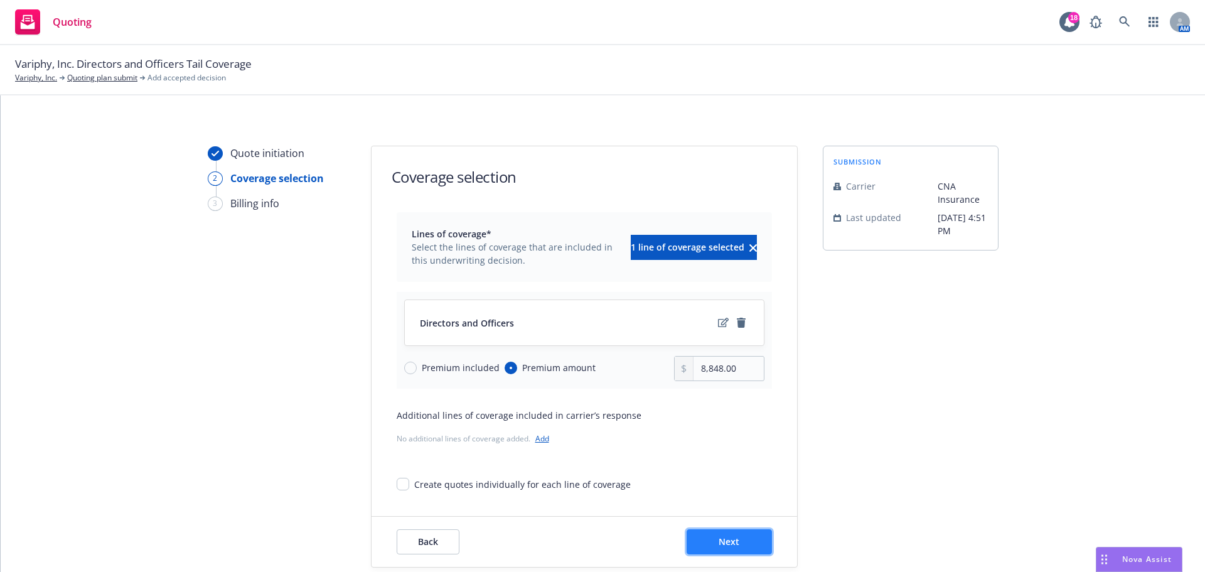
click at [755, 537] on button "Next" at bounding box center [729, 541] width 85 height 25
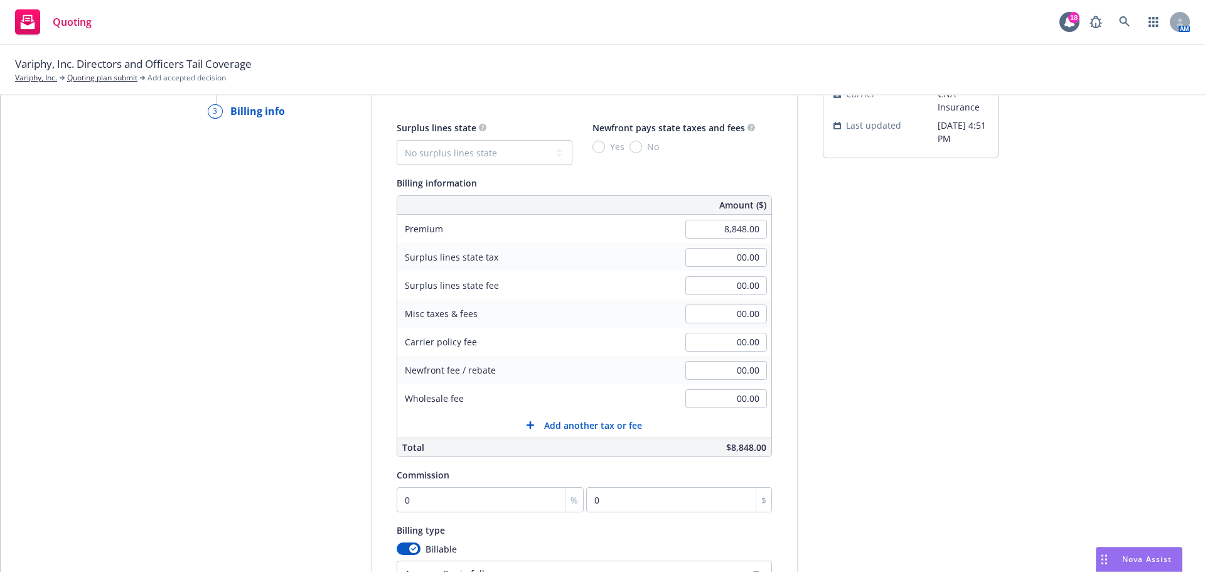
scroll to position [209, 0]
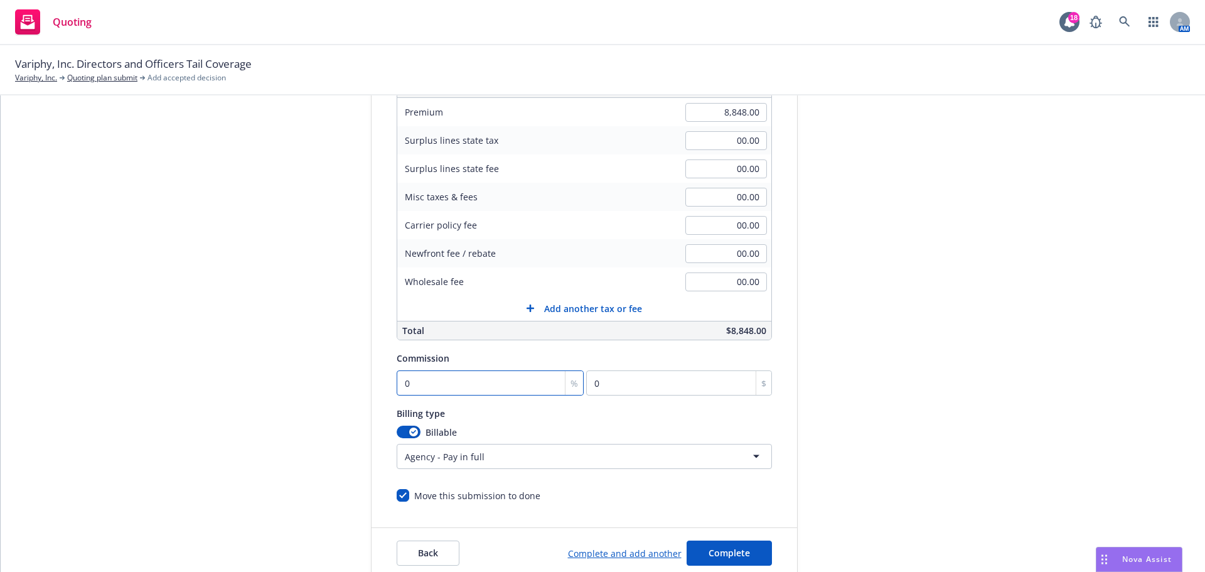
click at [454, 387] on input "0" at bounding box center [491, 382] width 188 height 25
type input "1"
type input "88.48"
type input "12"
type input "1061.76"
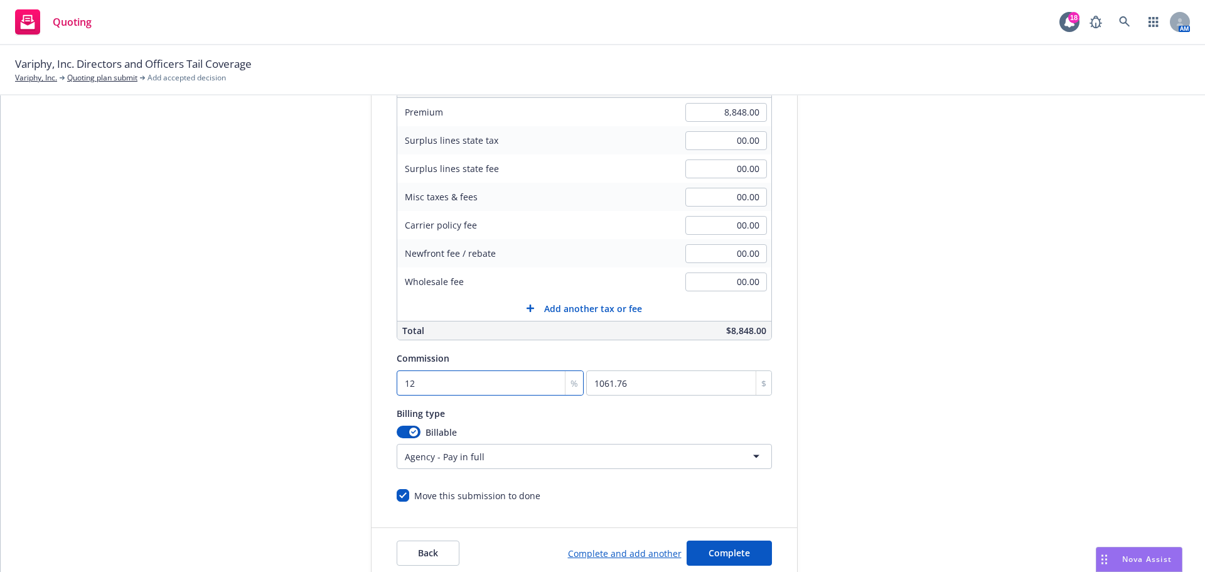
type input "12"
click at [704, 542] on button "Complete" at bounding box center [729, 552] width 85 height 25
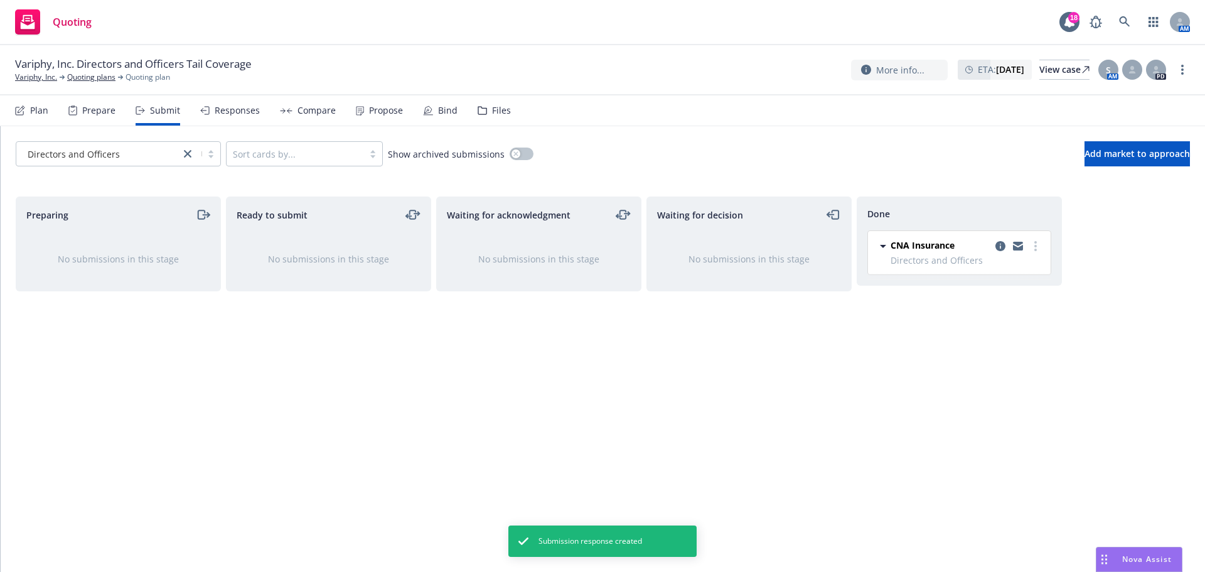
click at [372, 121] on div "Propose" at bounding box center [379, 110] width 47 height 30
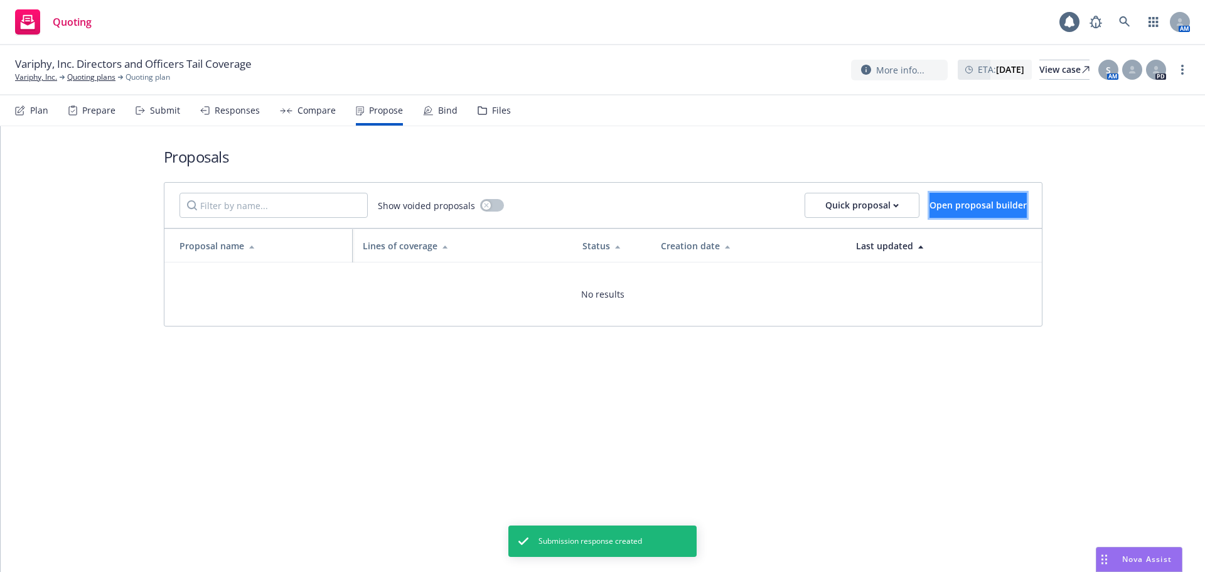
click at [929, 210] on span "Open proposal builder" at bounding box center [977, 205] width 97 height 12
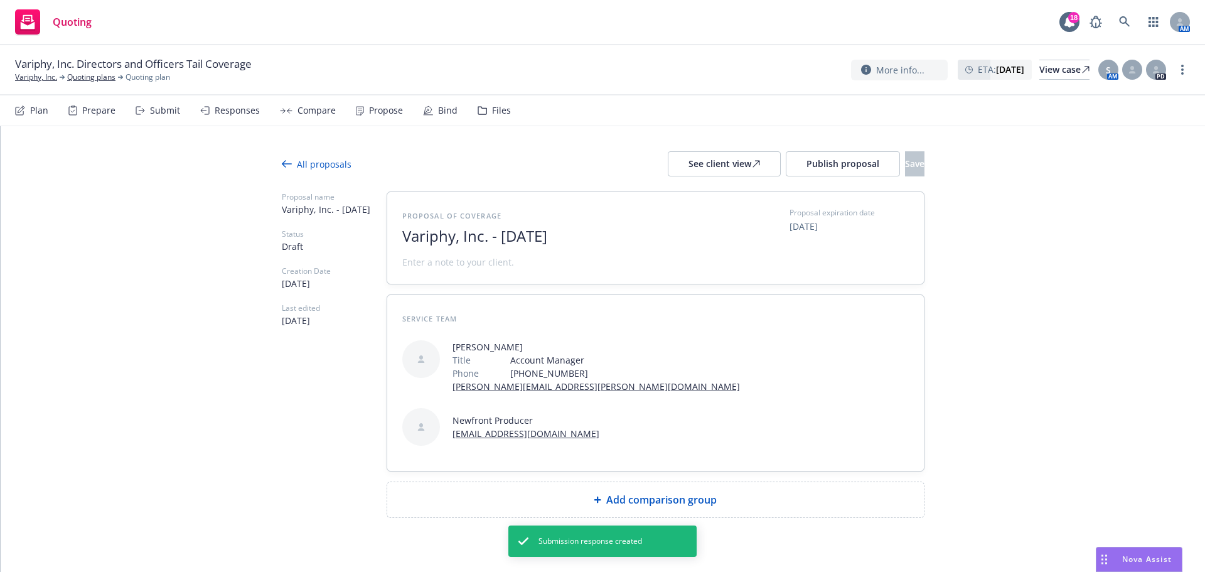
drag, startPoint x: 495, startPoint y: 238, endPoint x: 755, endPoint y: 250, distance: 260.7
click at [755, 250] on div "Proposal of coverage Variphy, Inc. - August 2025 Proposal expiration date 09/17…" at bounding box center [655, 237] width 506 height 61
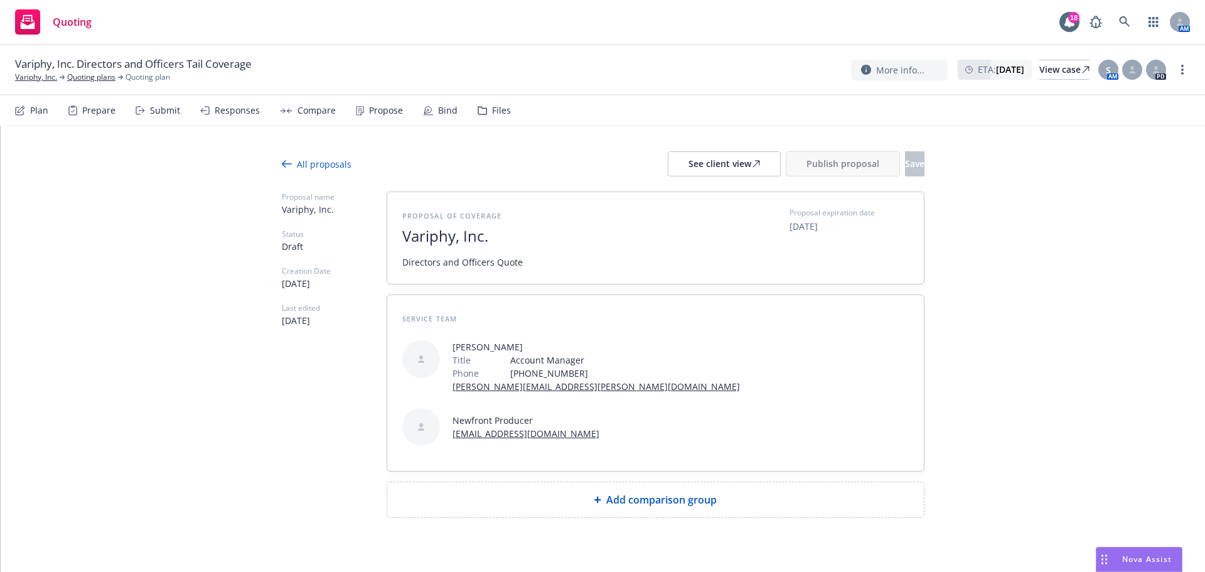
click at [493, 264] on span "Directors and Officers Quote" at bounding box center [462, 261] width 120 height 13
click at [596, 492] on div "Add comparison group" at bounding box center [655, 499] width 516 height 15
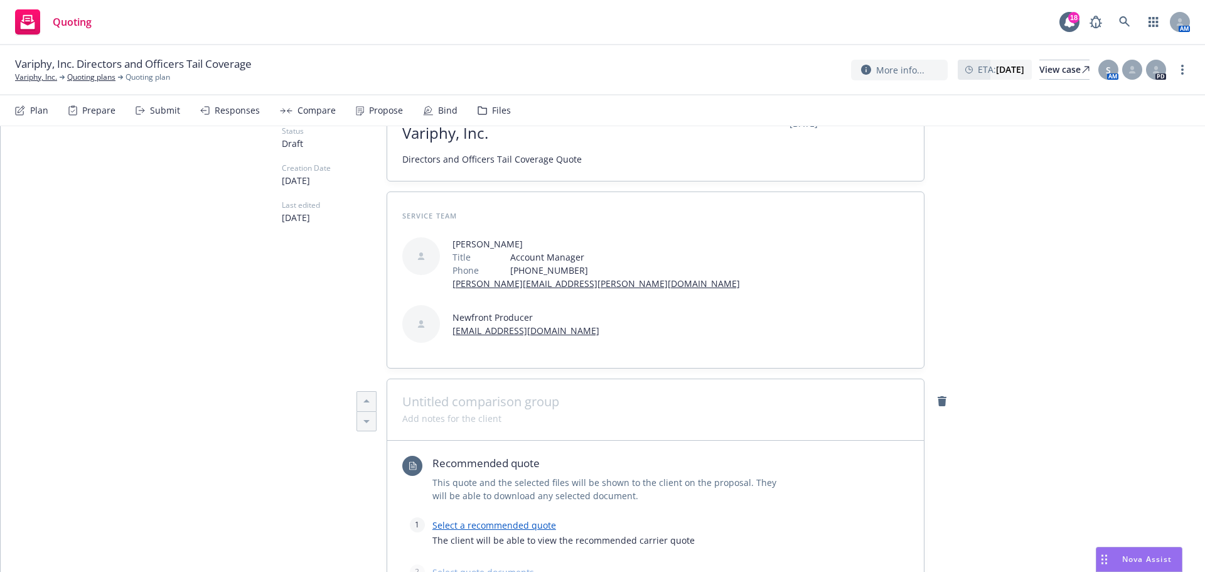
scroll to position [251, 0]
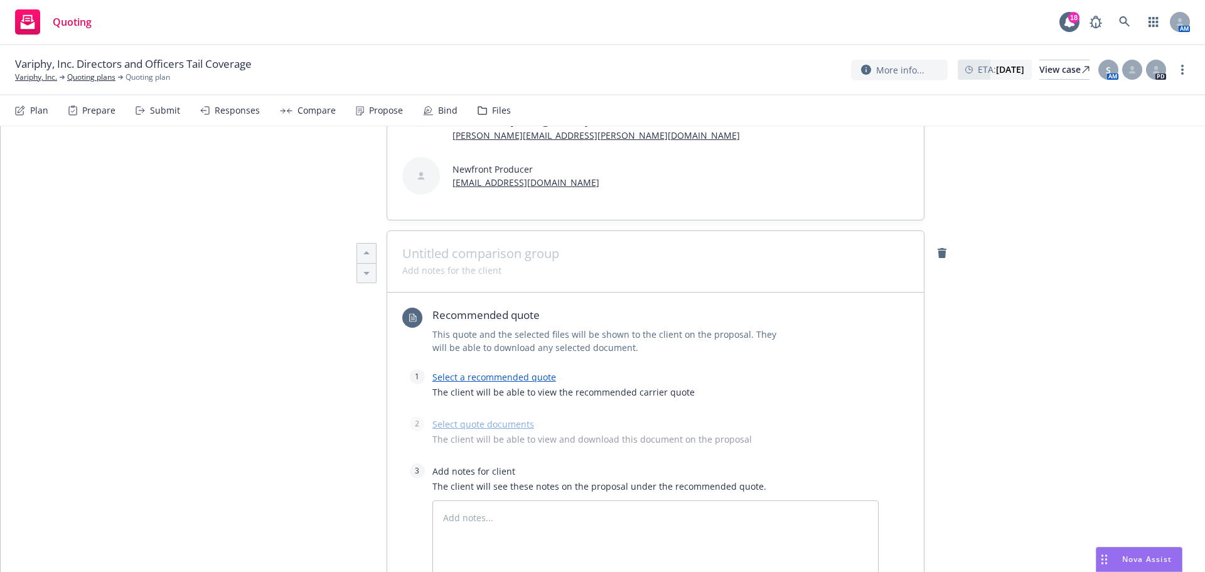
click at [463, 371] on link "Select a recommended quote" at bounding box center [494, 377] width 124 height 12
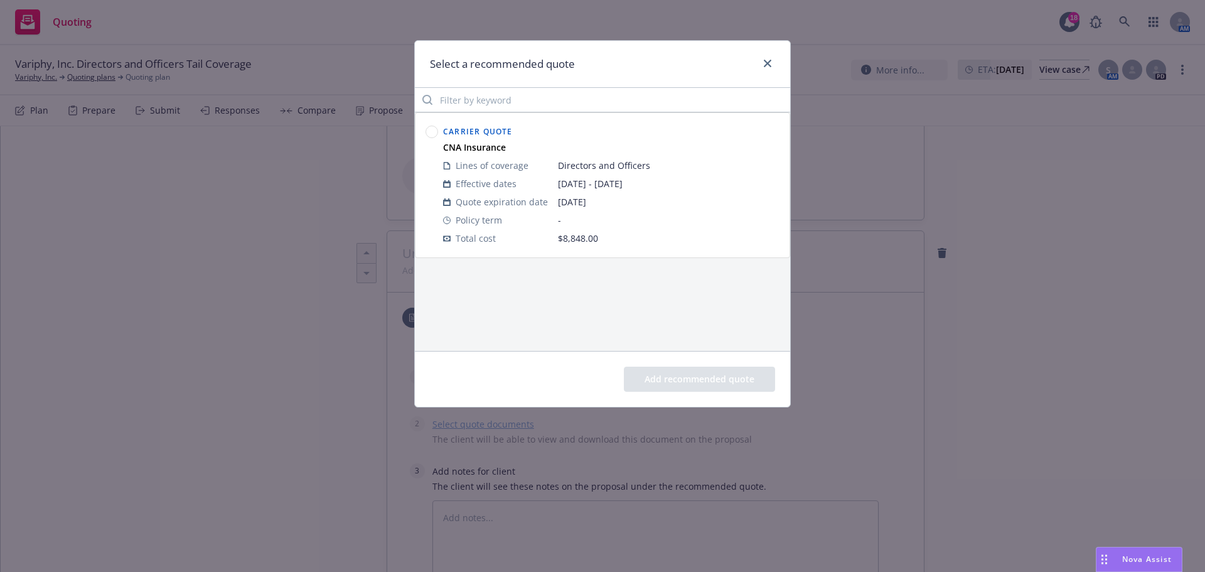
click at [436, 131] on circle at bounding box center [432, 132] width 12 height 12
click at [687, 378] on button "Add recommended quote" at bounding box center [699, 378] width 151 height 25
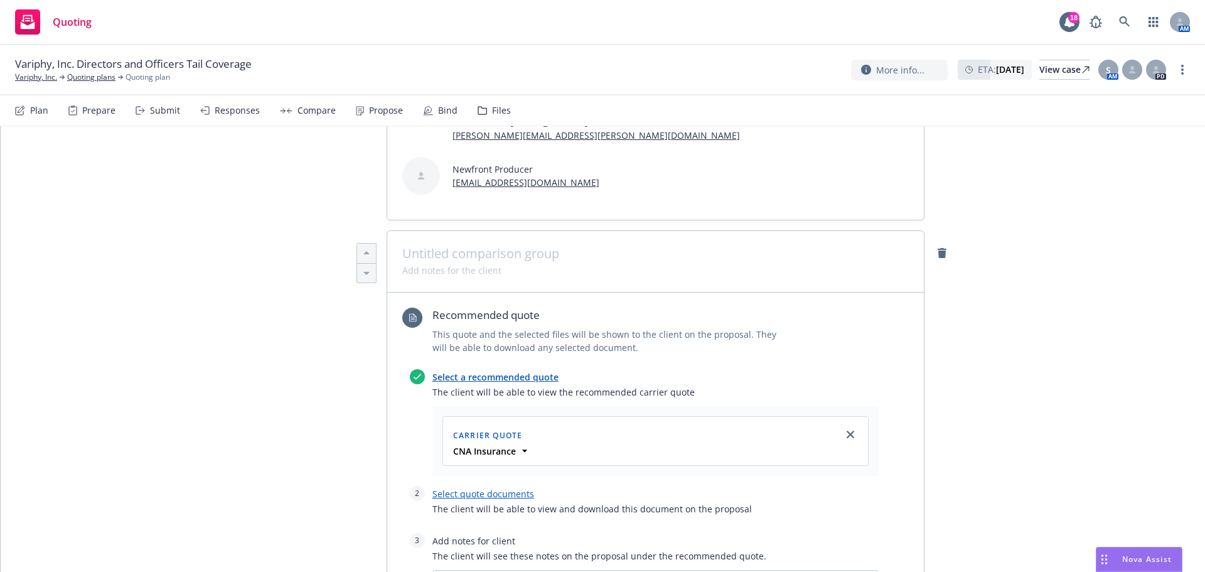
click at [496, 430] on div "Select a recommended quote The client will be able to view the recommended carr…" at bounding box center [644, 506] width 469 height 275
click at [496, 488] on link "Select quote documents" at bounding box center [483, 494] width 102 height 12
type textarea "x"
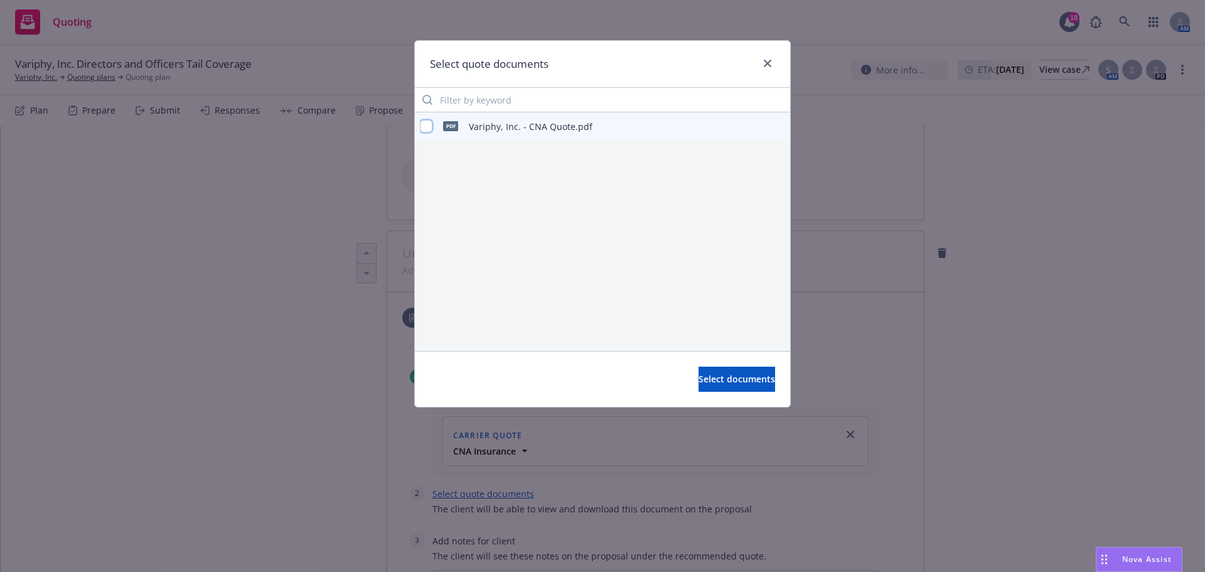
click at [431, 129] on input "checkbox" at bounding box center [426, 126] width 13 height 13
checkbox input "true"
click at [707, 385] on button "Select documents" at bounding box center [736, 378] width 77 height 25
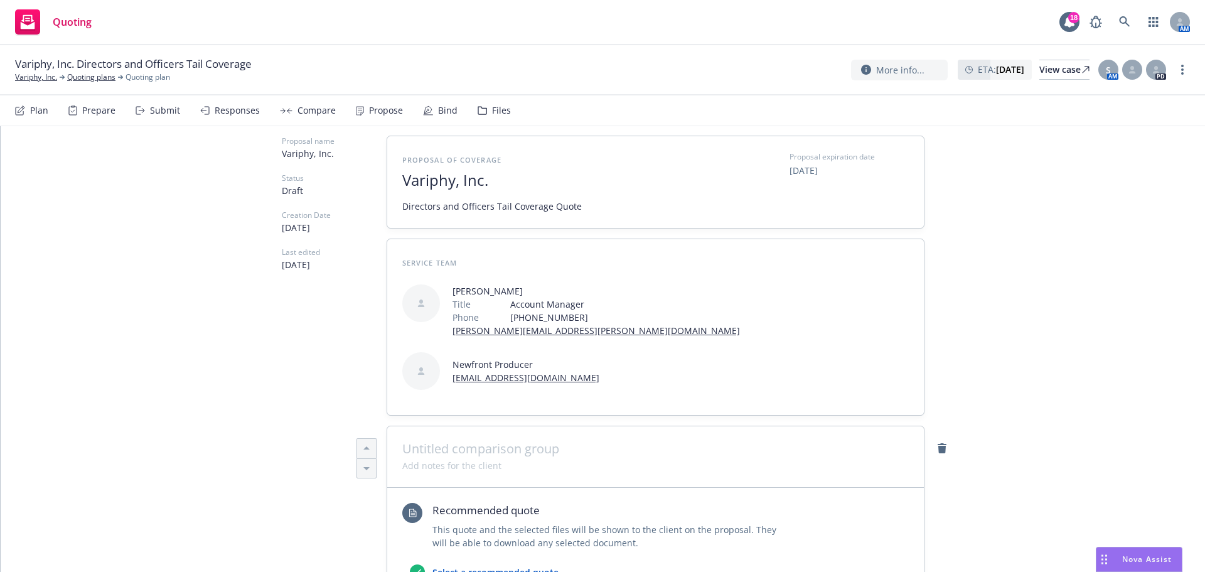
scroll to position [0, 0]
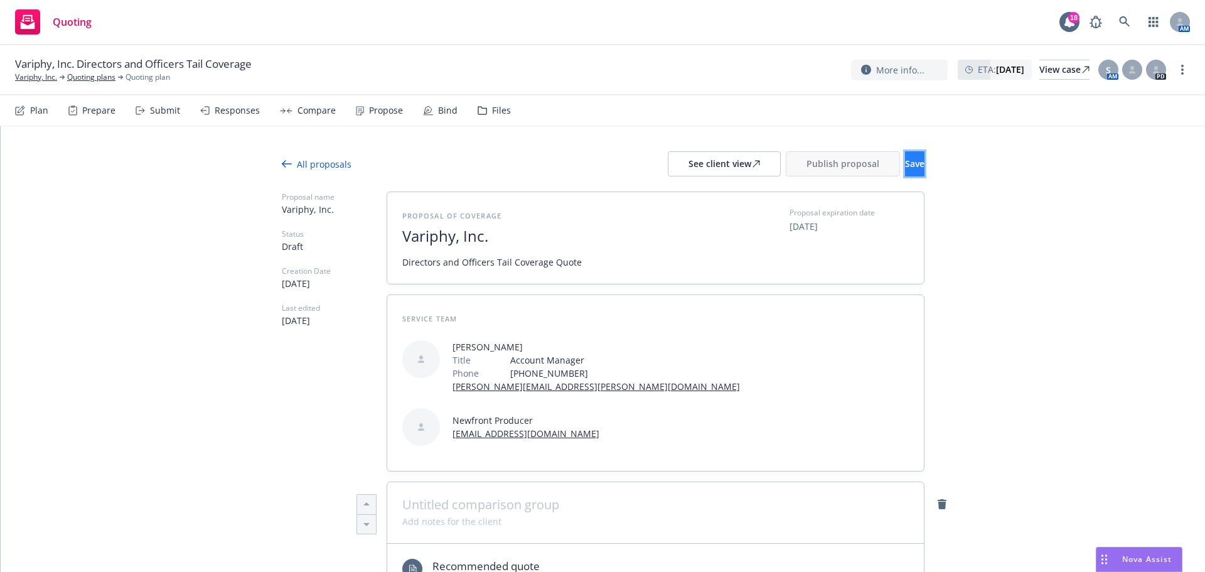
click at [905, 156] on button "Save" at bounding box center [914, 163] width 19 height 25
click at [808, 163] on span "Publish proposal" at bounding box center [842, 164] width 73 height 12
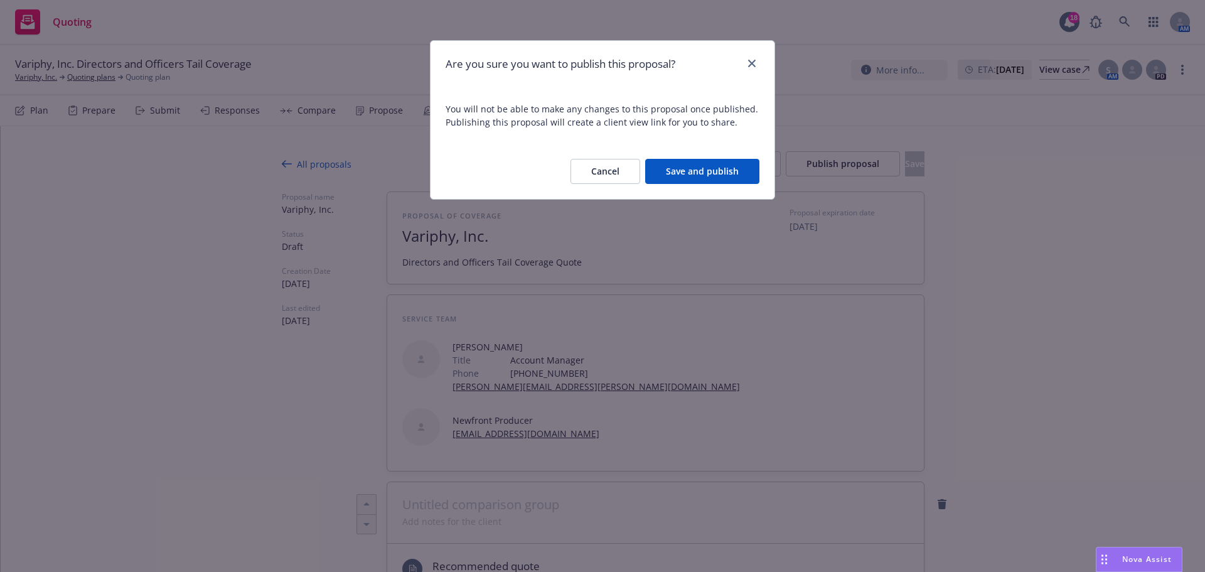
click at [735, 174] on button "Save and publish" at bounding box center [702, 171] width 114 height 25
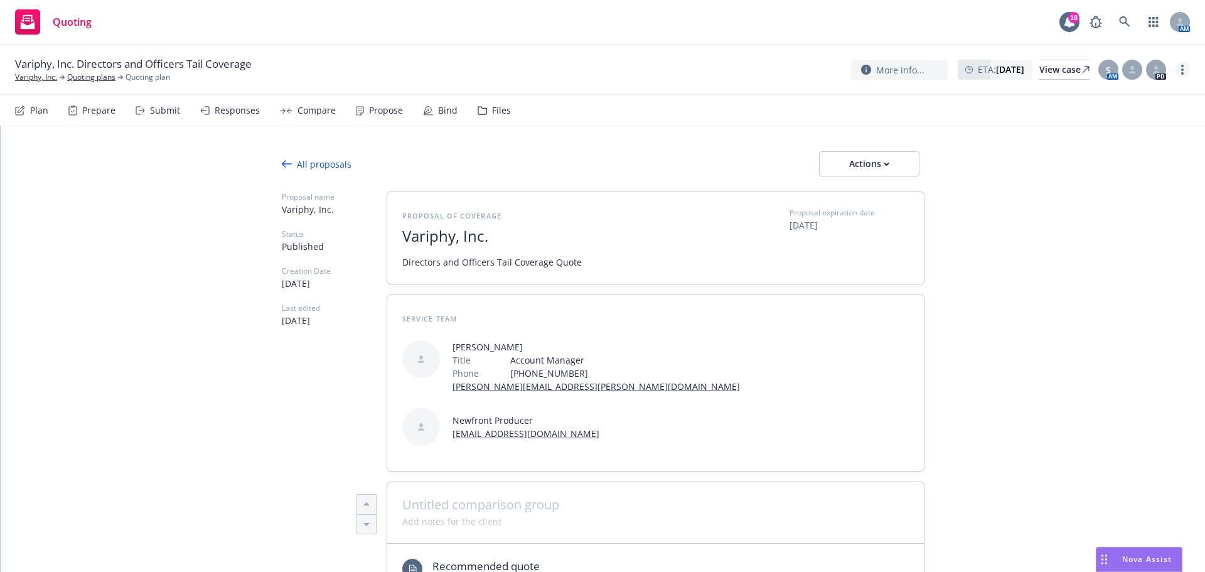
click at [1178, 75] on link "more" at bounding box center [1182, 69] width 15 height 15
click at [1125, 100] on link "Copy logging email" at bounding box center [1119, 95] width 140 height 25
click at [863, 161] on div "Actions" at bounding box center [869, 164] width 59 height 24
click at [875, 203] on link "Copy proposal link" at bounding box center [870, 196] width 110 height 25
type textarea "x"
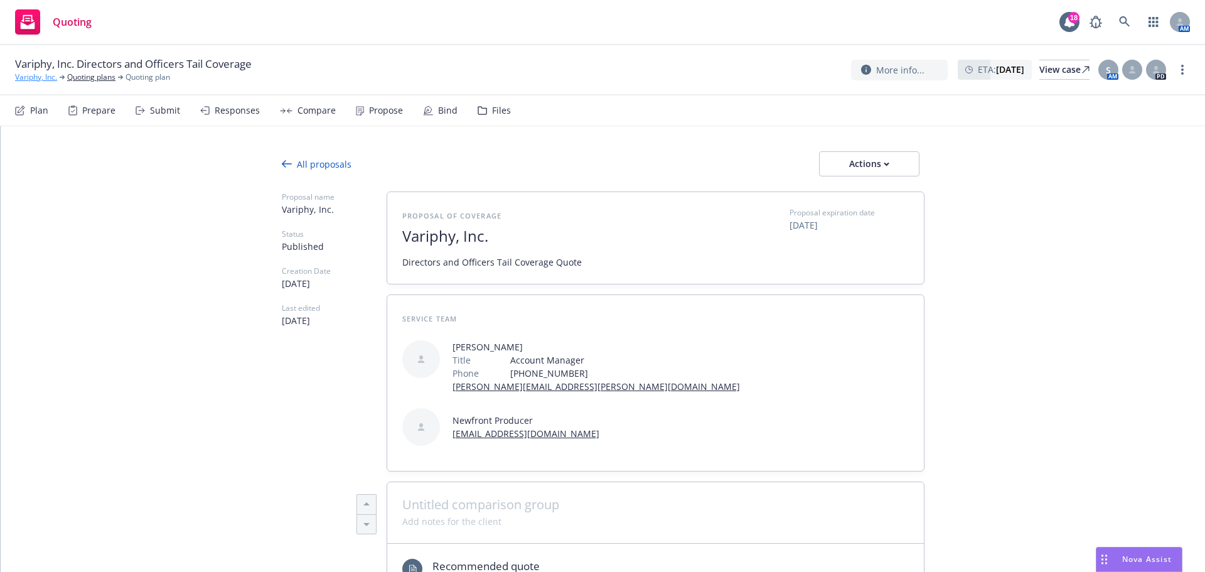
click at [55, 75] on link "Variphy, Inc." at bounding box center [36, 77] width 42 height 11
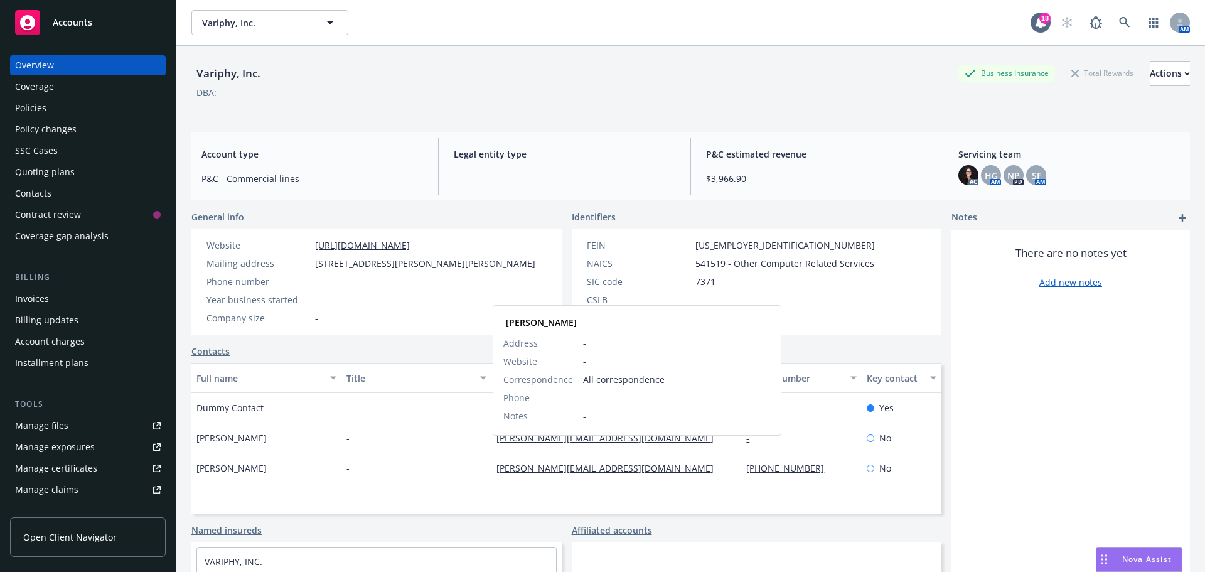
drag, startPoint x: 520, startPoint y: 456, endPoint x: 506, endPoint y: 450, distance: 14.9
